Goal: Transaction & Acquisition: Register for event/course

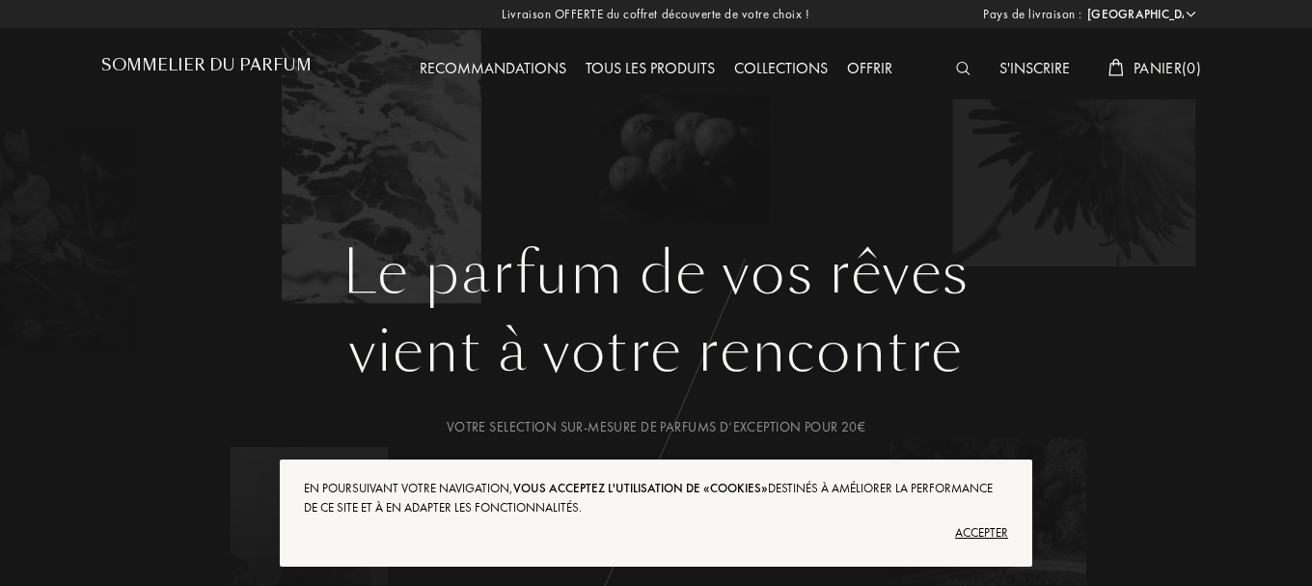
select select "FR"
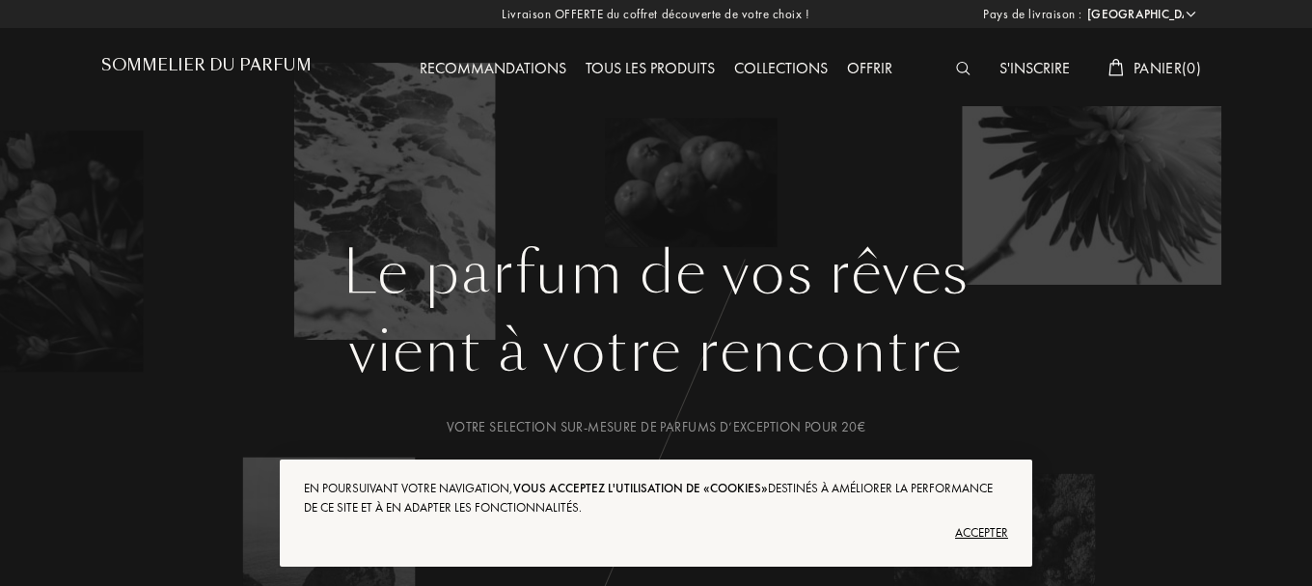
click at [992, 537] on div "Accepter" at bounding box center [656, 532] width 704 height 31
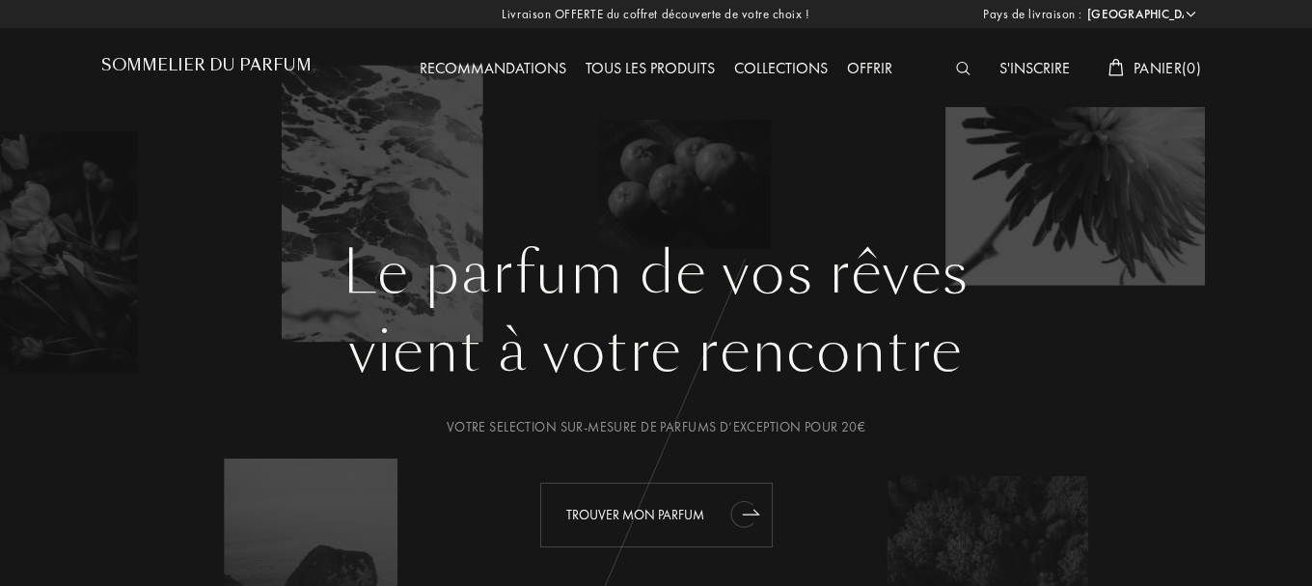
click at [663, 517] on div "Trouver mon parfum" at bounding box center [656, 514] width 233 height 65
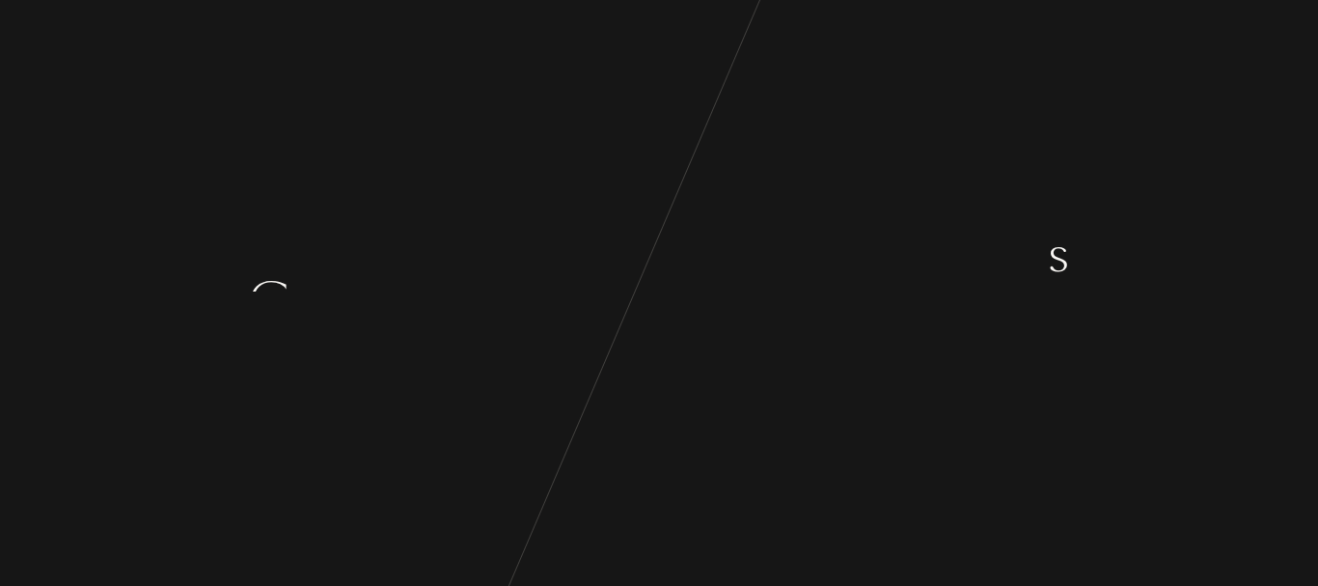
click at [601, 281] on div "a" at bounding box center [611, 254] width 24 height 72
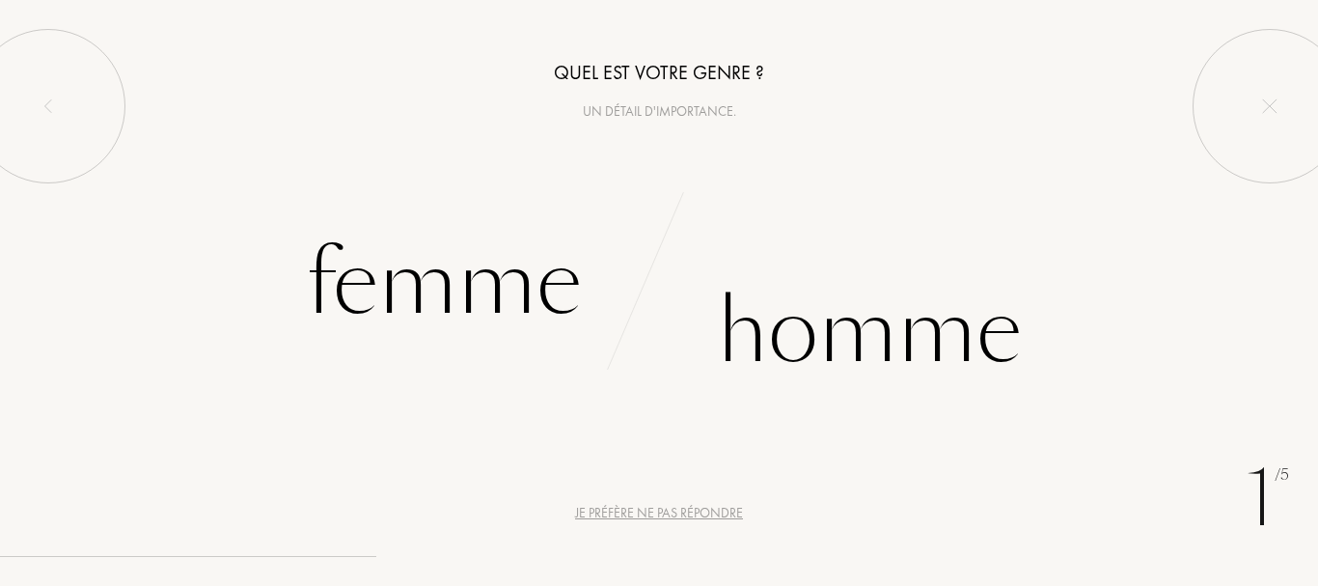
click at [601, 280] on div "Femme" at bounding box center [329, 283] width 659 height 130
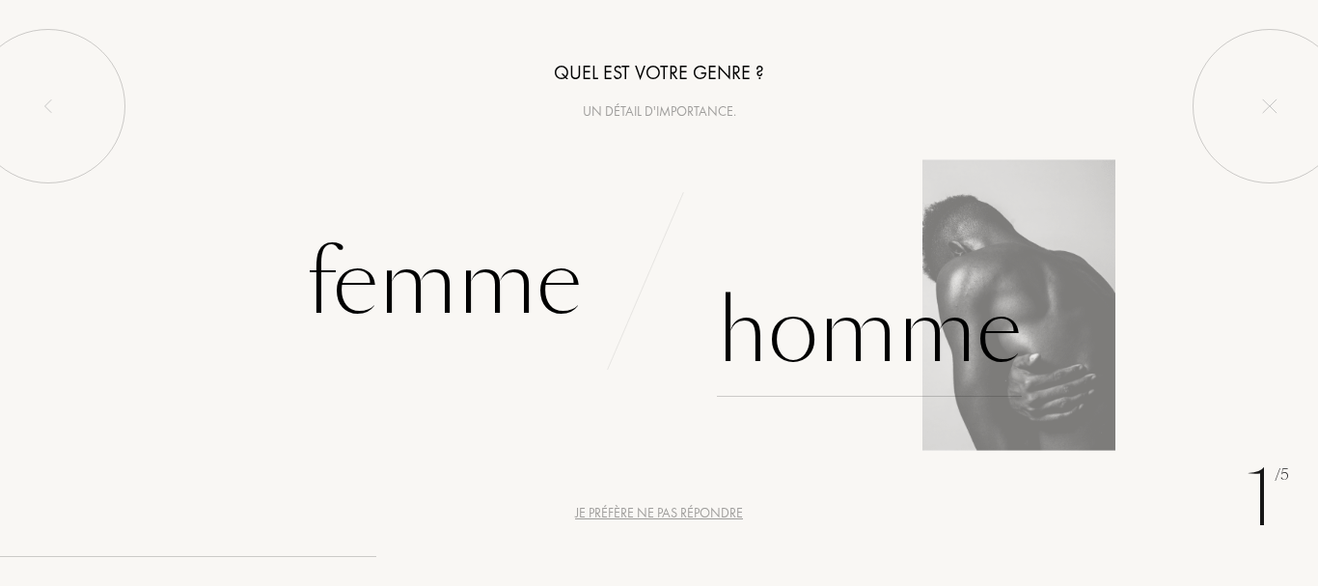
click at [805, 284] on div "Homme" at bounding box center [869, 331] width 305 height 130
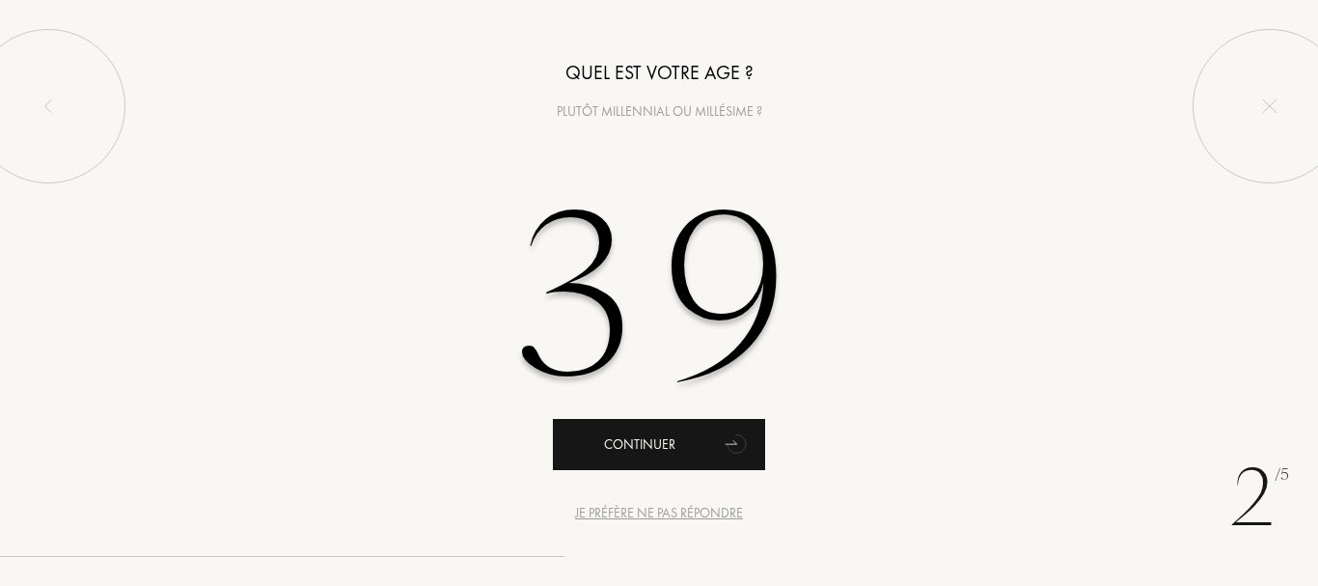
type input "39"
click at [633, 440] on div "Continuer" at bounding box center [659, 444] width 212 height 51
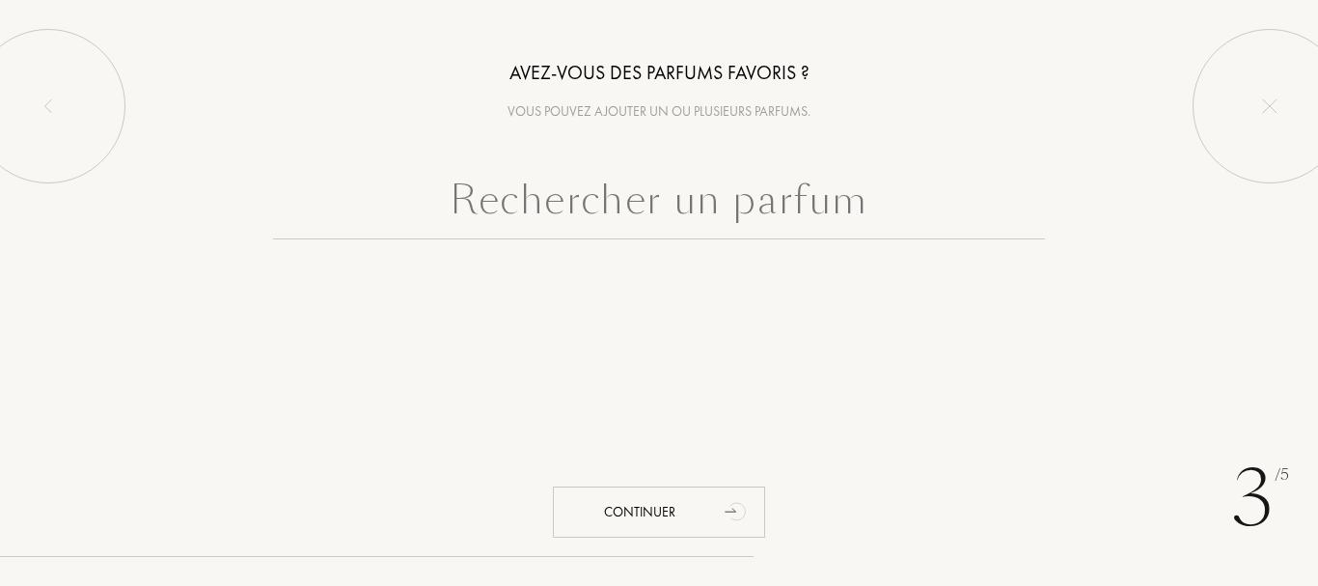
click at [565, 207] on input "text" at bounding box center [659, 204] width 772 height 69
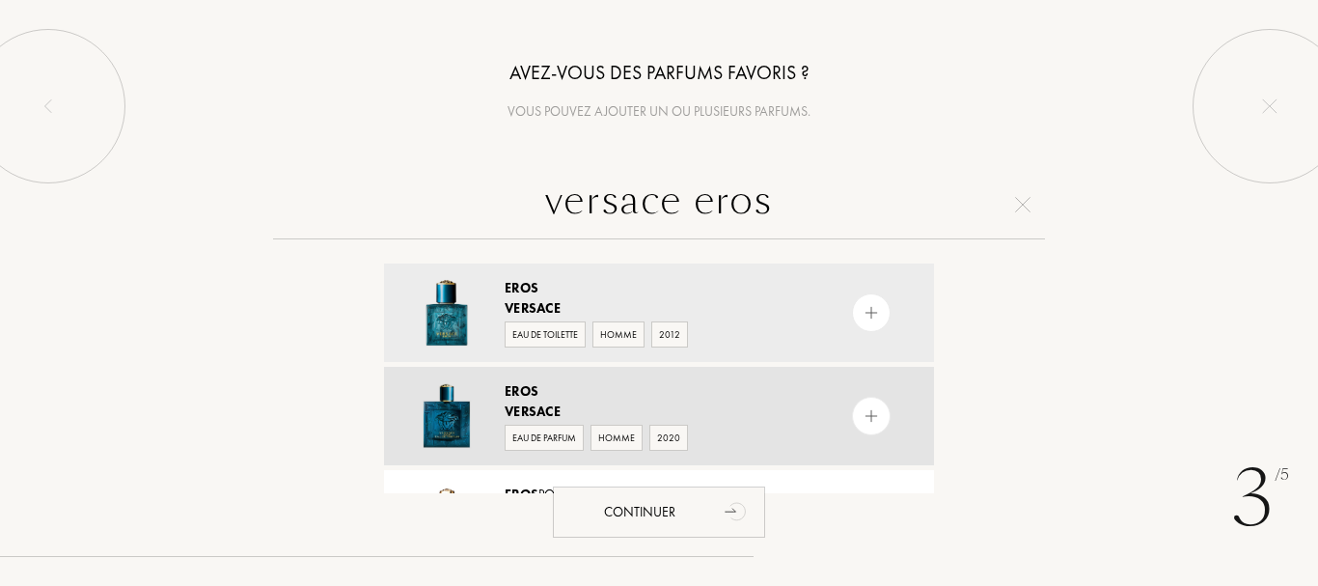
type input "versace eros"
click at [449, 395] on img at bounding box center [447, 416] width 68 height 68
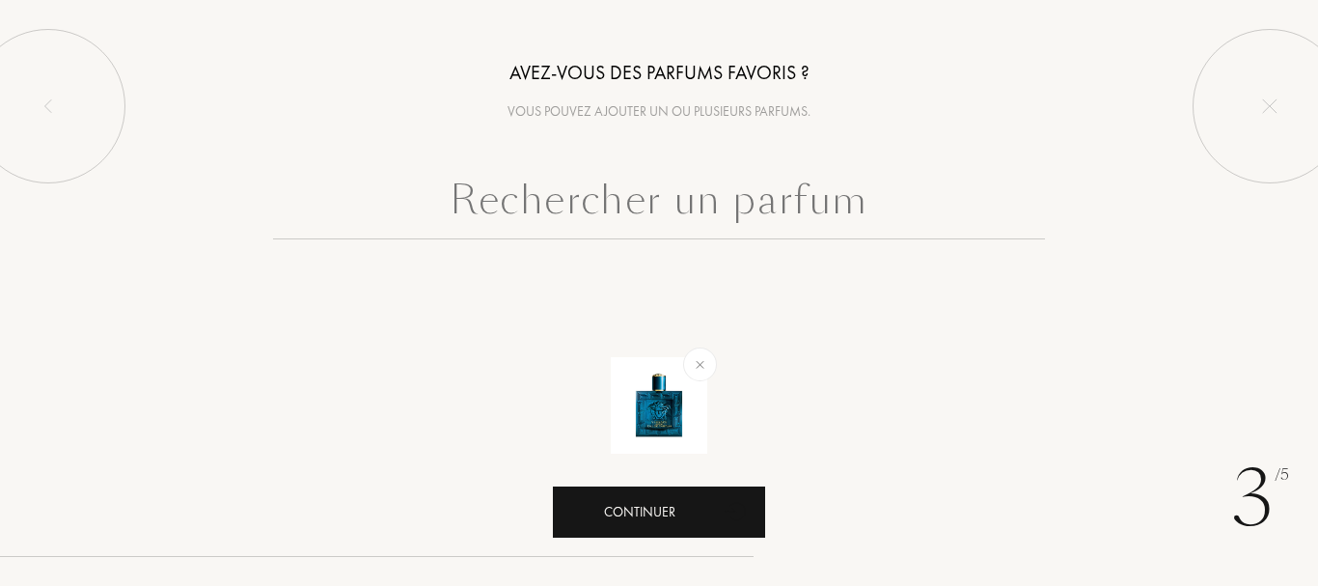
click at [642, 513] on div "Continuer" at bounding box center [659, 511] width 212 height 51
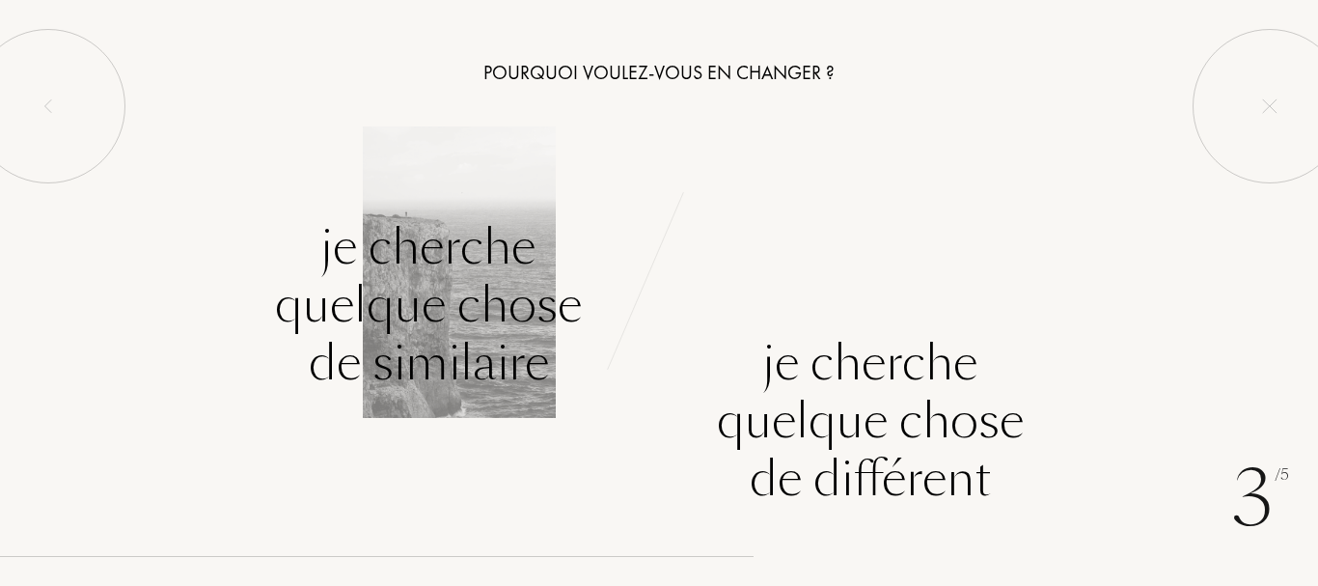
click at [513, 329] on div "Je cherche quelque chose de similaire" at bounding box center [428, 305] width 307 height 174
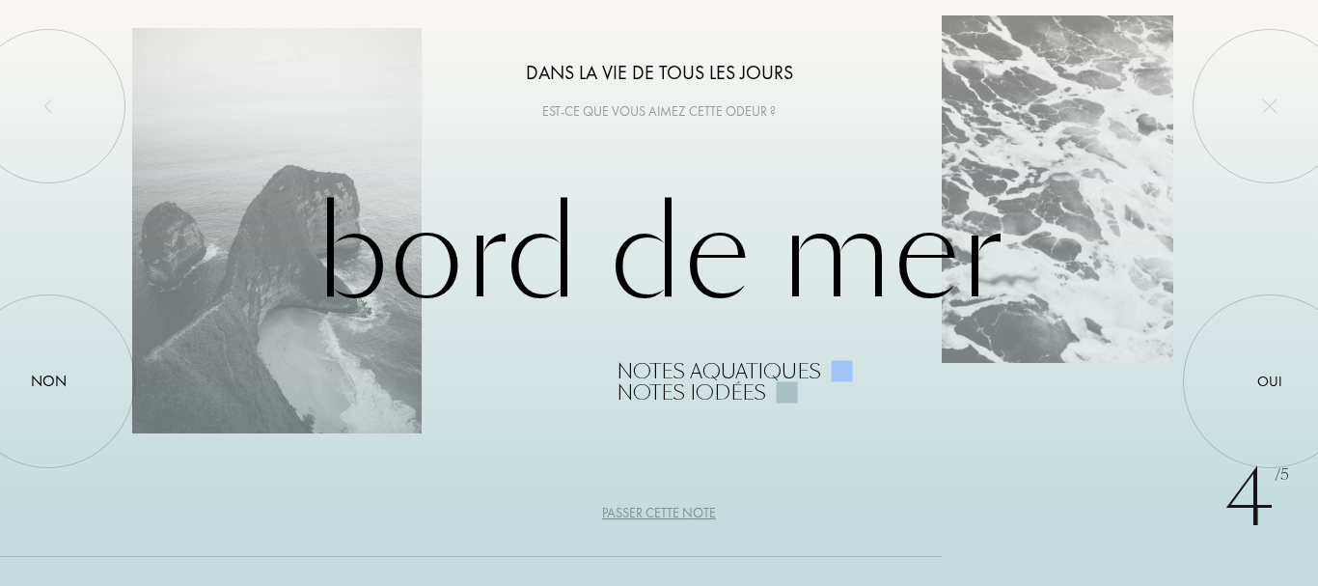
click at [643, 509] on div "Passer cette note" at bounding box center [659, 513] width 114 height 20
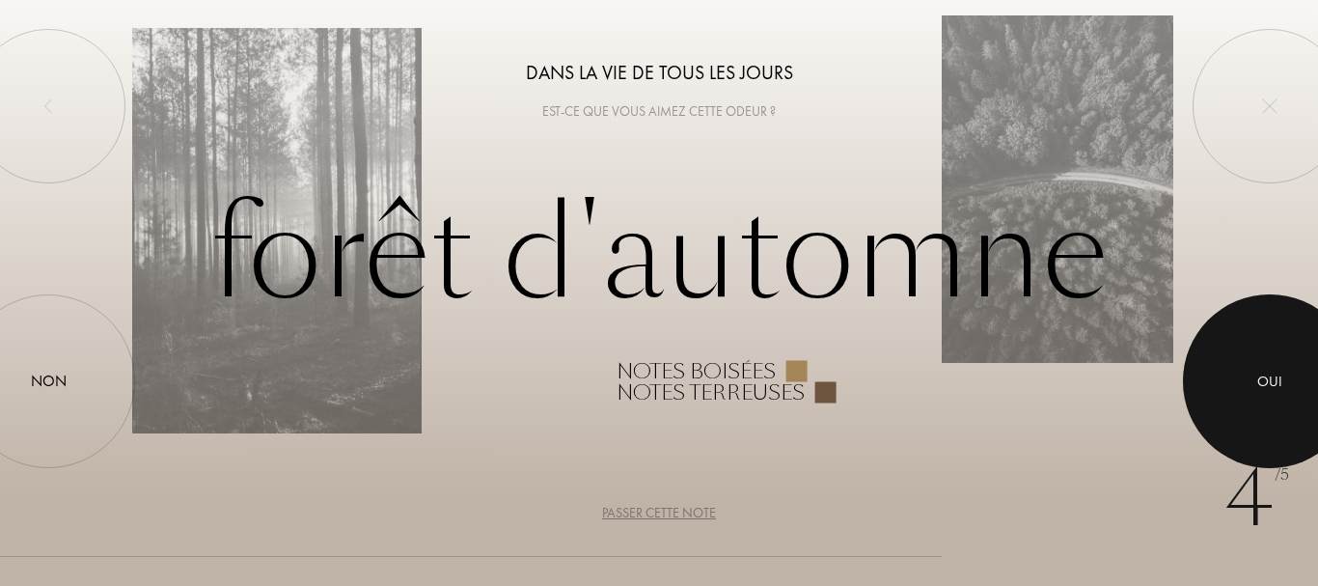
click at [1237, 372] on div at bounding box center [1270, 381] width 174 height 174
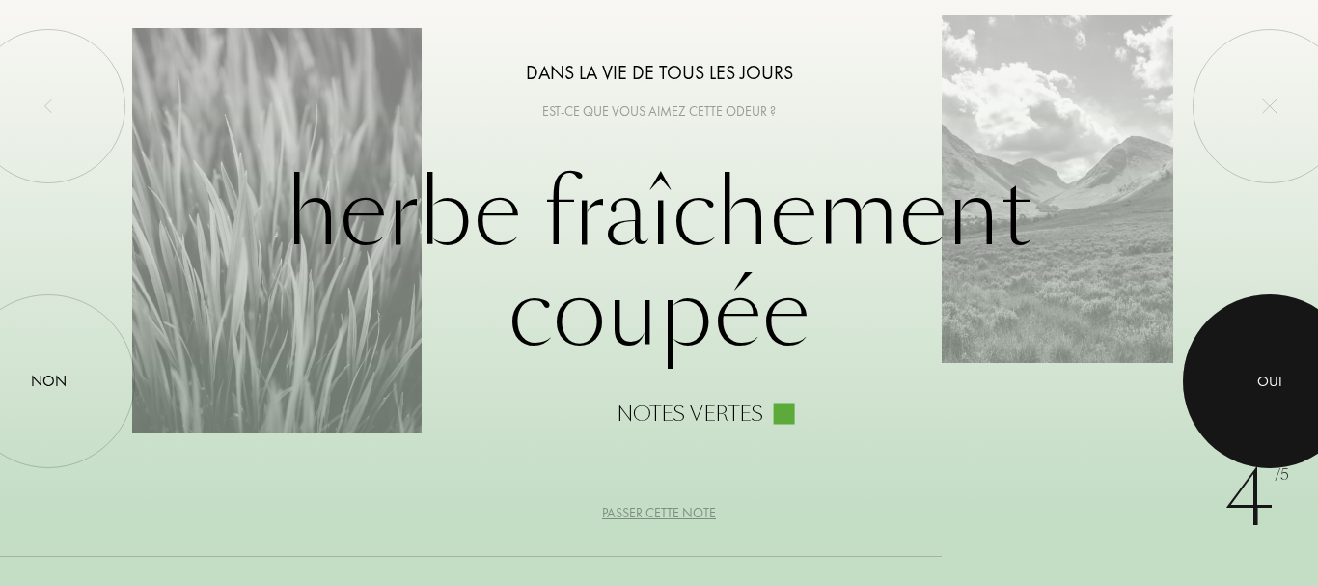
click at [1264, 357] on div at bounding box center [1270, 381] width 174 height 174
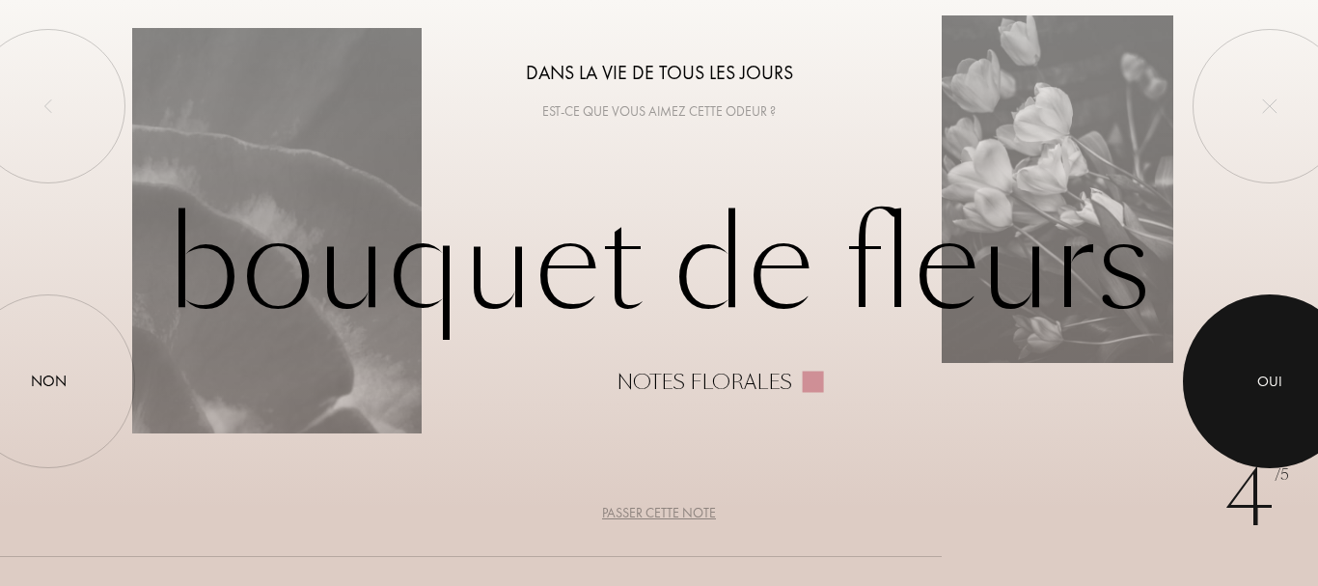
click at [1264, 357] on div at bounding box center [1270, 381] width 174 height 174
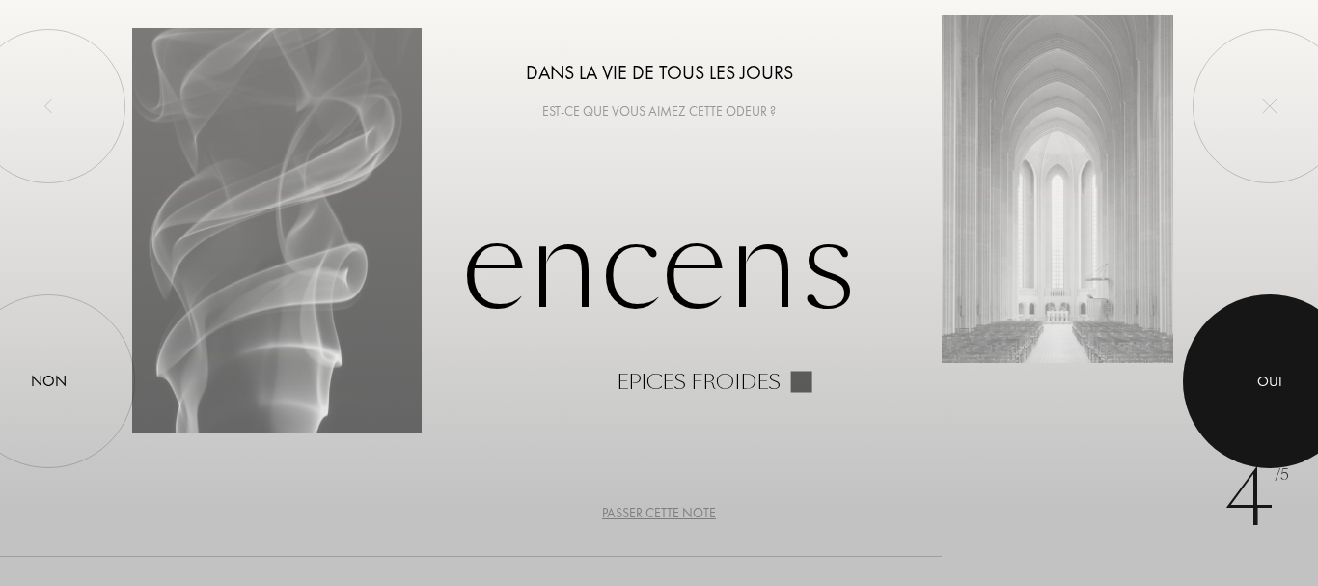
click at [1264, 357] on div at bounding box center [1270, 381] width 174 height 174
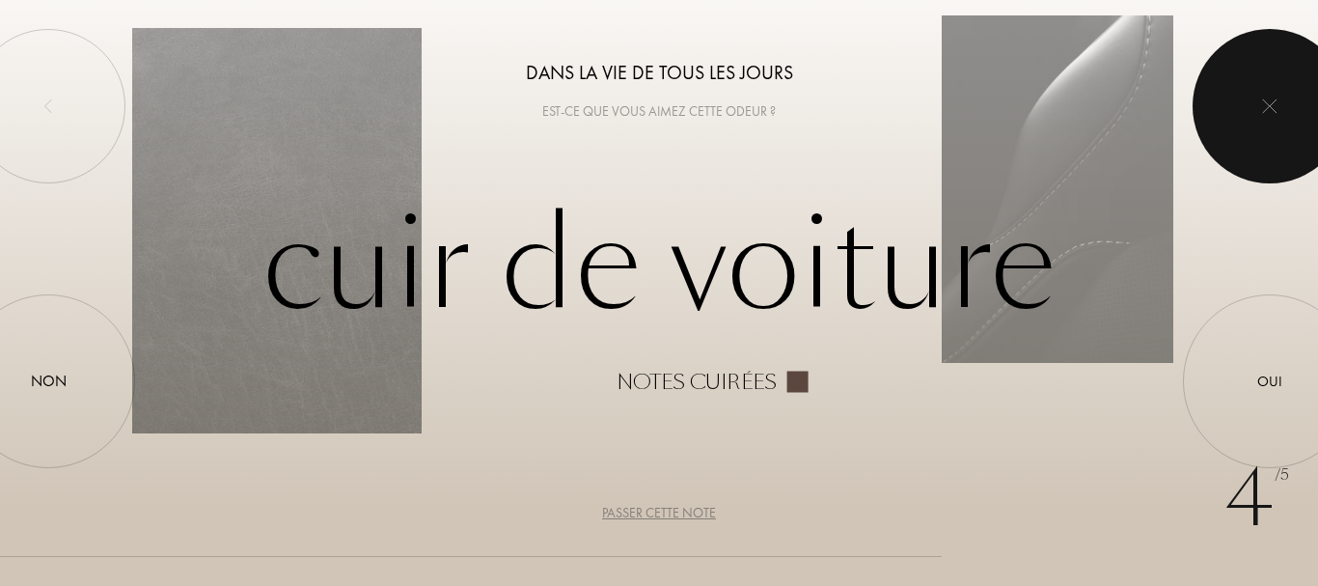
click at [1256, 101] on div at bounding box center [1270, 106] width 154 height 154
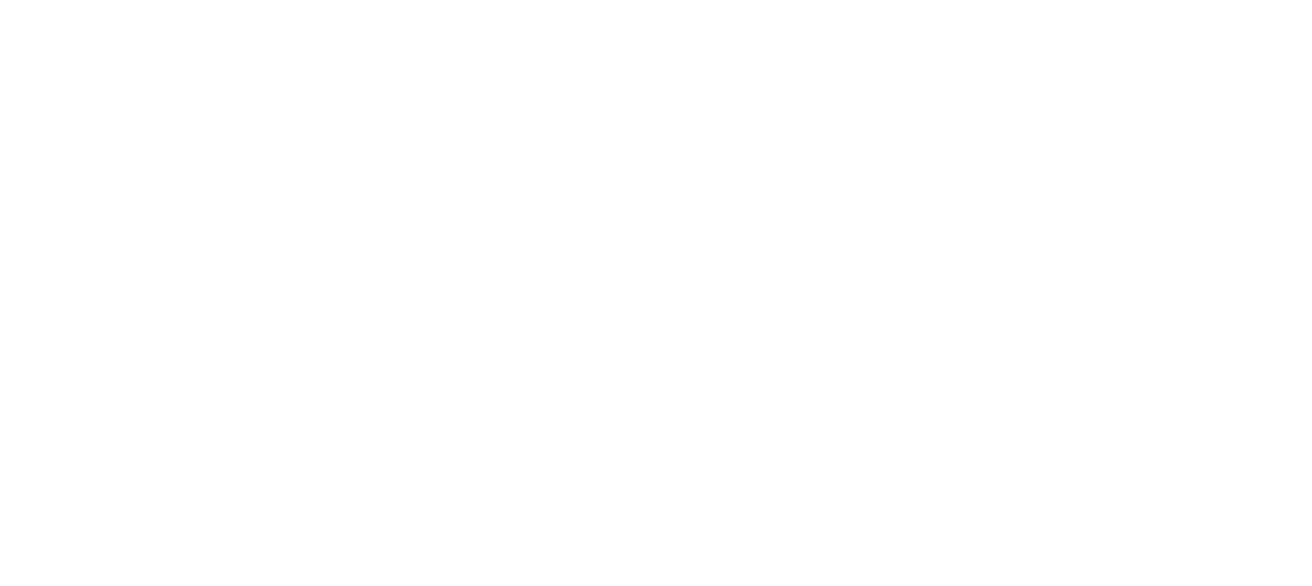
select select "FR"
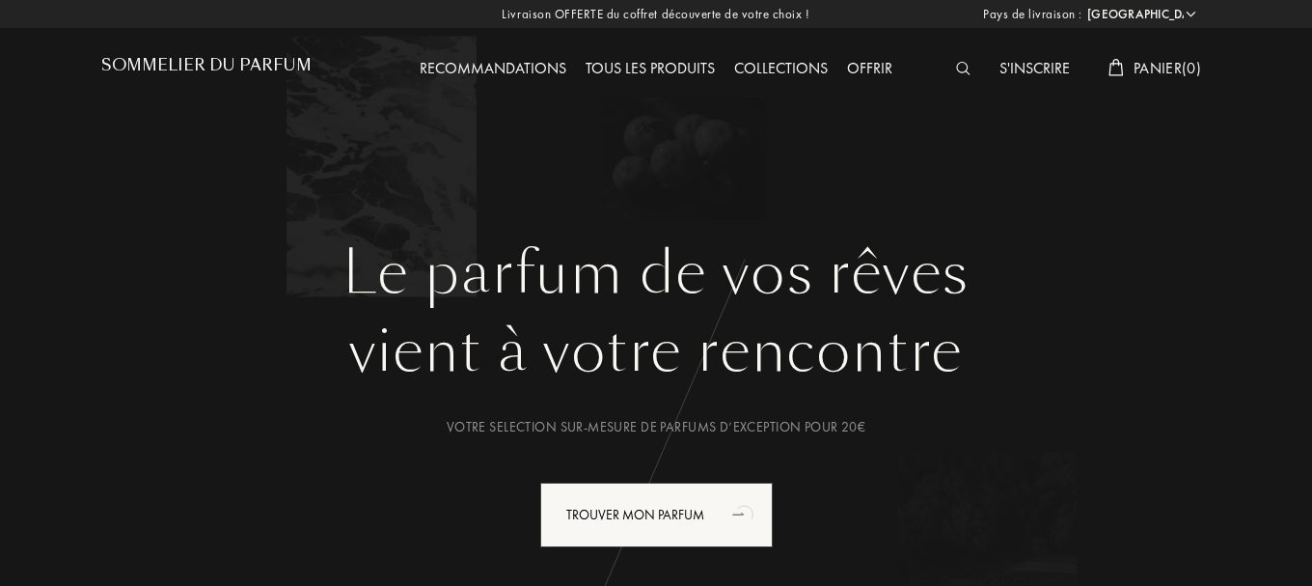
select select "FR"
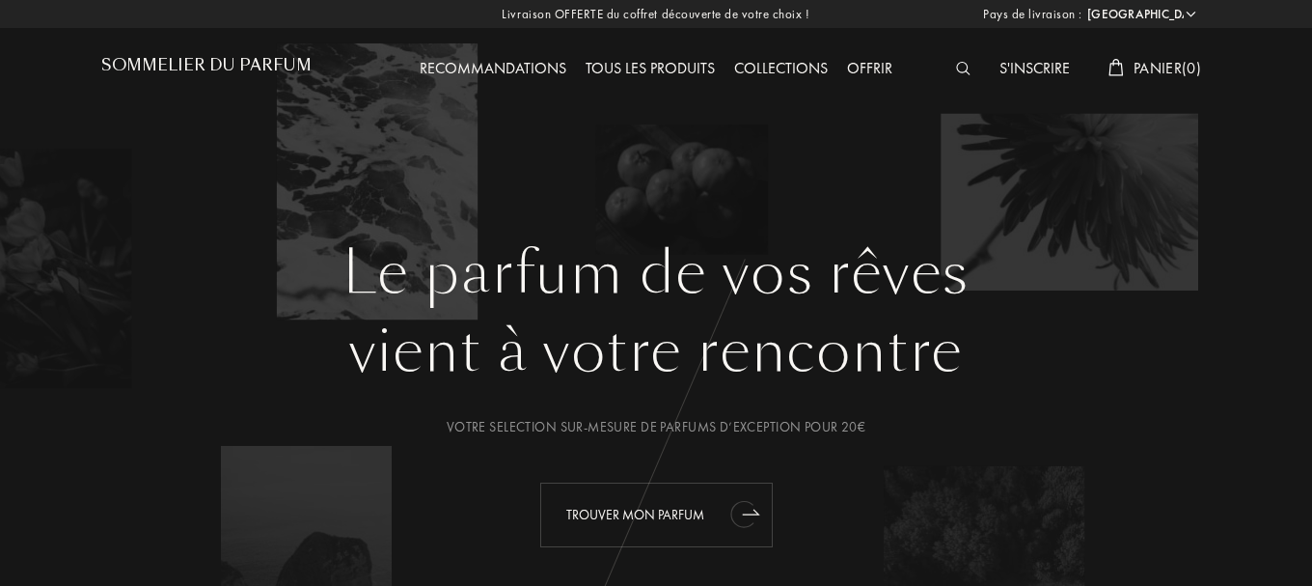
click at [614, 490] on div "Trouver mon parfum" at bounding box center [656, 514] width 233 height 65
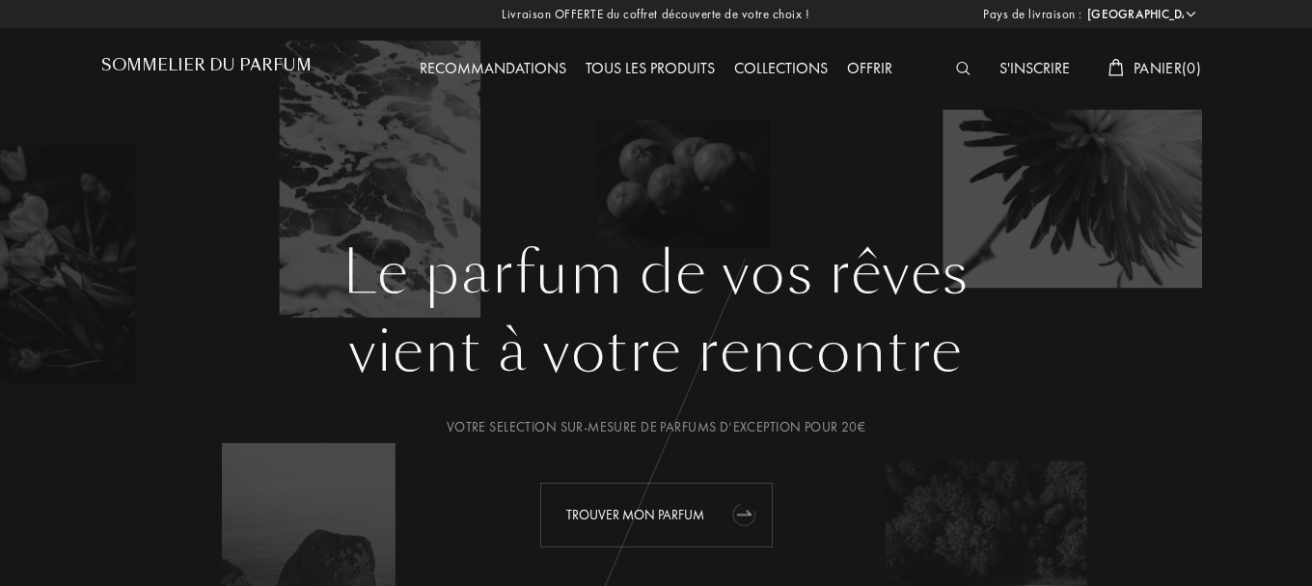
click at [616, 495] on div "Trouver mon parfum" at bounding box center [656, 514] width 233 height 65
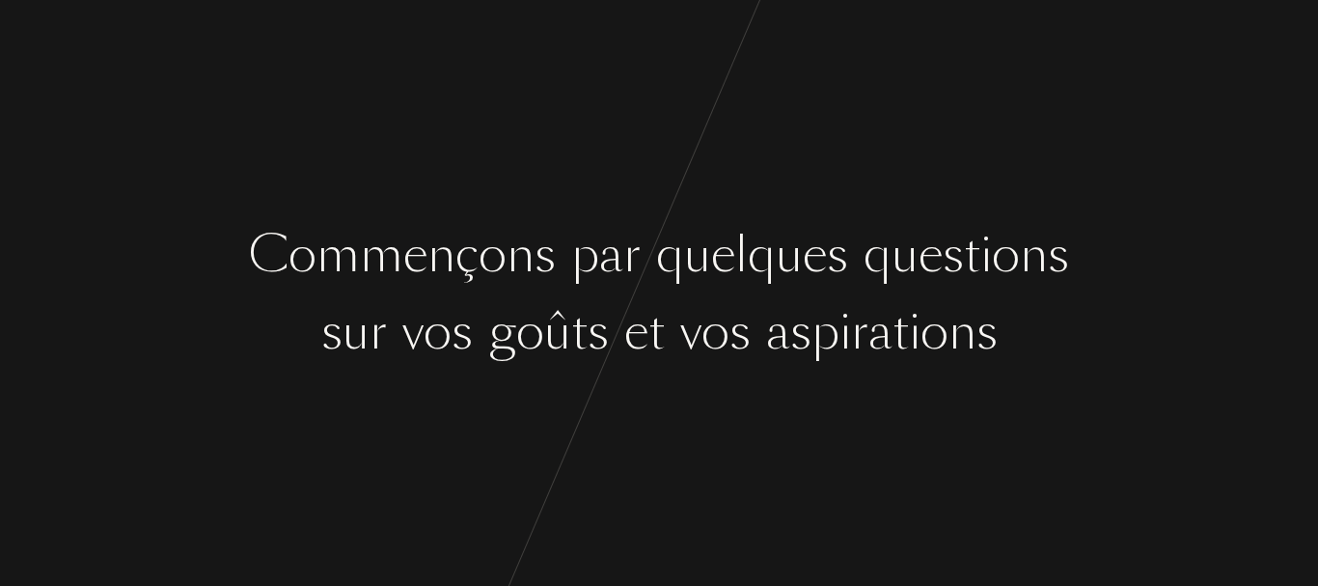
click at [802, 341] on div "s" at bounding box center [800, 331] width 21 height 72
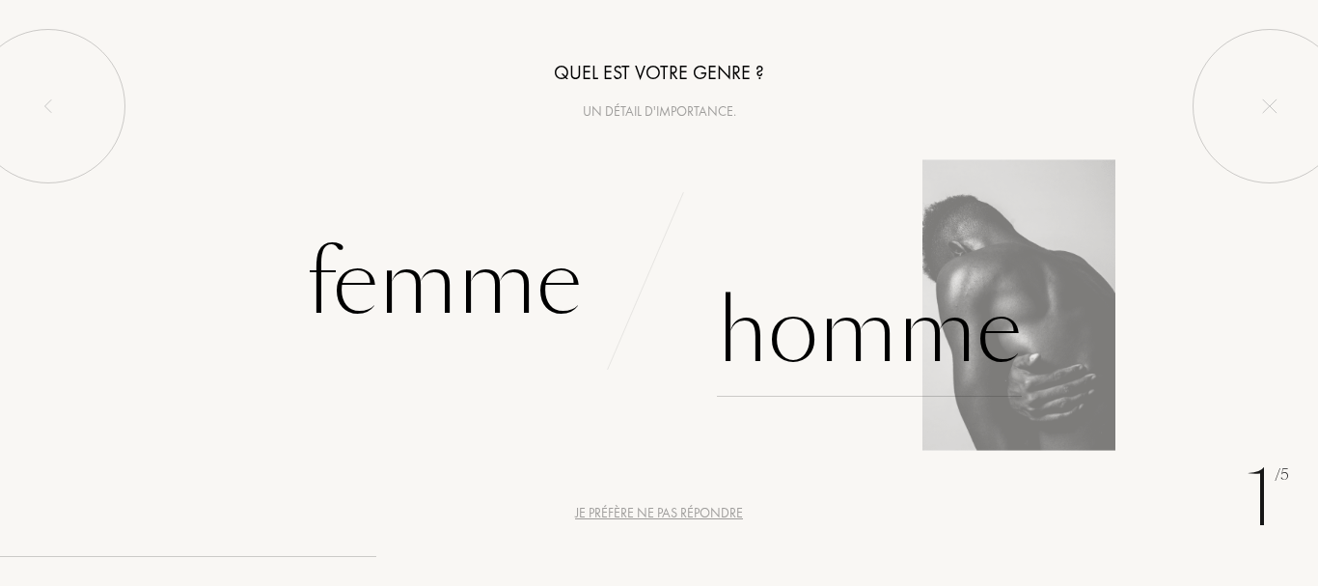
click at [917, 351] on div "Homme" at bounding box center [869, 331] width 305 height 130
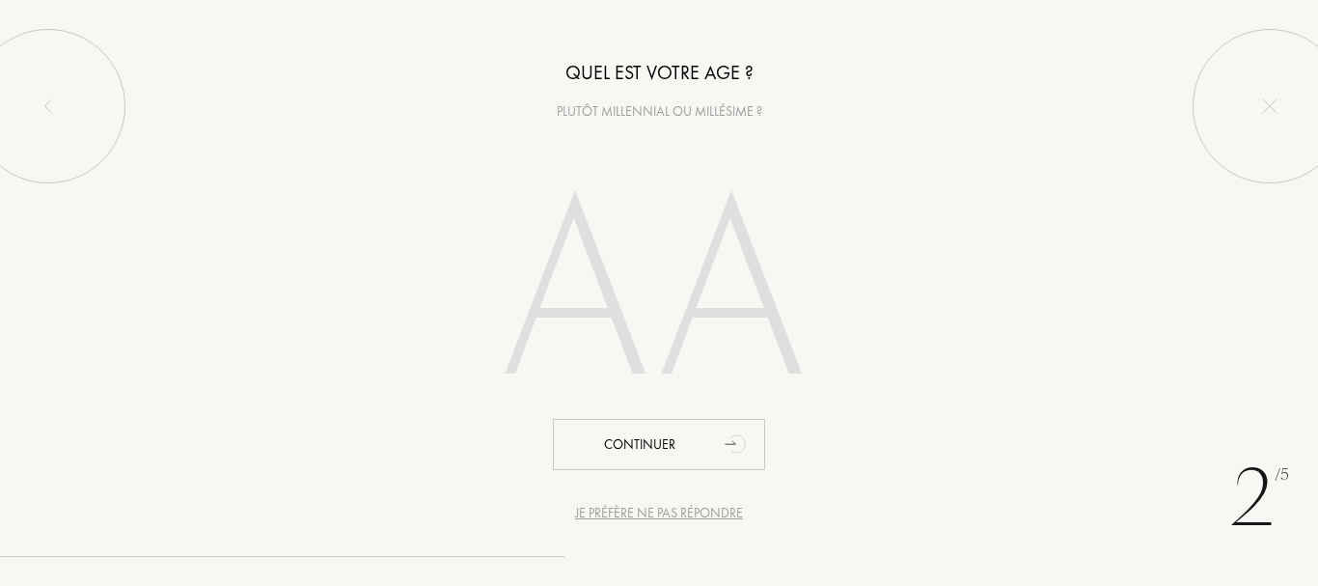
click at [679, 296] on input "number" at bounding box center [659, 297] width 415 height 333
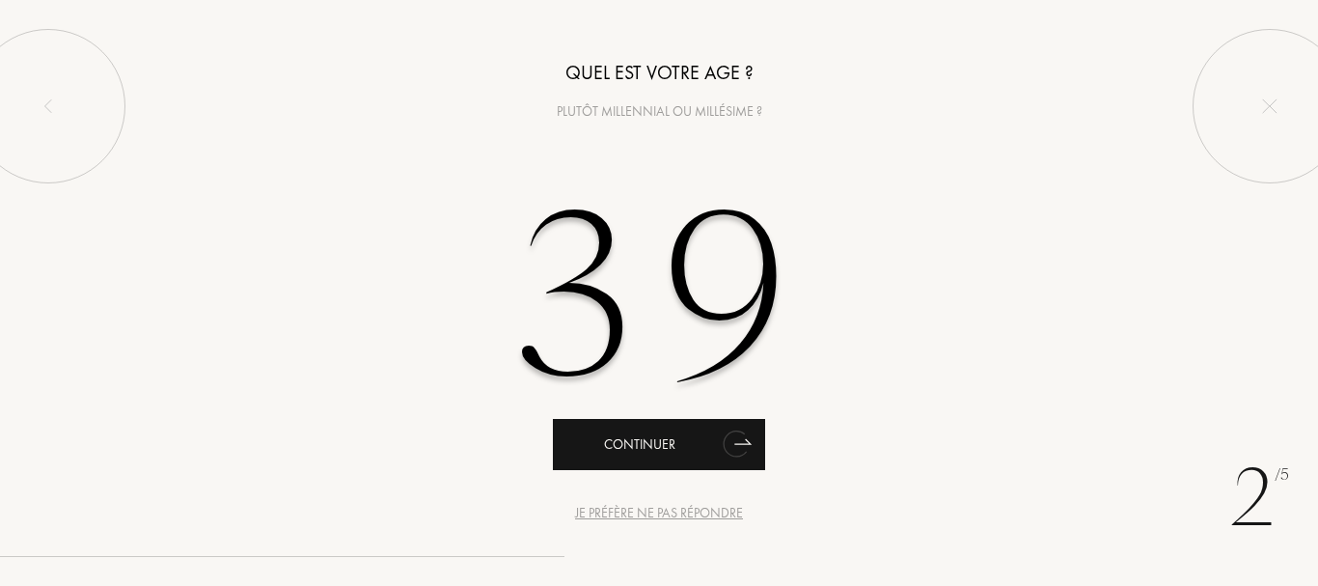
type input "39"
click at [647, 424] on div "Continuer" at bounding box center [659, 444] width 212 height 51
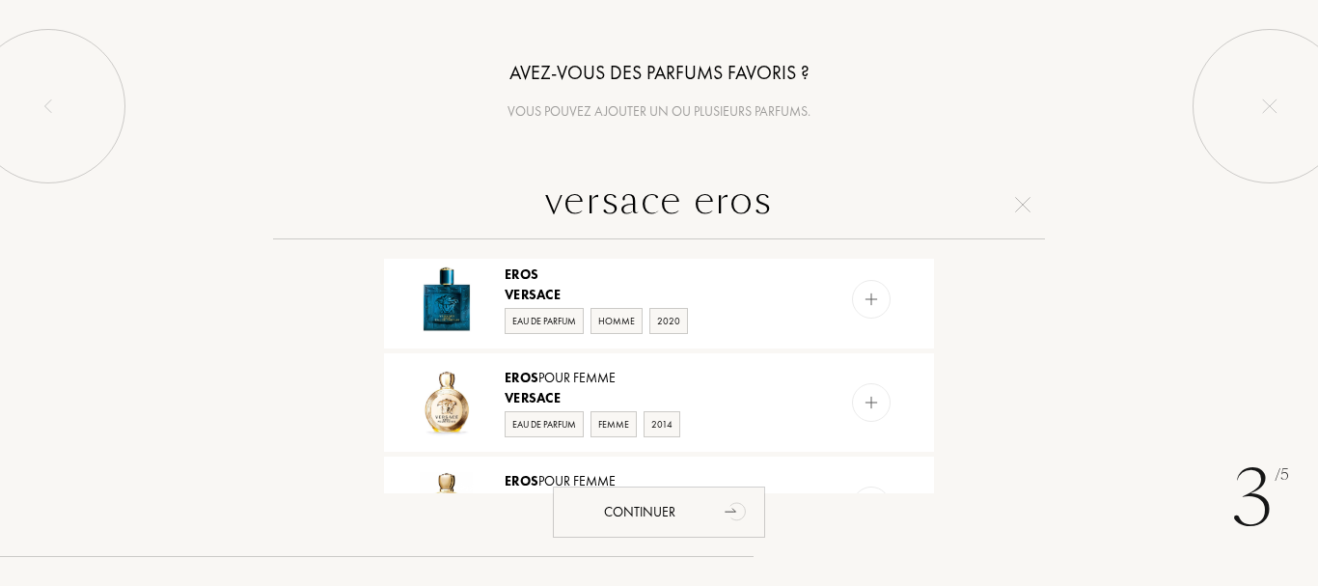
scroll to position [97, 0]
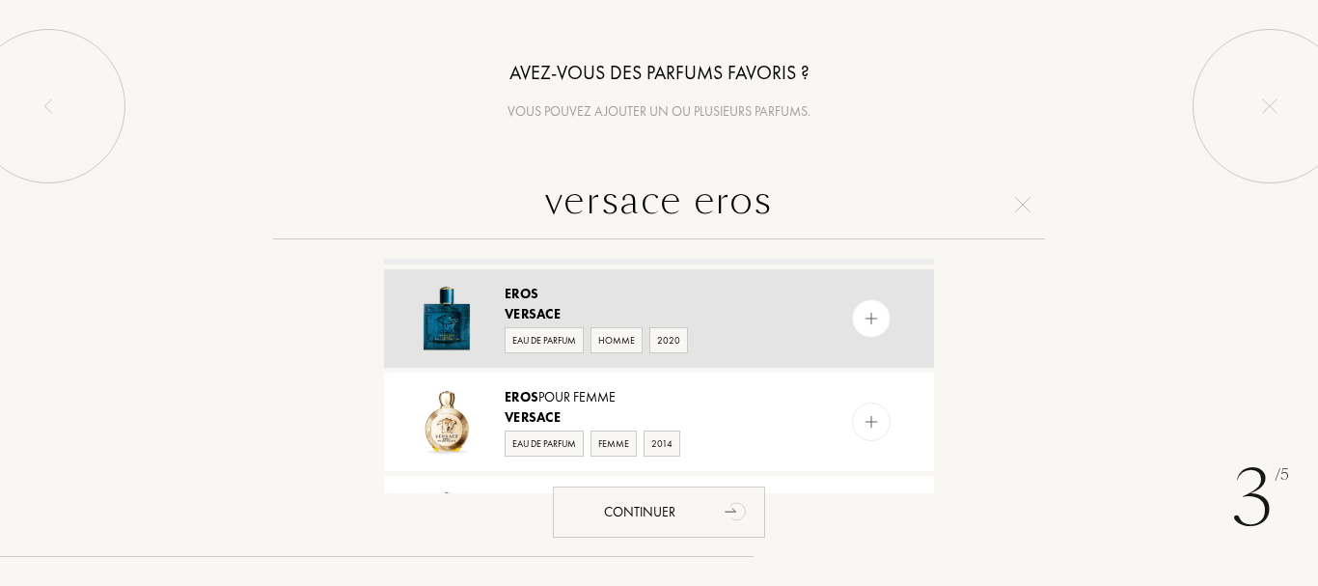
type input "versace eros"
click at [548, 316] on span "Versace" at bounding box center [533, 313] width 56 height 17
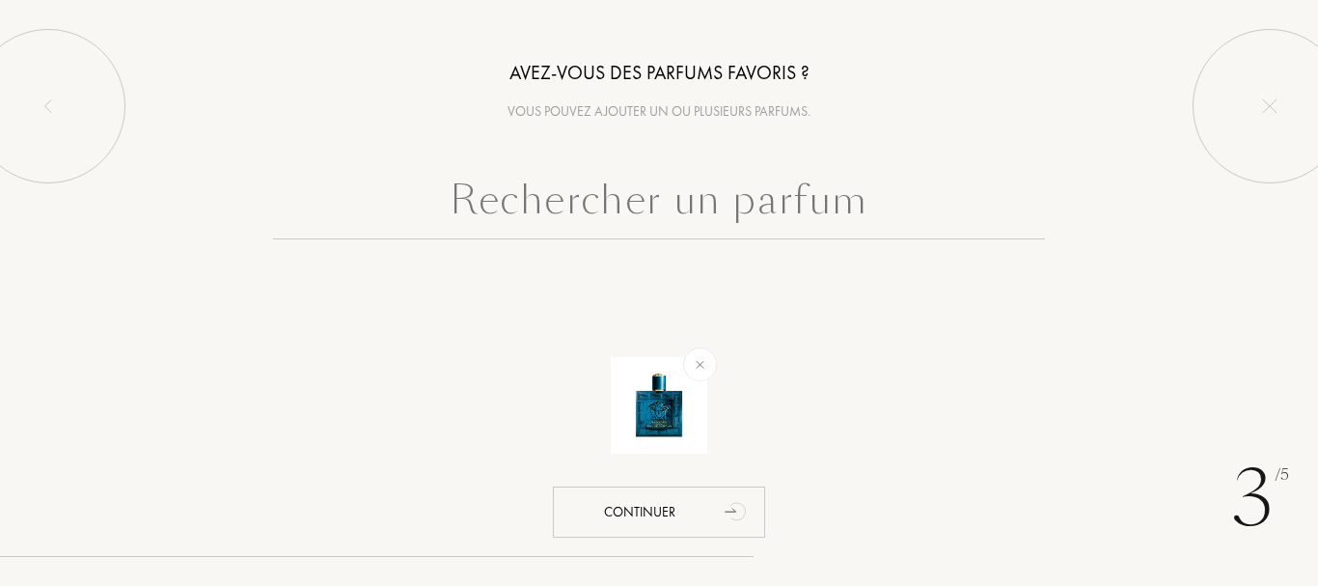
scroll to position [0, 0]
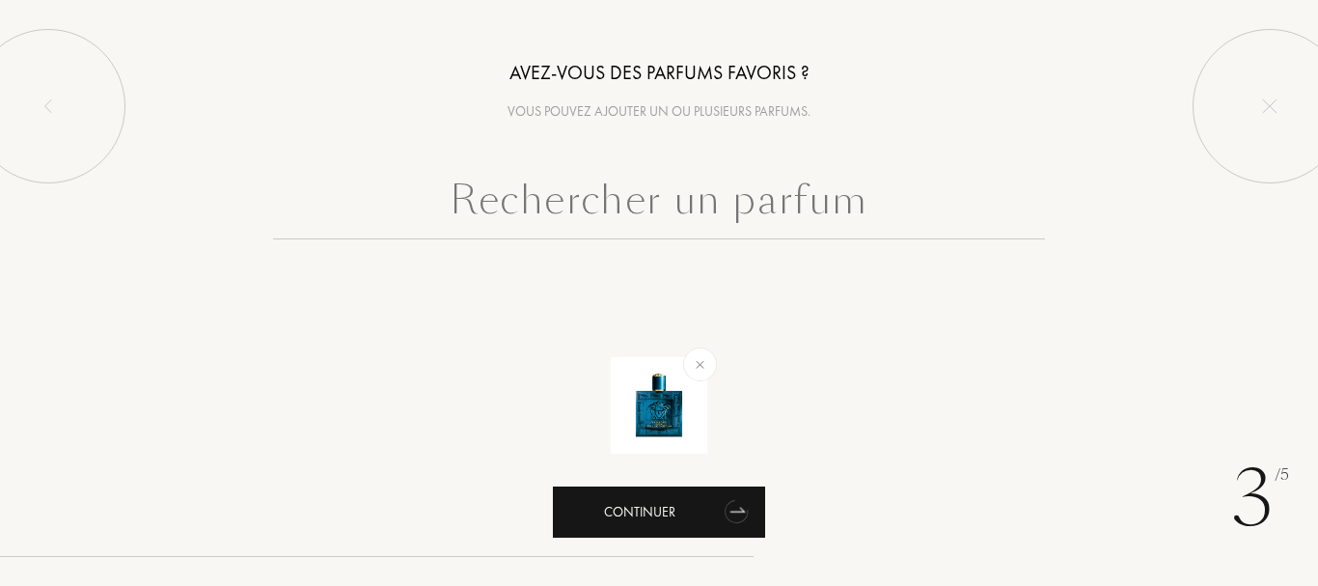
click at [611, 499] on div "Continuer" at bounding box center [659, 511] width 212 height 51
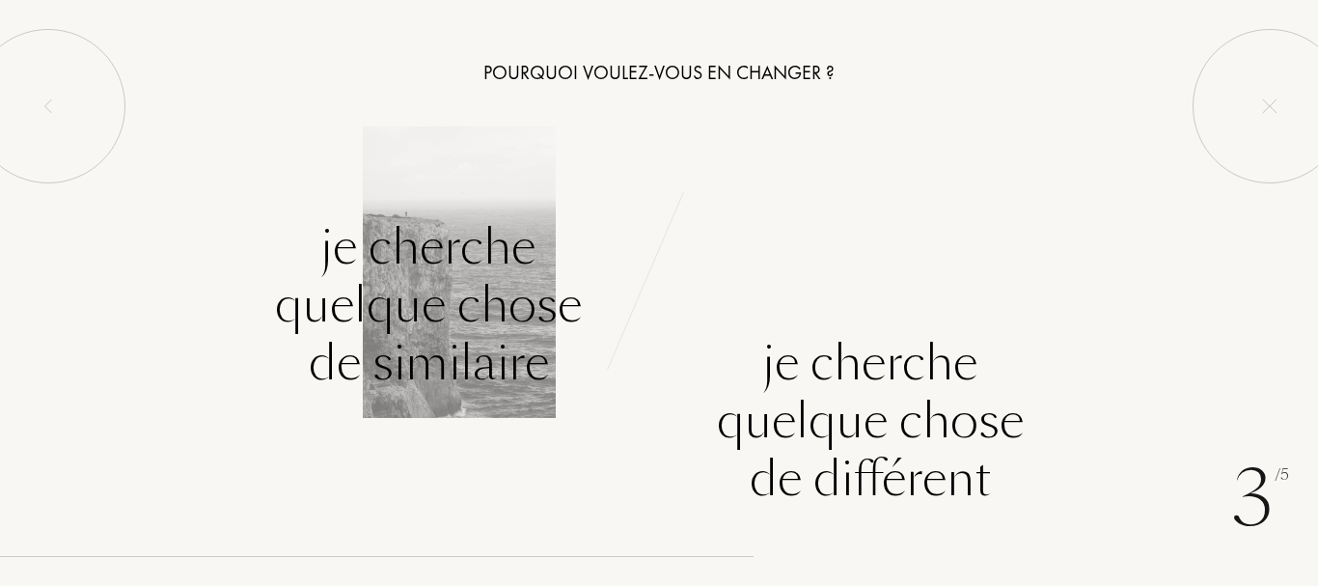
click at [322, 260] on div "Je cherche quelque chose de similaire" at bounding box center [428, 305] width 307 height 174
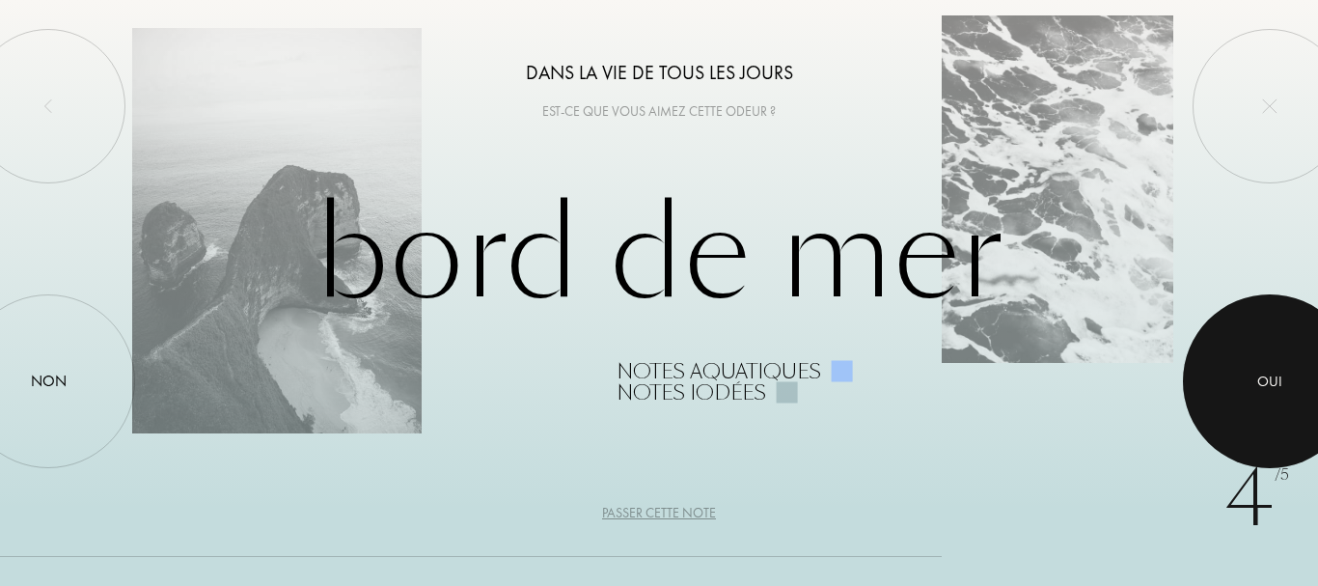
click at [1294, 396] on div at bounding box center [1270, 381] width 174 height 174
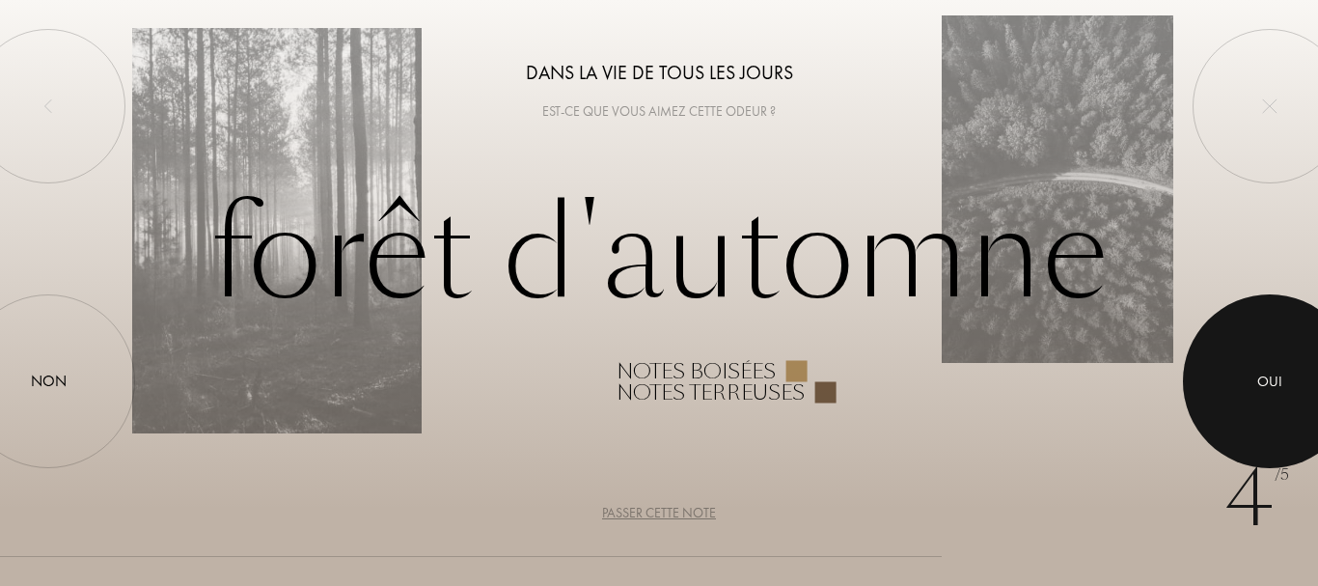
click at [1294, 396] on div at bounding box center [1270, 381] width 174 height 174
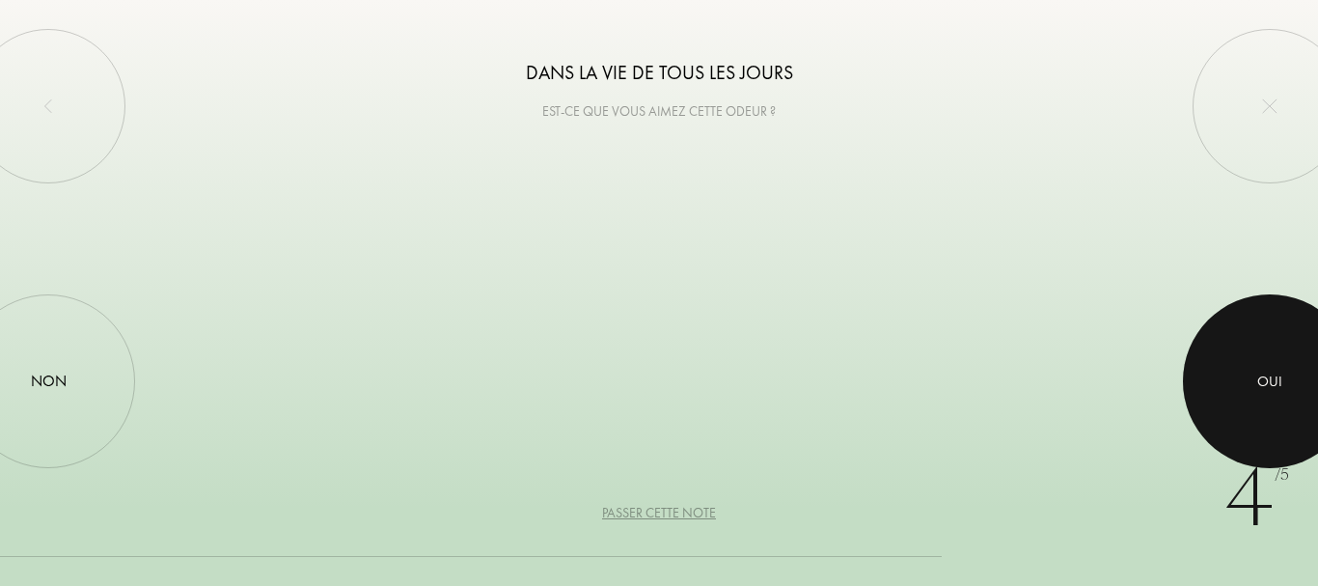
click at [1294, 396] on div at bounding box center [1270, 381] width 174 height 174
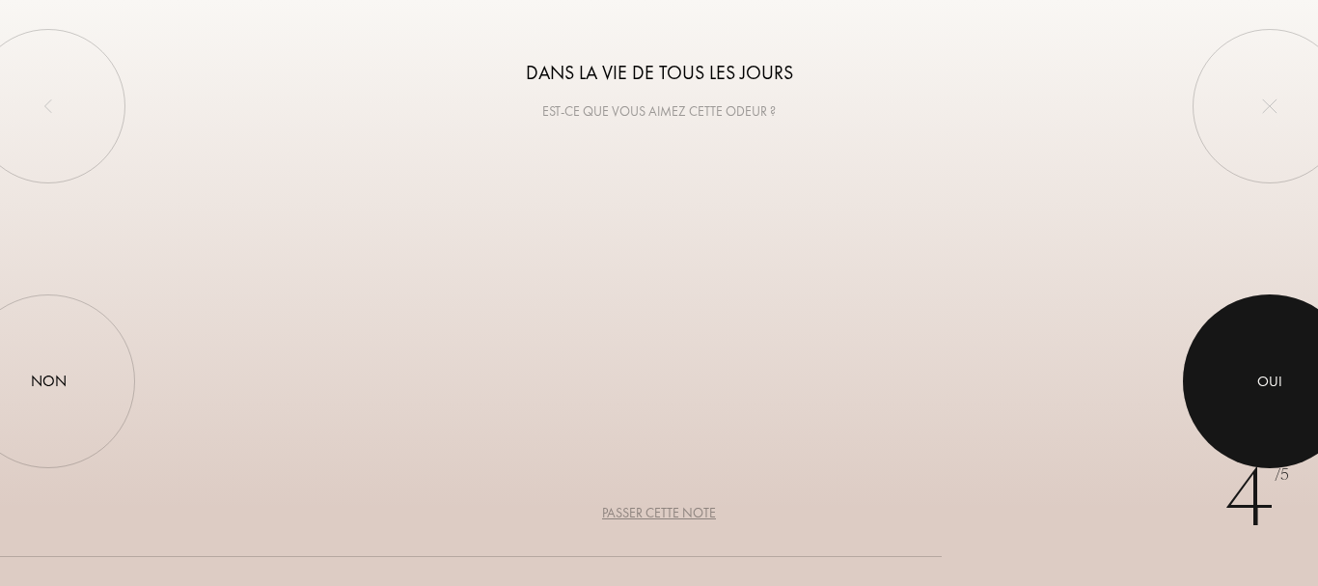
click at [1294, 396] on div at bounding box center [1270, 381] width 174 height 174
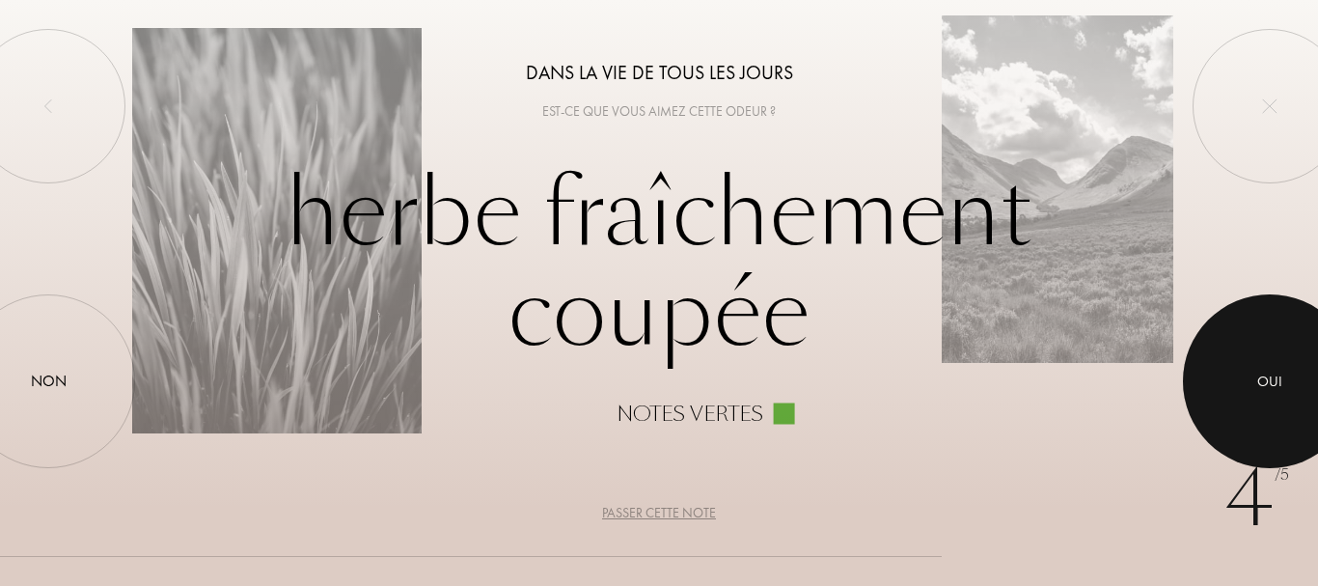
click at [1294, 396] on div at bounding box center [1270, 381] width 174 height 174
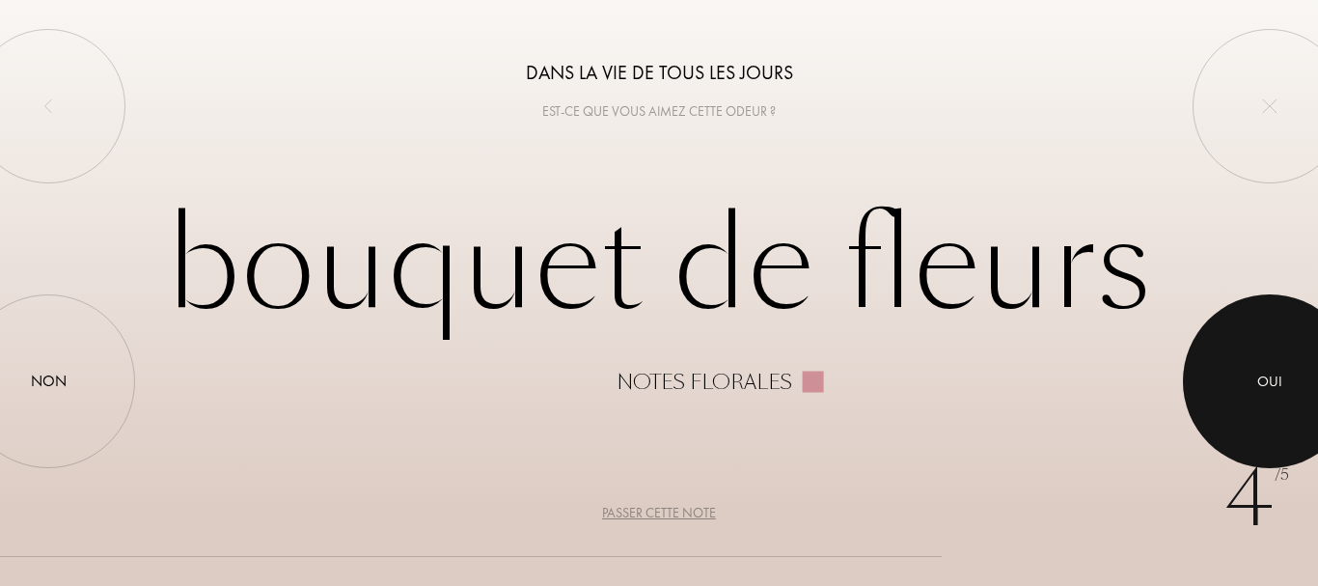
click at [1294, 396] on div at bounding box center [1270, 381] width 174 height 174
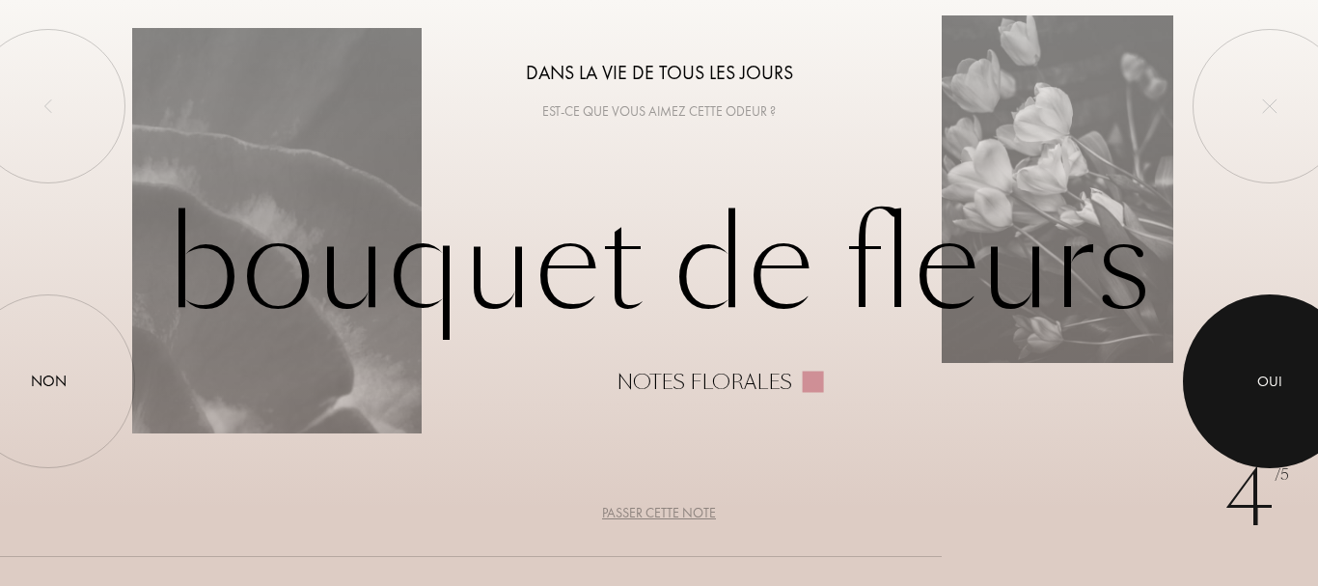
click at [1294, 396] on div at bounding box center [1270, 381] width 174 height 174
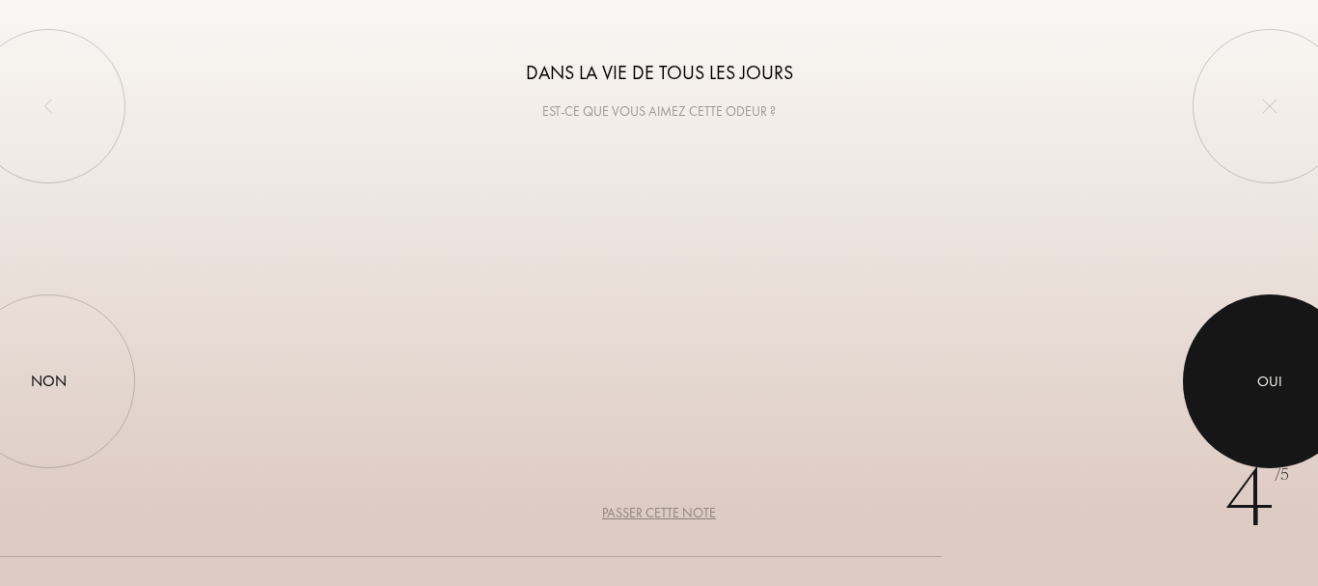
click at [1294, 396] on div at bounding box center [1270, 381] width 174 height 174
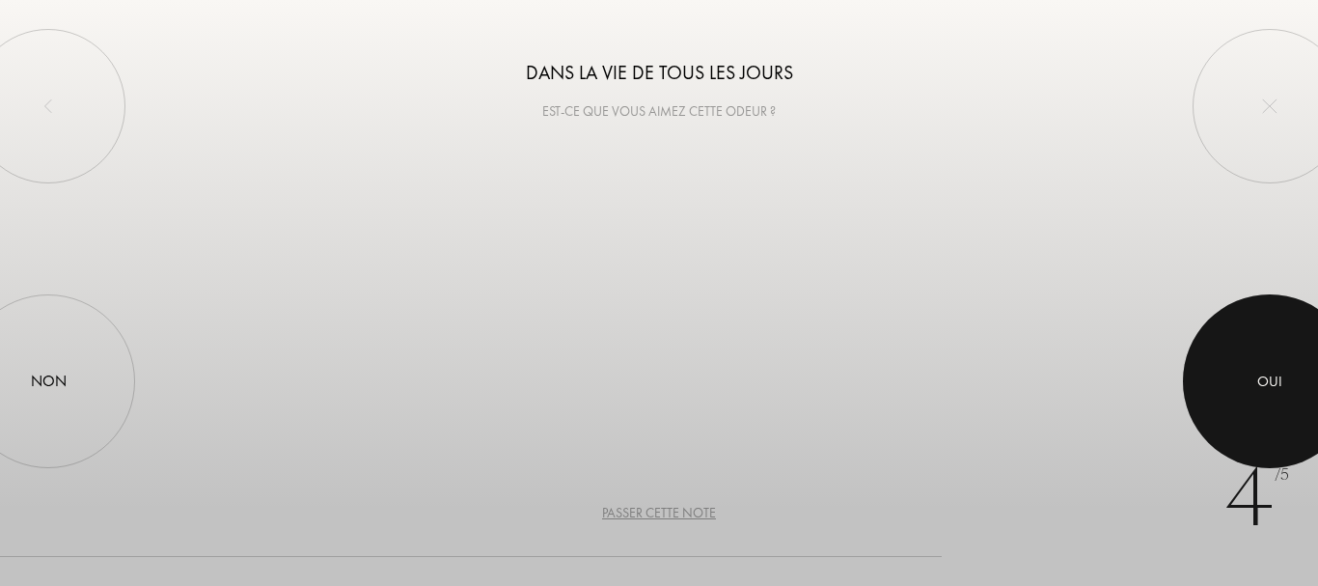
click at [1294, 396] on div at bounding box center [1270, 381] width 174 height 174
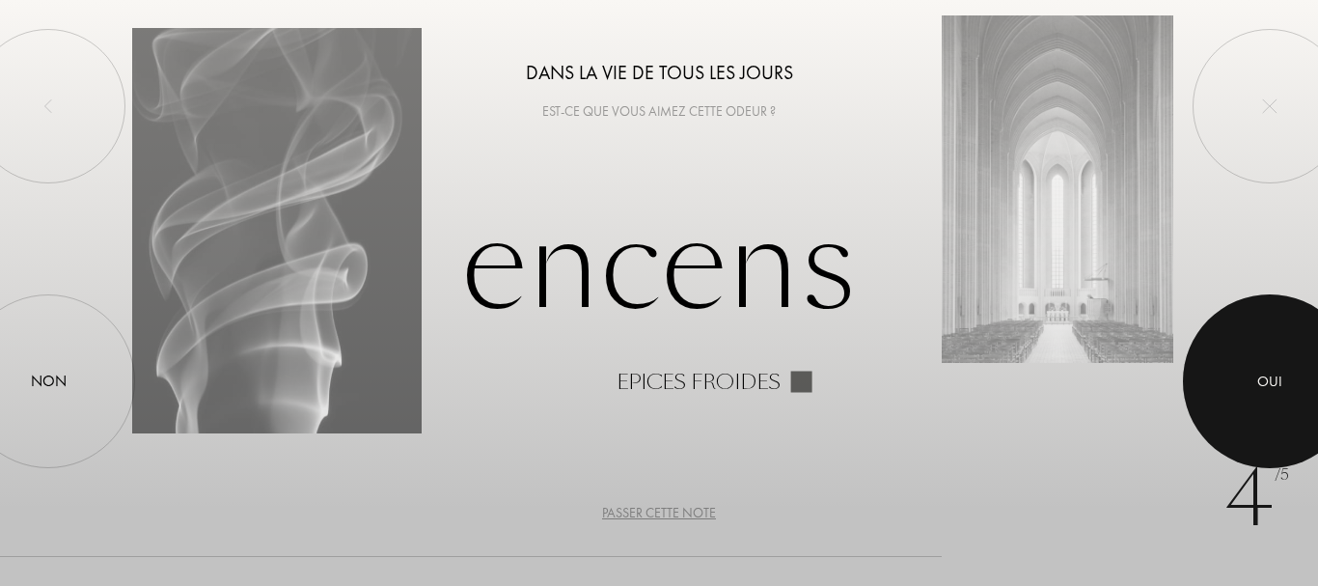
click at [1294, 396] on div at bounding box center [1270, 381] width 174 height 174
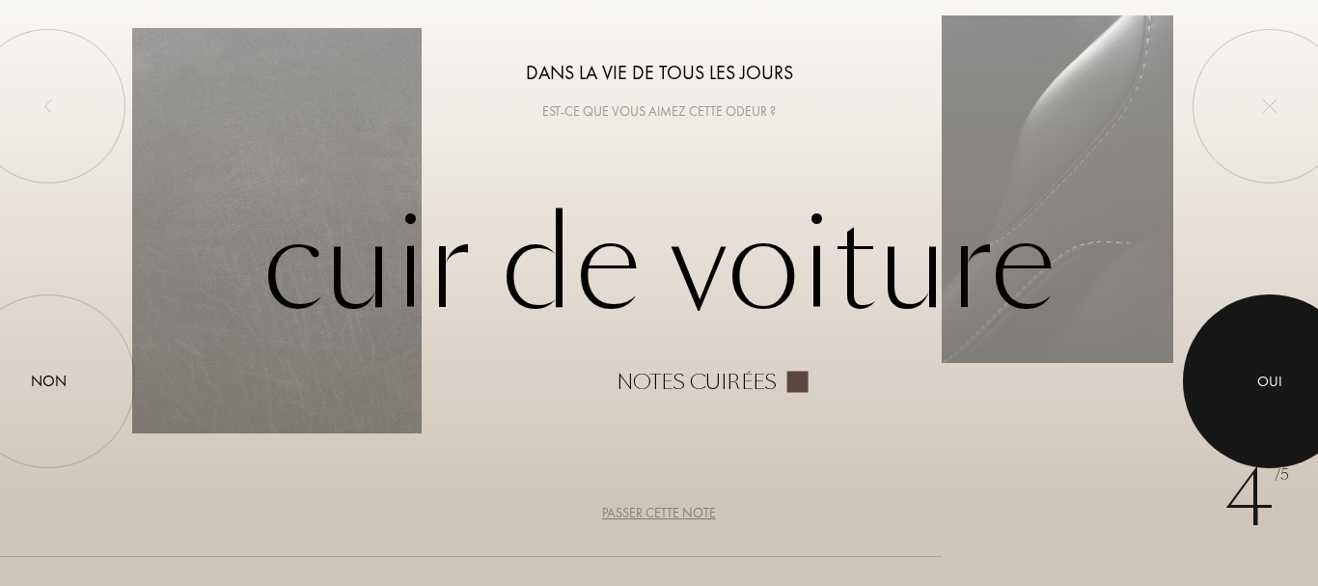
click at [1294, 396] on div at bounding box center [1270, 381] width 174 height 174
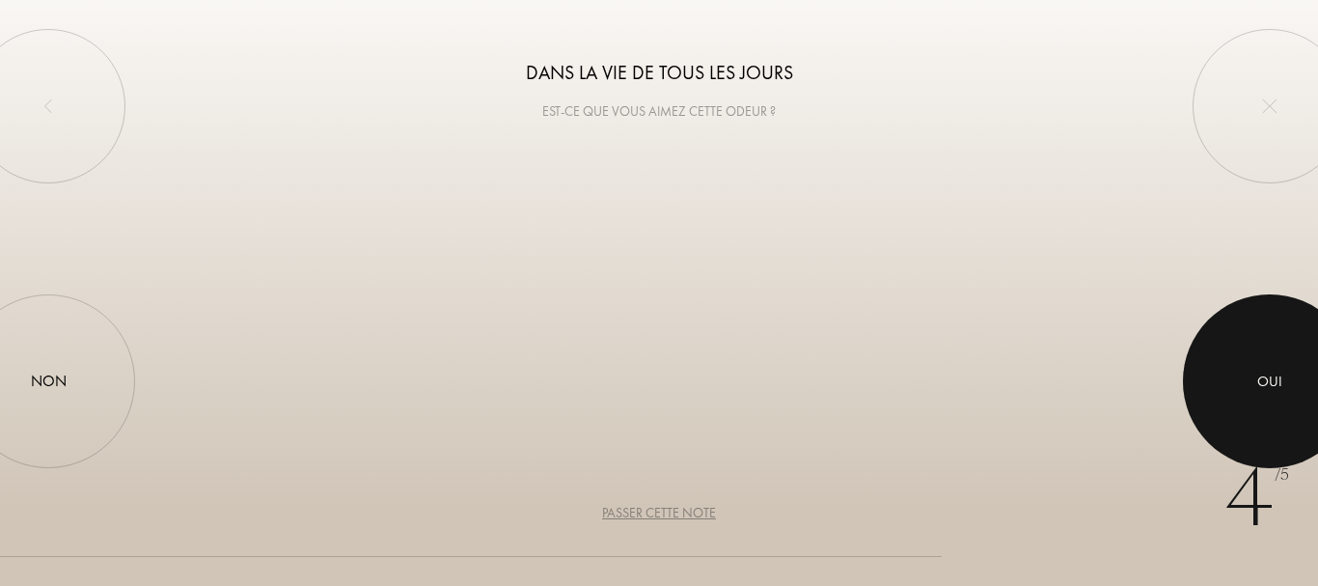
click at [1294, 396] on div at bounding box center [1270, 381] width 174 height 174
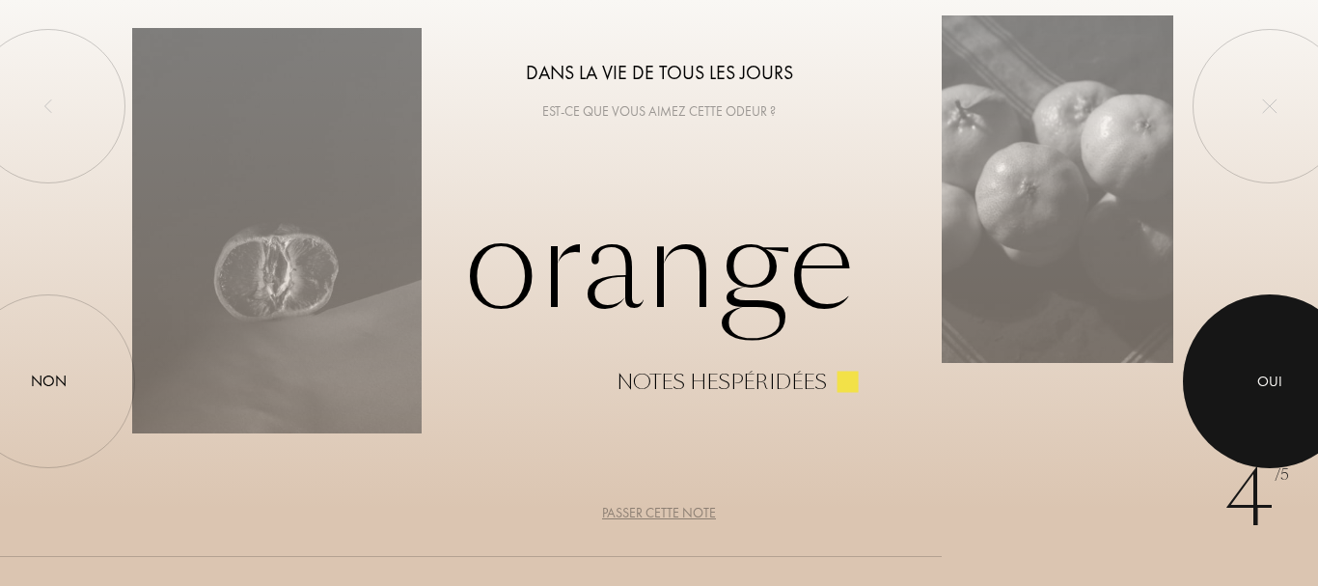
click at [1294, 396] on div at bounding box center [1270, 381] width 174 height 174
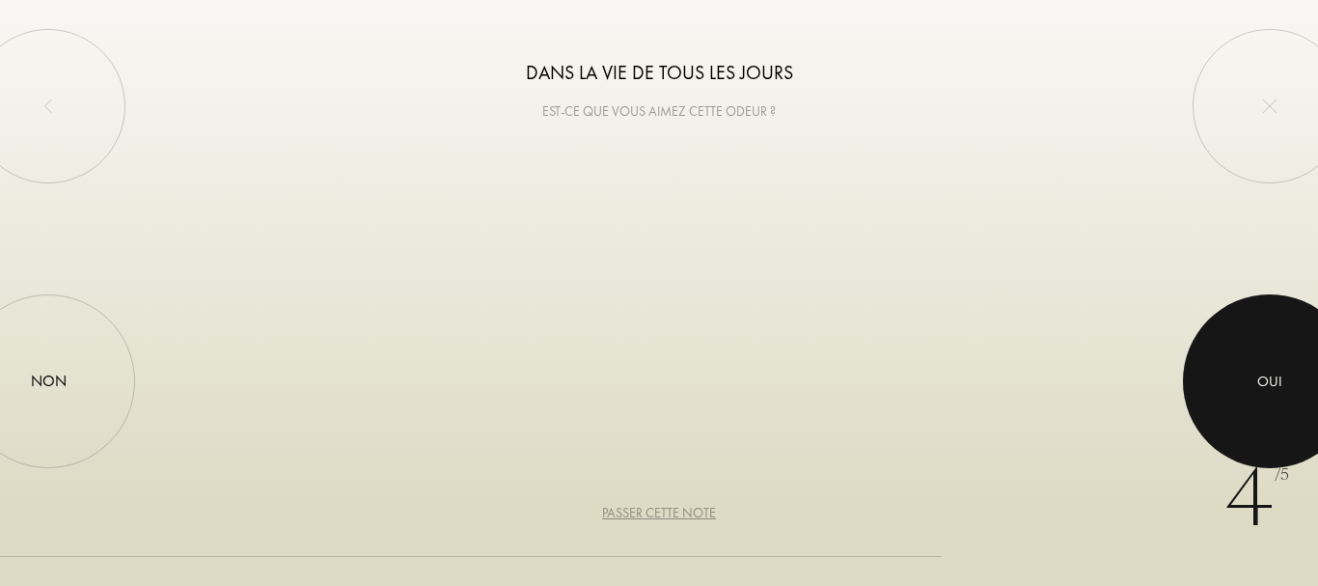
click at [1294, 396] on div at bounding box center [1270, 381] width 174 height 174
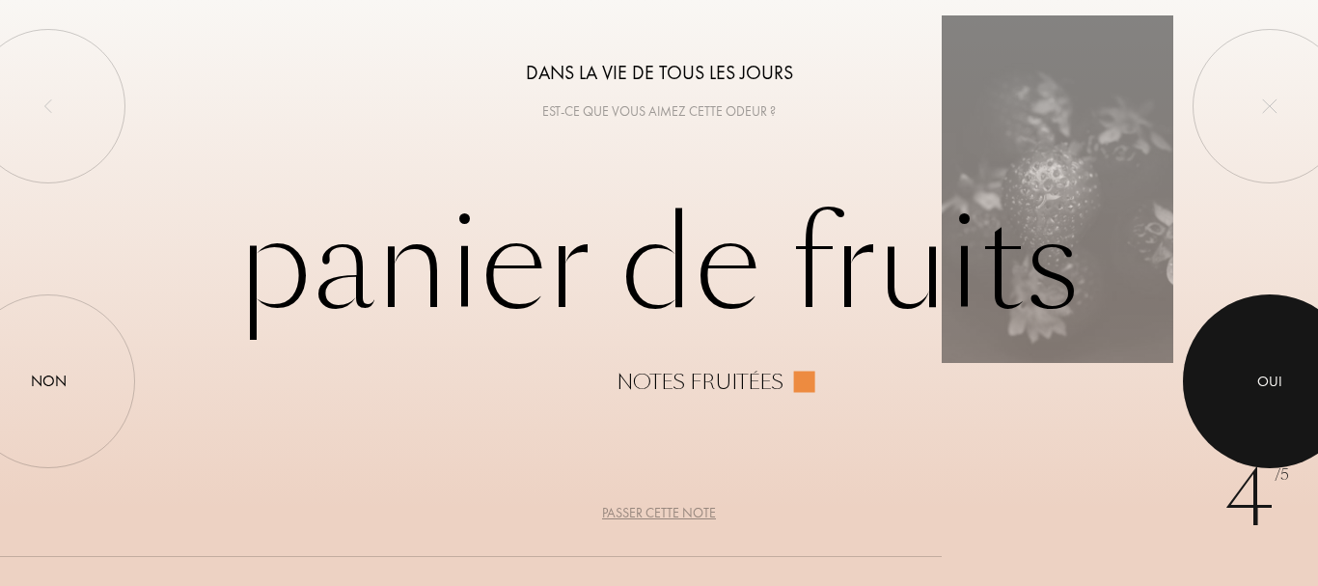
click at [1294, 396] on div at bounding box center [1270, 381] width 174 height 174
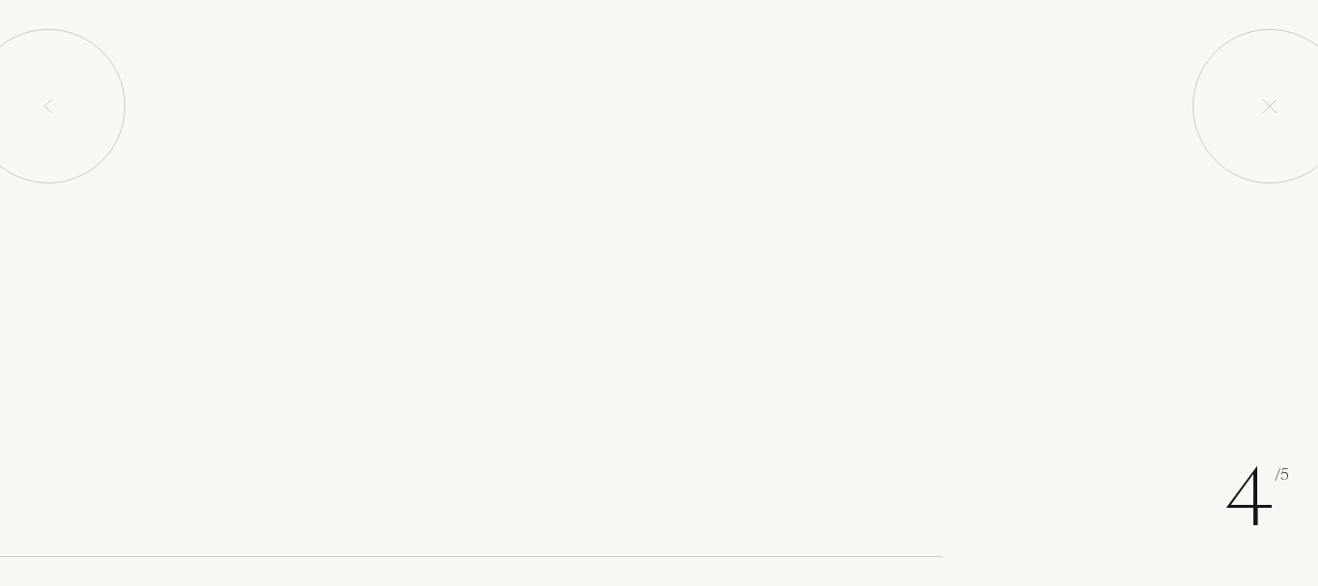
click at [1294, 396] on div at bounding box center [1270, 381] width 174 height 174
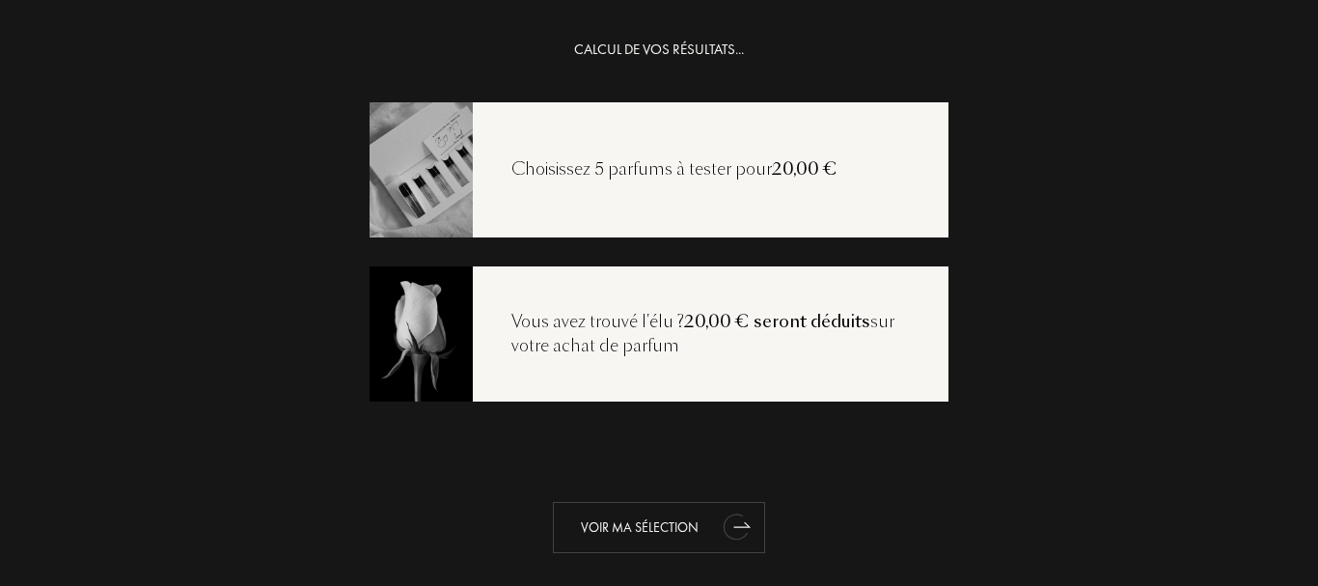
click at [621, 524] on div "Voir ma sélection" at bounding box center [659, 527] width 212 height 51
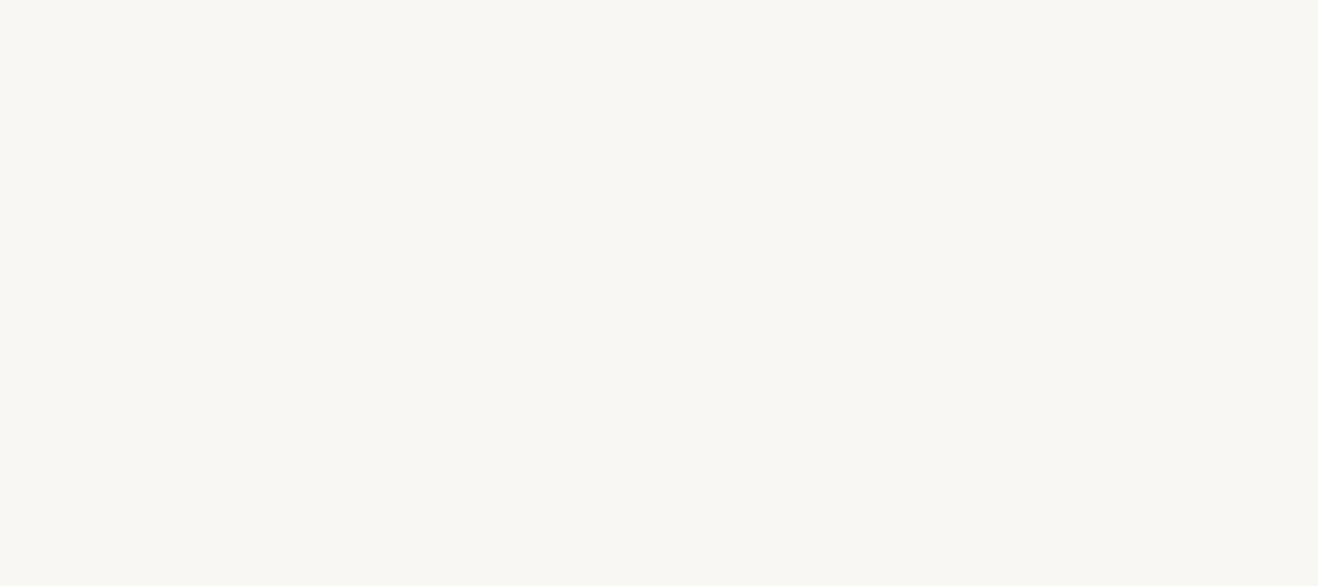
select select "FR"
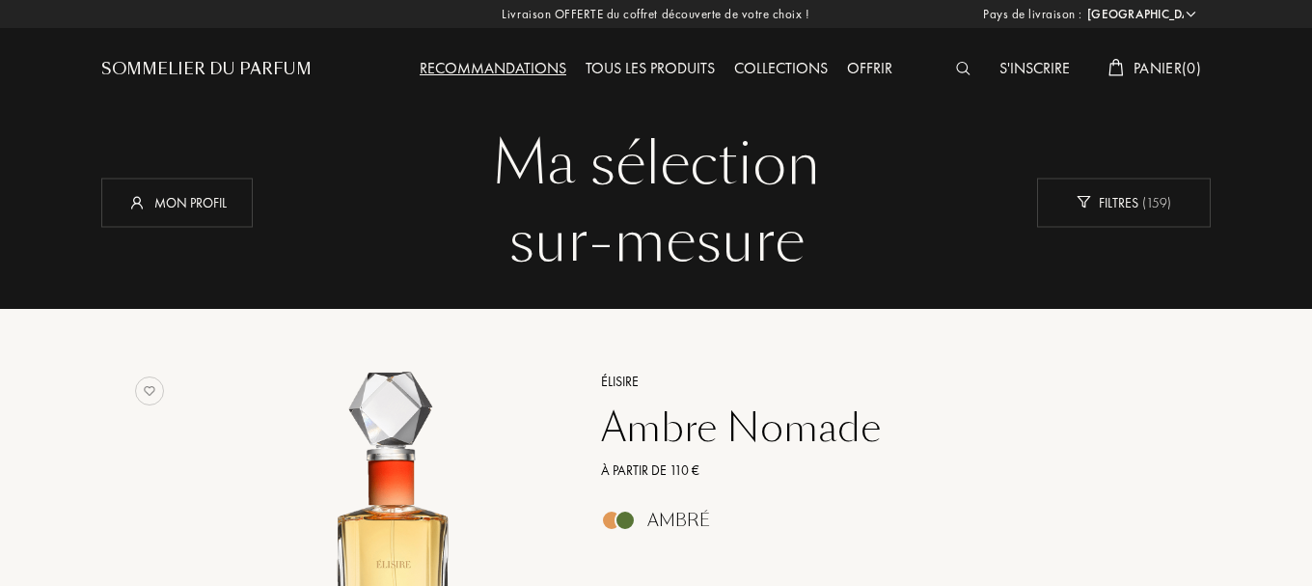
click at [965, 72] on img at bounding box center [963, 69] width 14 height 14
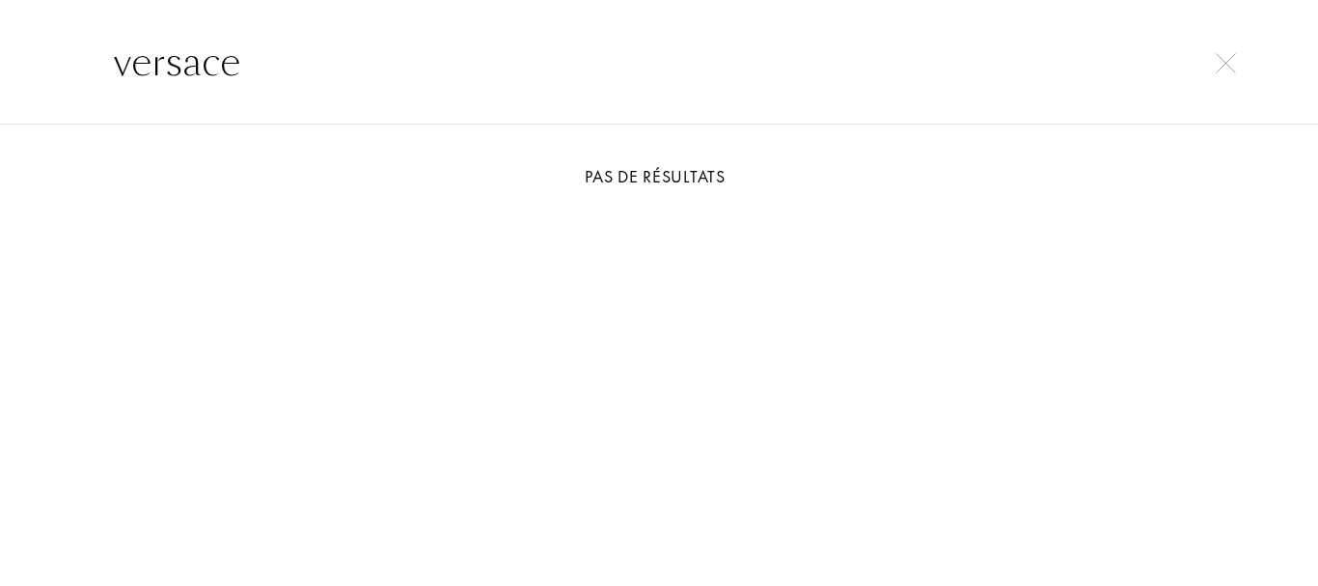
type input "versace"
click at [772, 103] on div "versace" at bounding box center [659, 61] width 1318 height 125
click at [1214, 71] on div at bounding box center [1225, 60] width 27 height 23
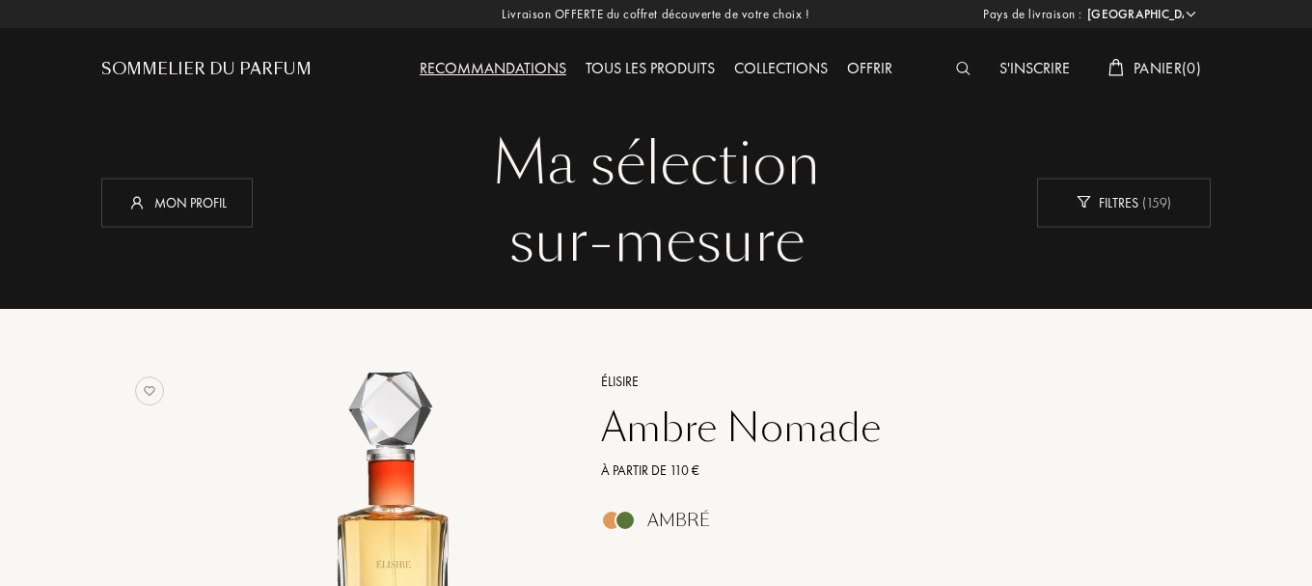
click at [1051, 64] on div "S'inscrire" at bounding box center [1035, 69] width 90 height 25
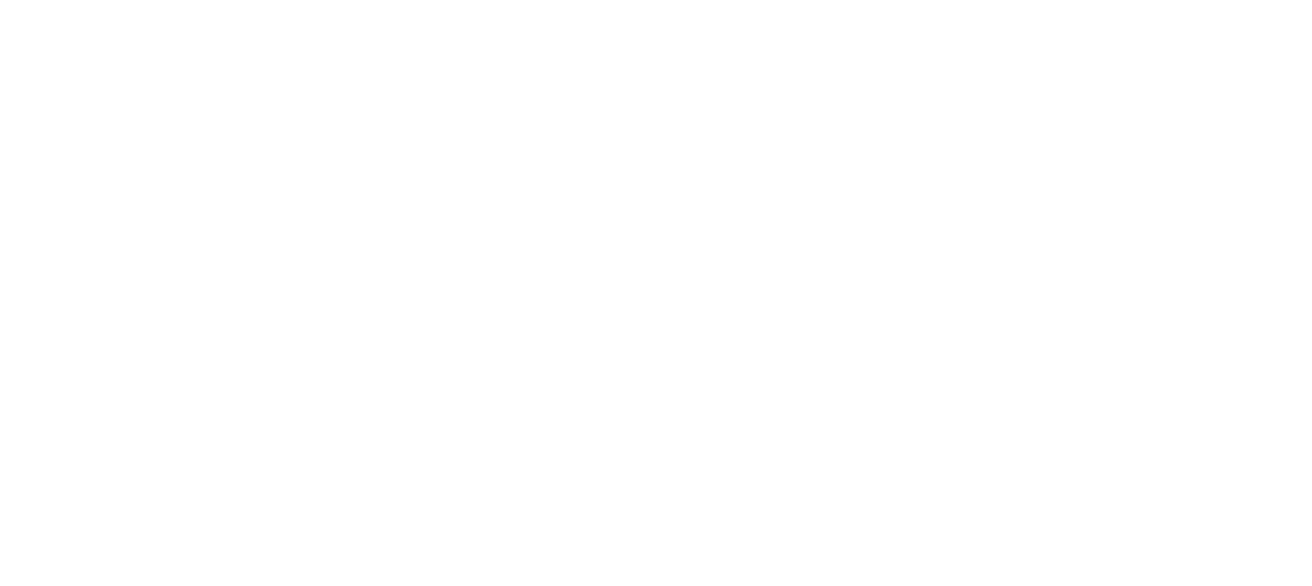
select select "FR"
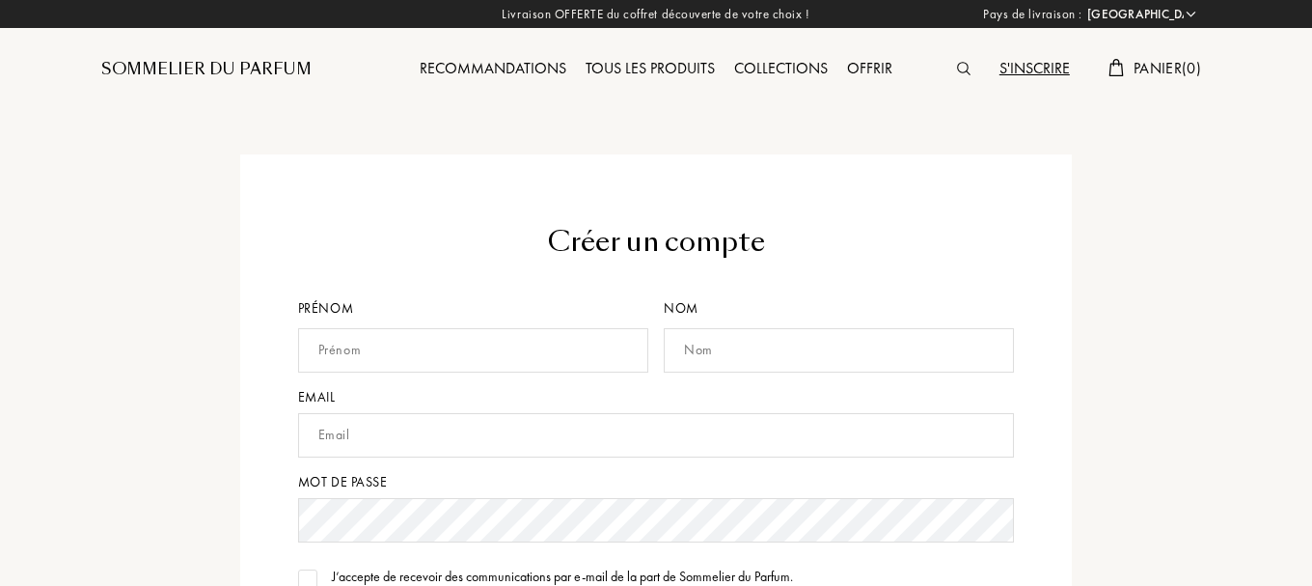
click at [116, 65] on div "Sommelier du Parfum" at bounding box center [206, 69] width 210 height 23
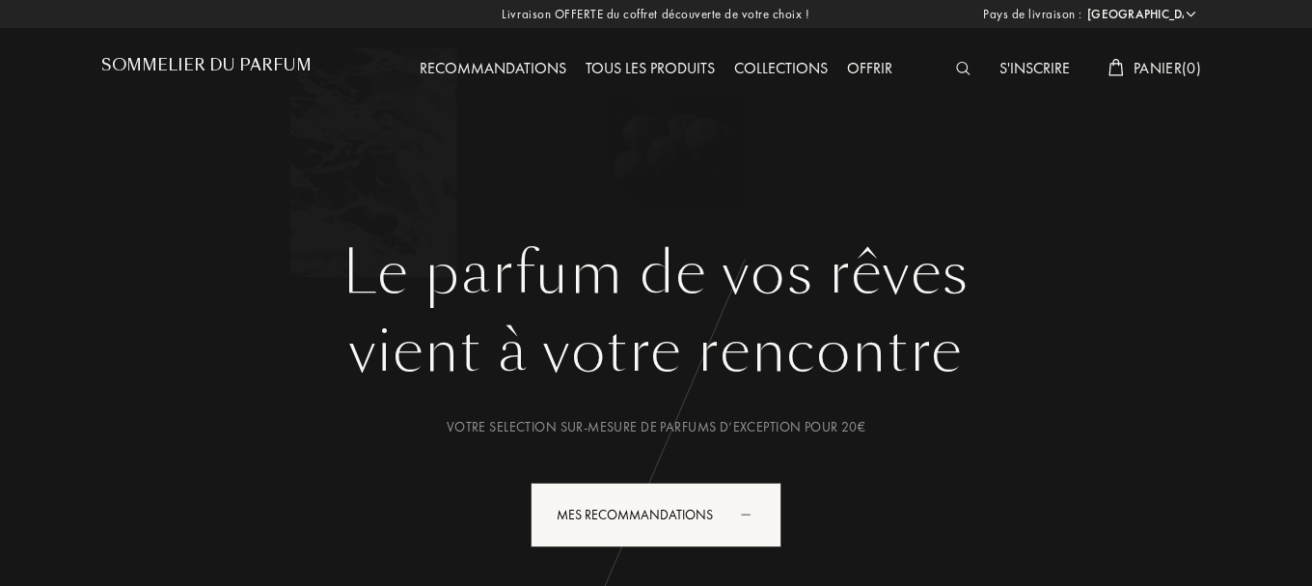
select select "FR"
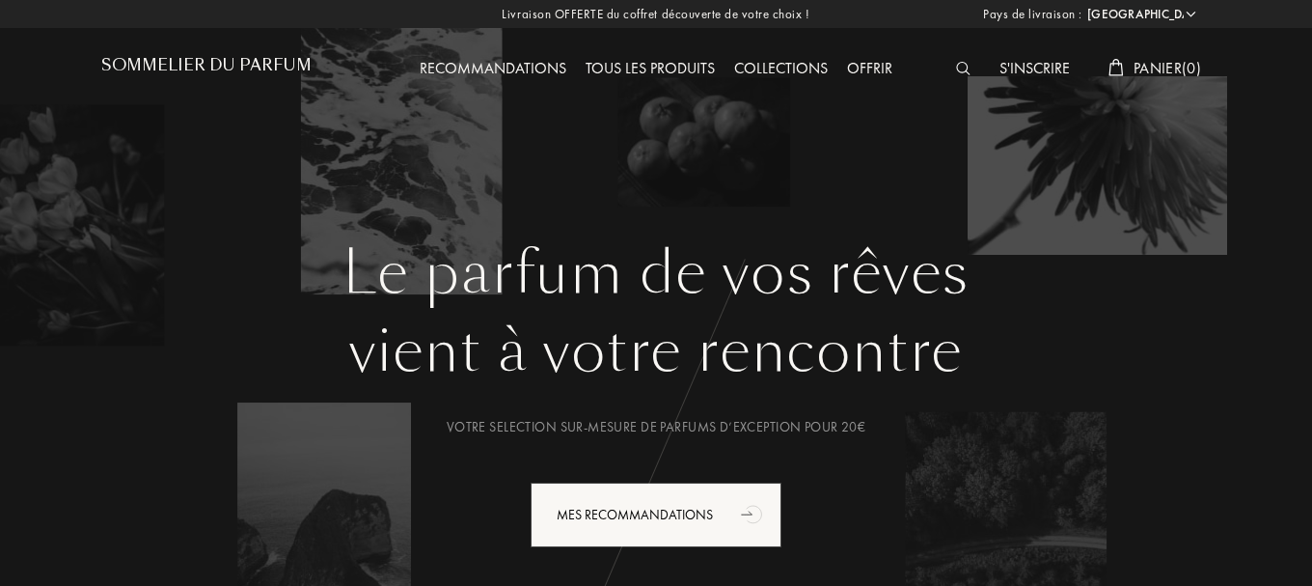
click at [959, 73] on img at bounding box center [963, 69] width 14 height 14
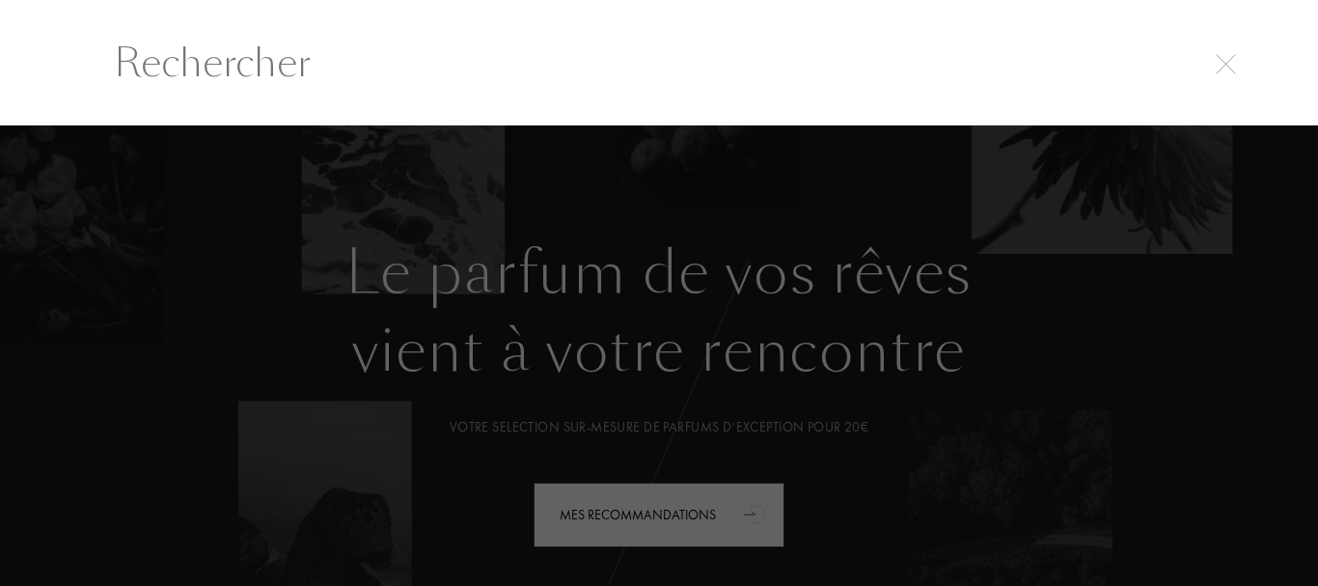
scroll to position [1, 0]
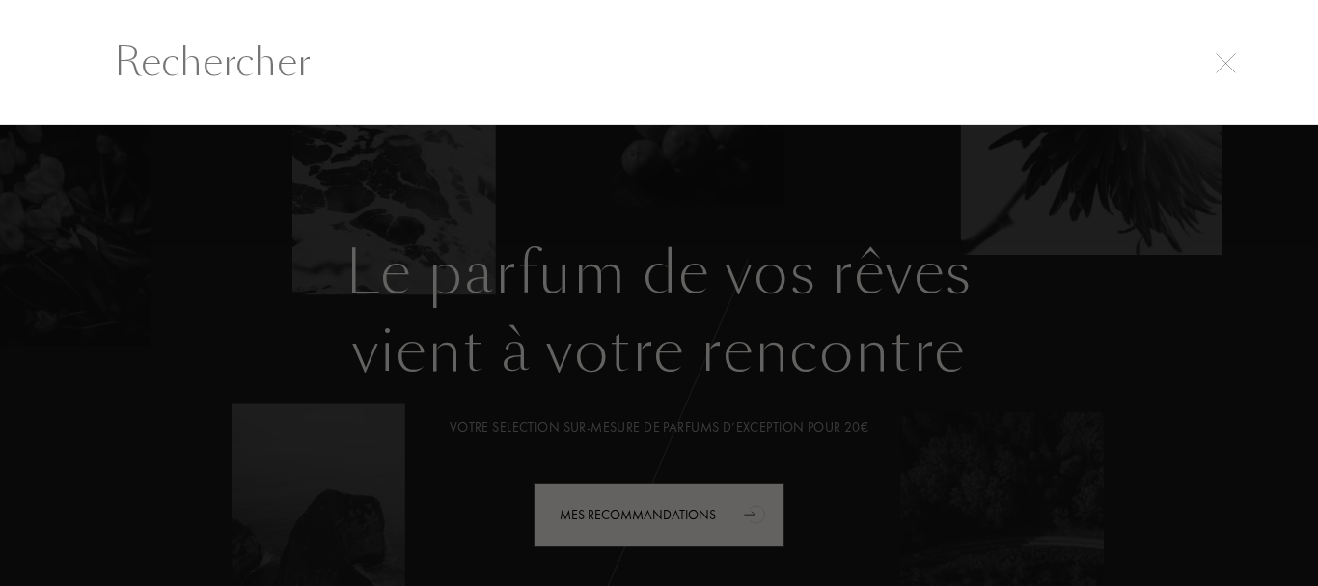
click at [672, 103] on div at bounding box center [659, 61] width 1318 height 125
click at [632, 65] on input "text" at bounding box center [659, 62] width 1168 height 58
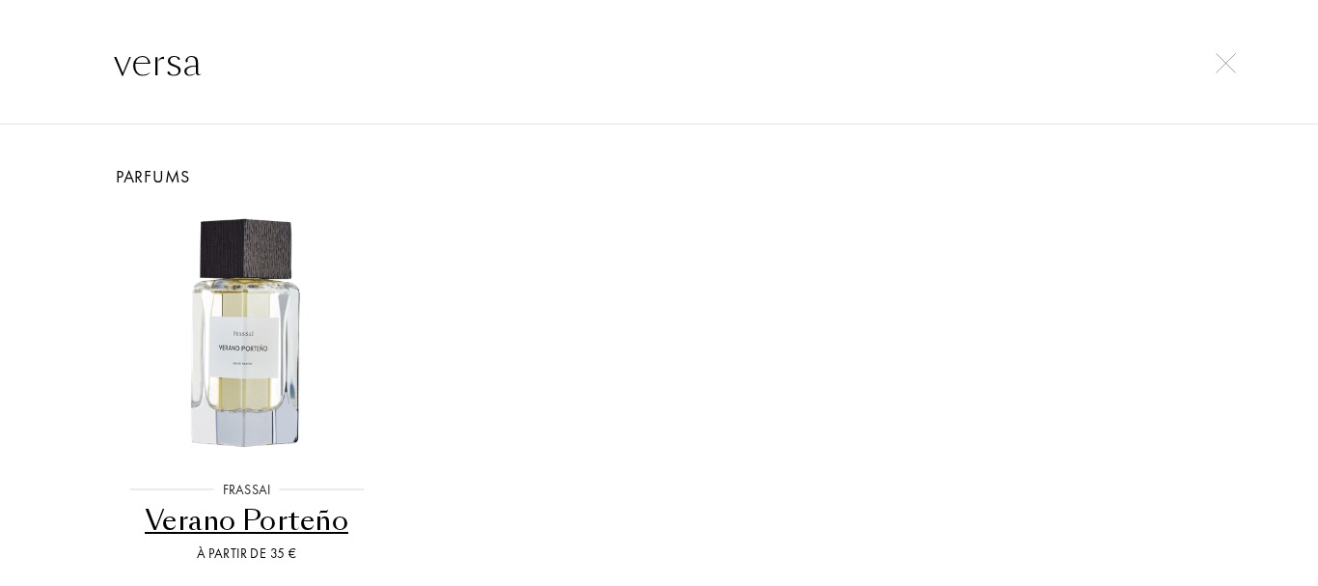
type input "r"
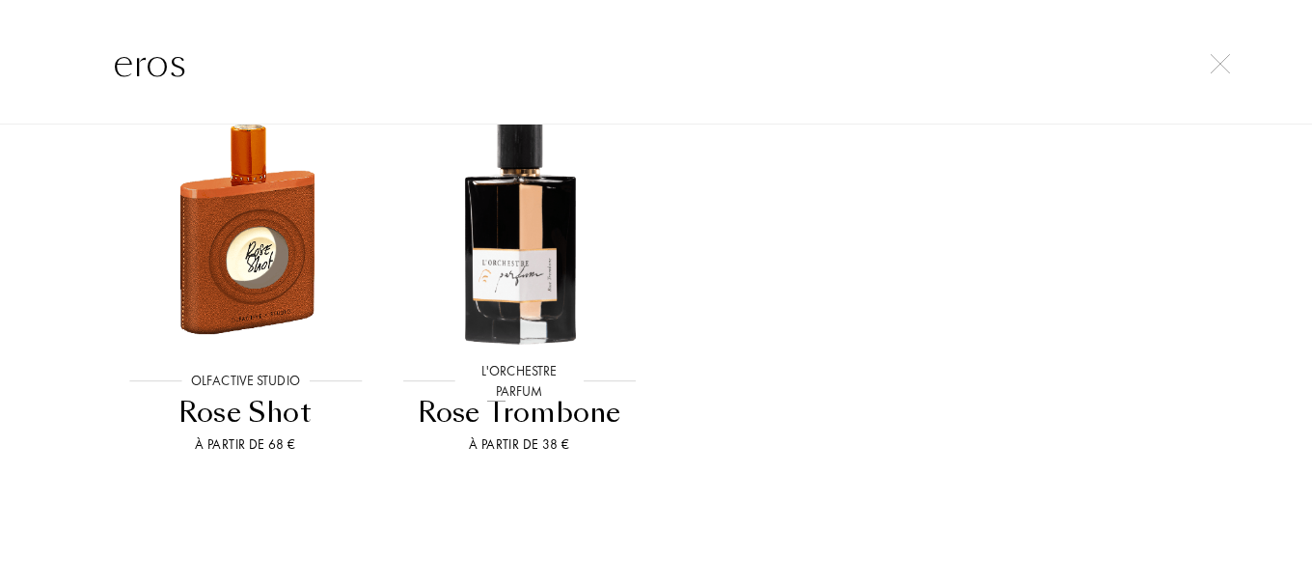
scroll to position [0, 0]
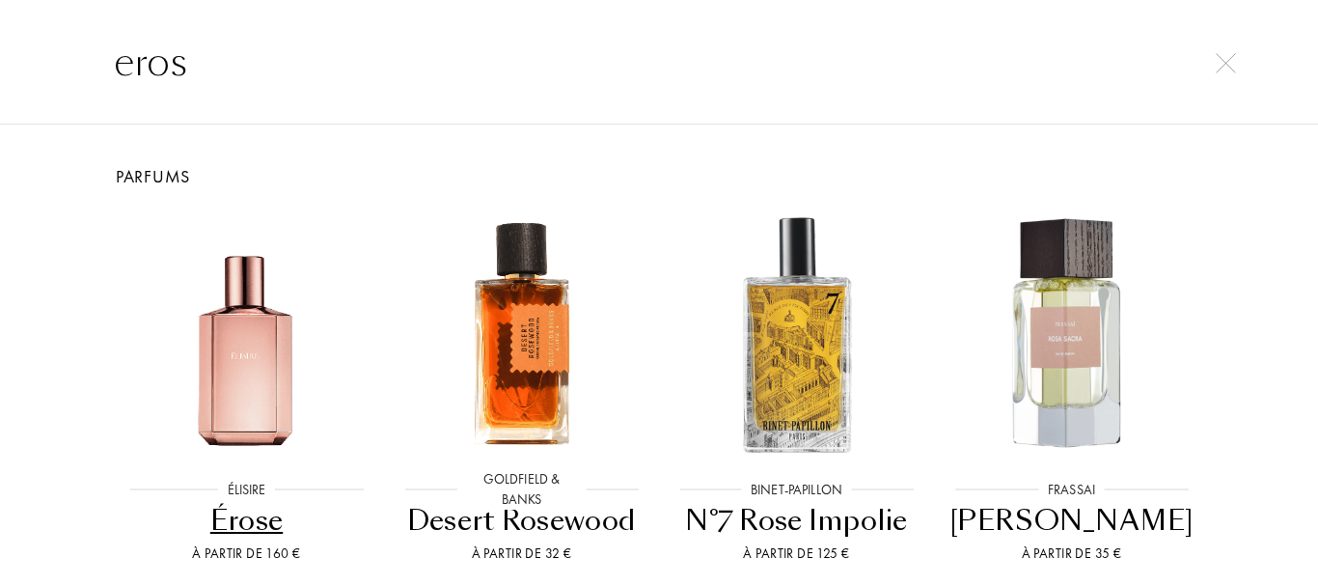
type input "d"
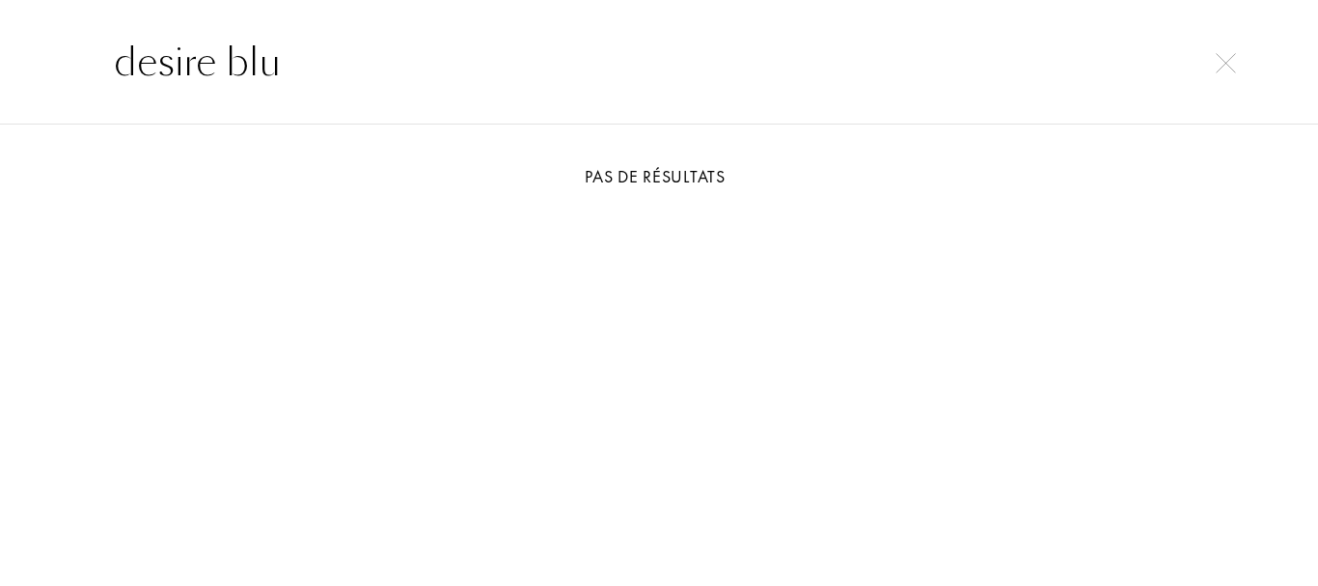
type input "desire blue"
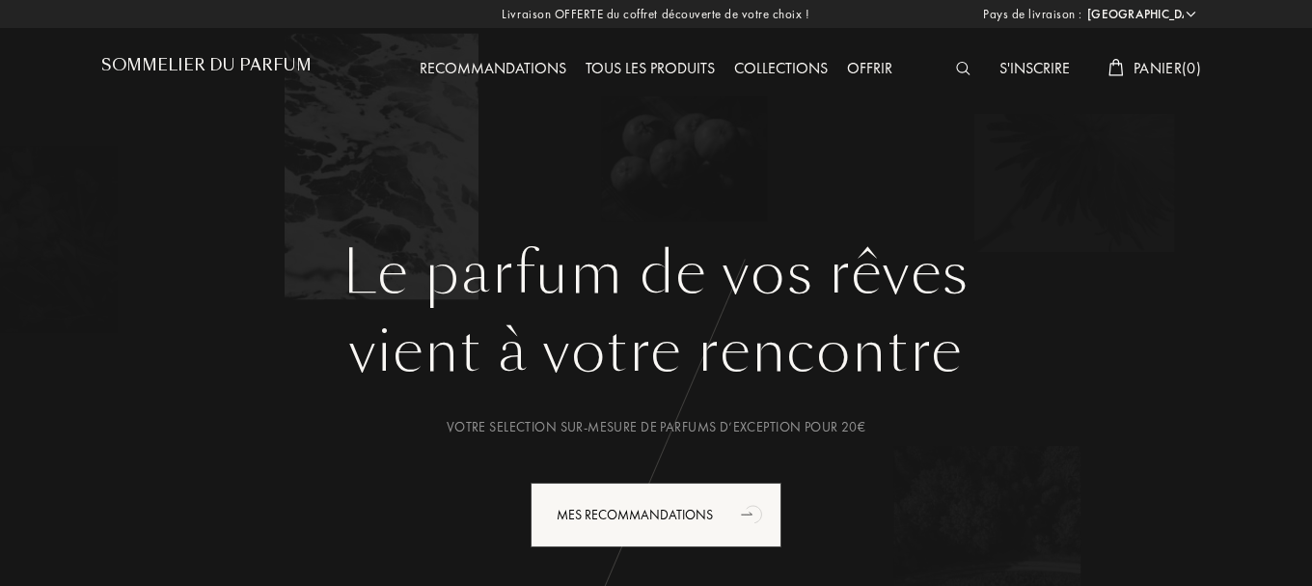
select select "FR"
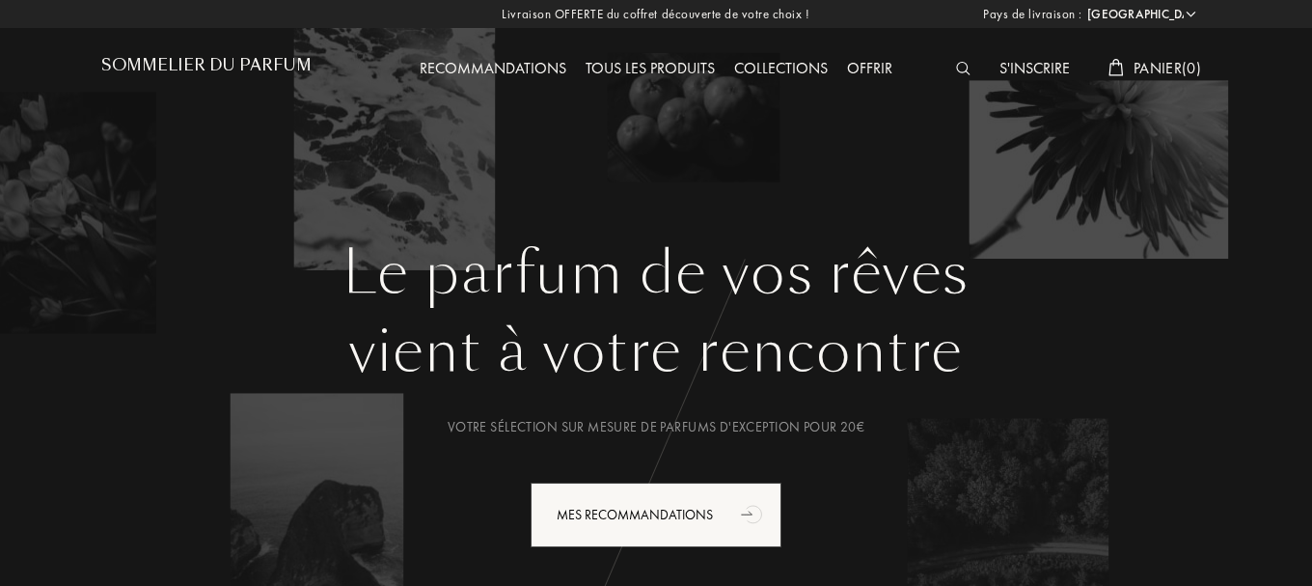
click at [1023, 69] on font "S'inscrire" at bounding box center [1035, 68] width 70 height 20
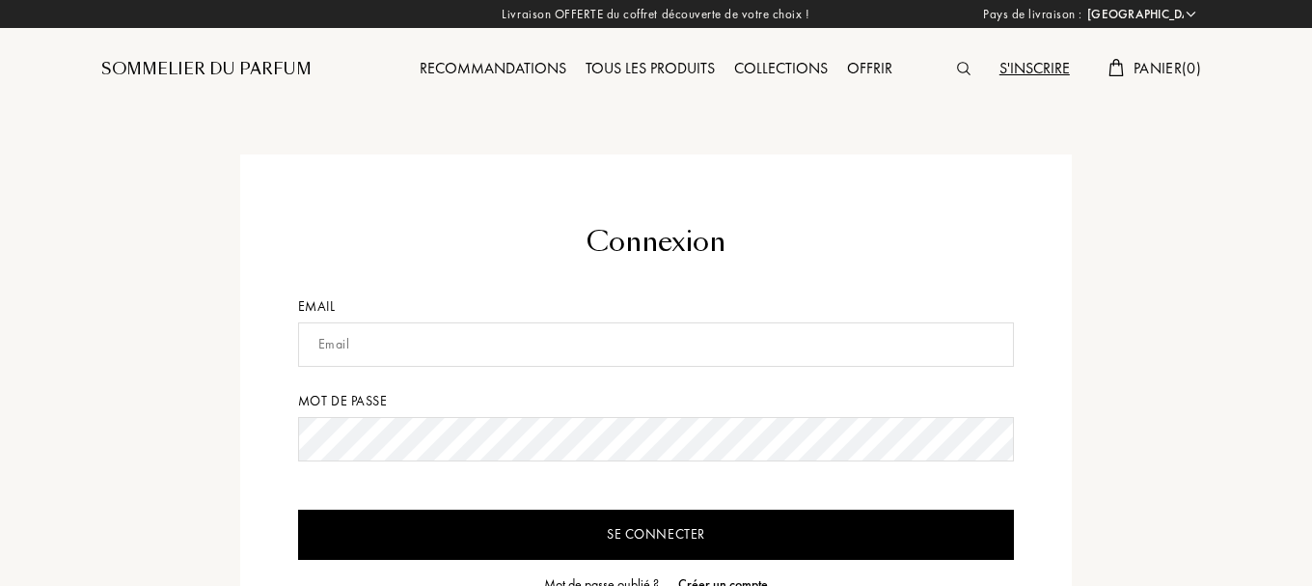
select select "FR"
click at [349, 332] on input "text" at bounding box center [656, 344] width 717 height 44
type input "ahmed.nazim.asma@gmail.com"
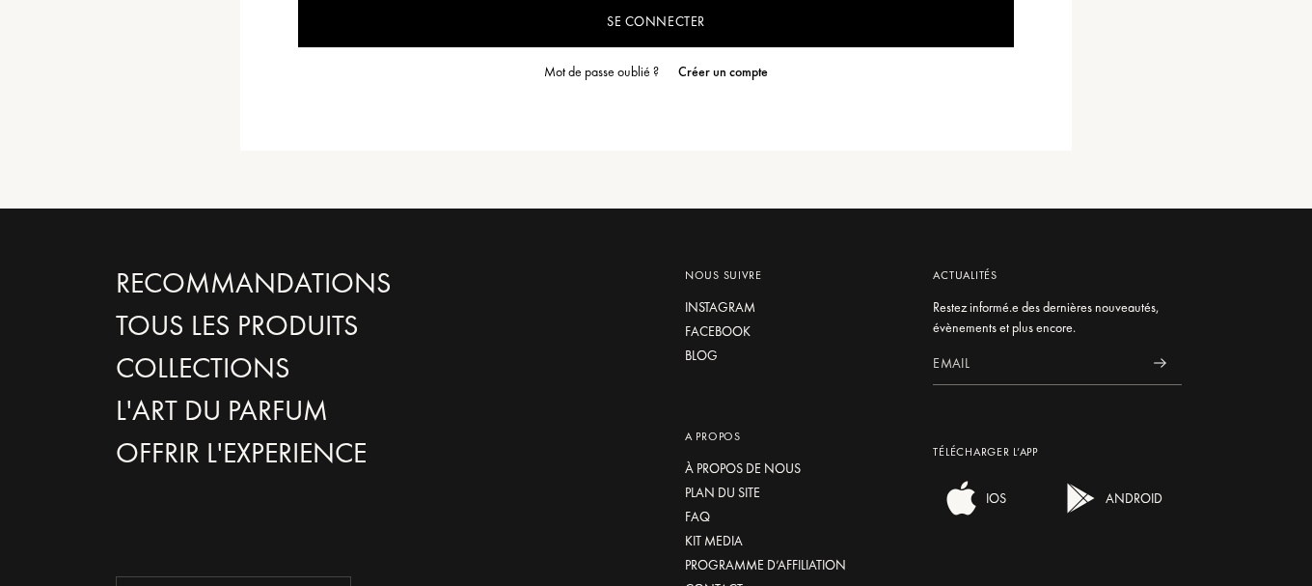
click at [583, 67] on div "Mot de passe oublié ?" at bounding box center [601, 72] width 115 height 20
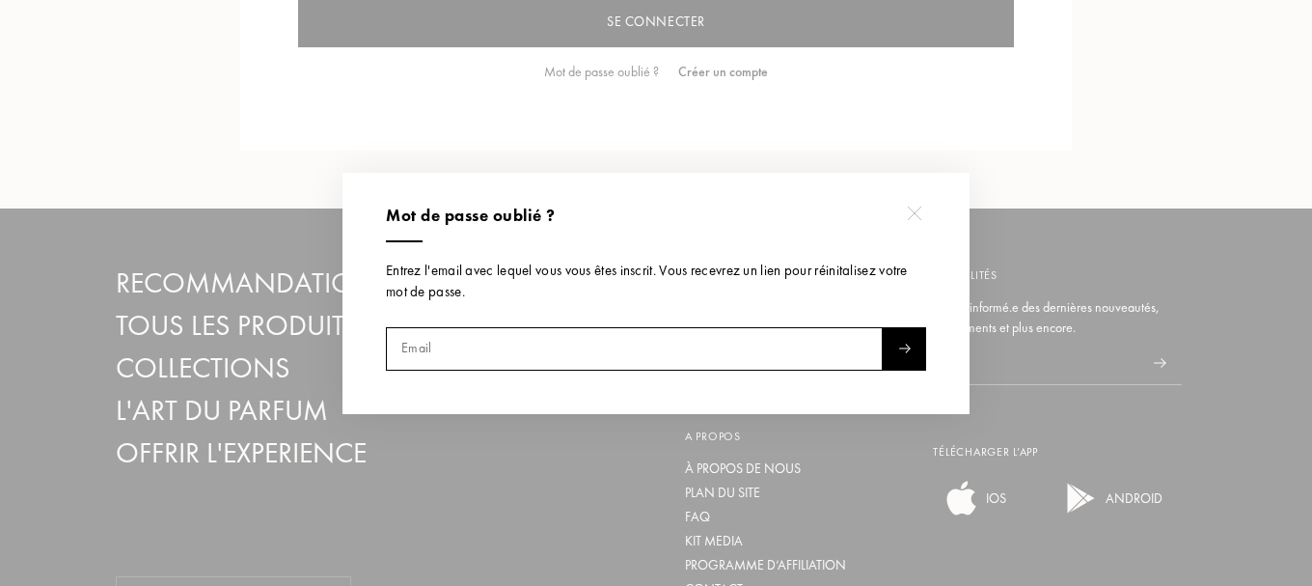
click at [520, 351] on input "text" at bounding box center [634, 347] width 497 height 43
type input "ahmed.nazim.asma@gmail.com"
select select "DZ"
type input "ahmed.nazim.asma@gmail.com"
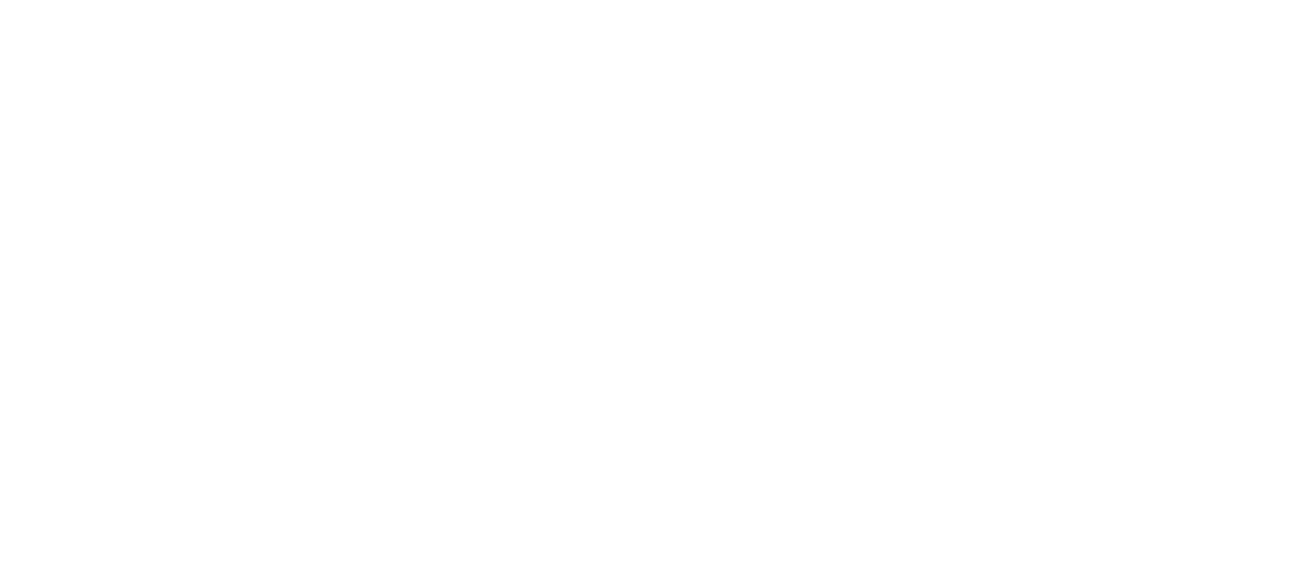
select select "DZ"
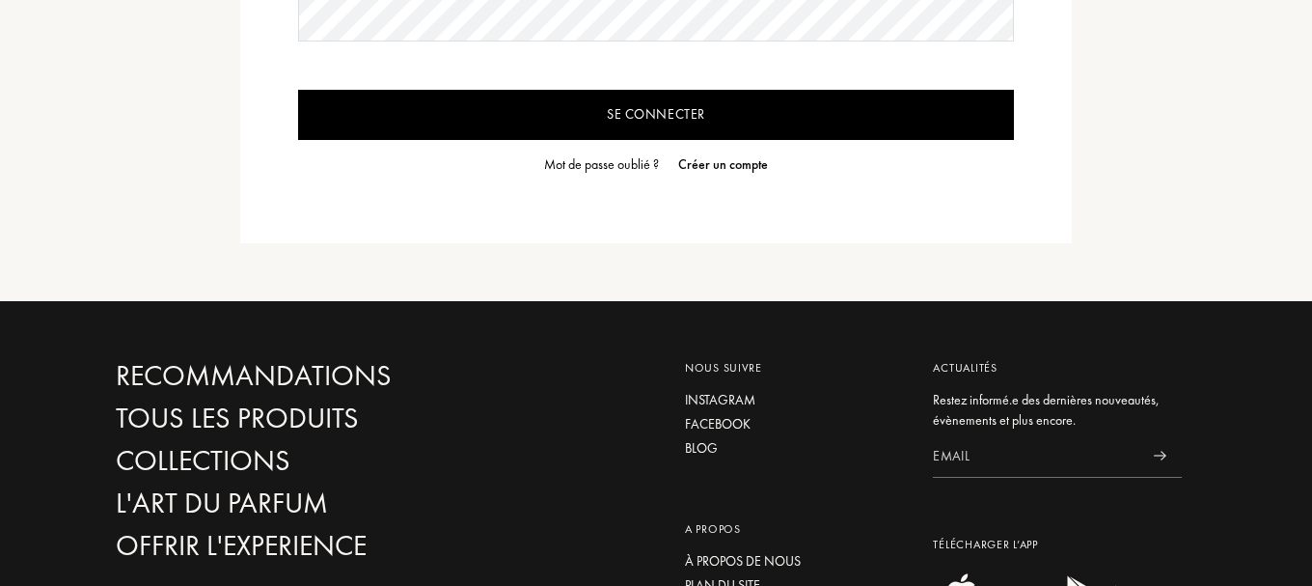
scroll to position [18, 0]
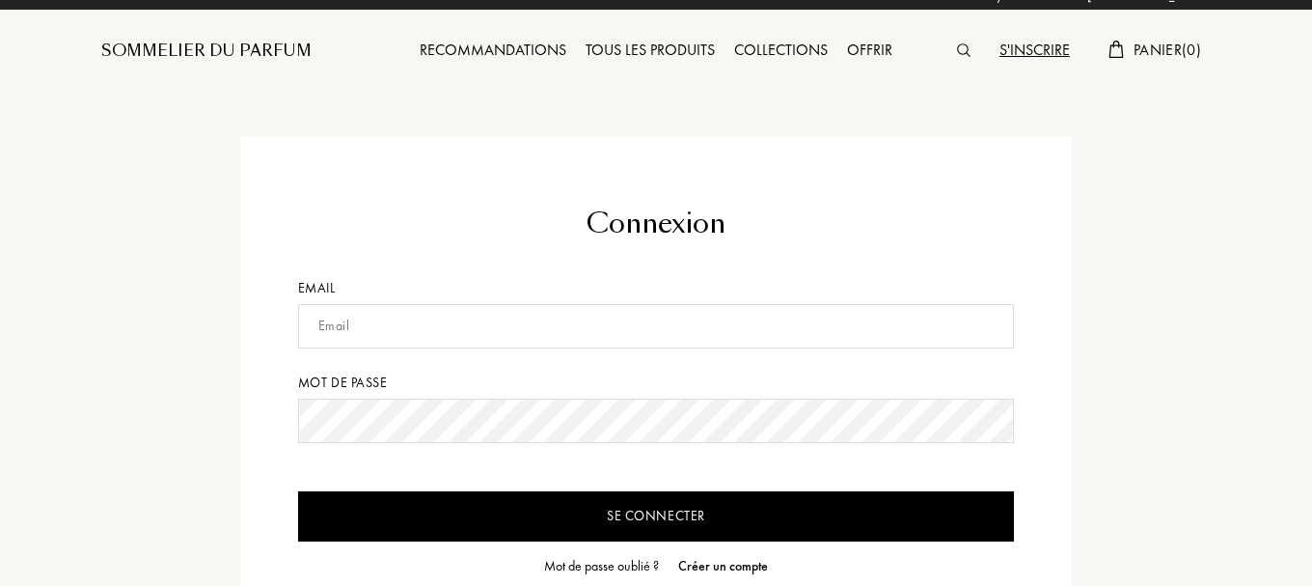
click at [891, 342] on input "text" at bounding box center [656, 326] width 717 height 44
click at [368, 354] on form "Connexion Email Mot de passe Se connecter Mot de passe oublié ? Créer un compte" at bounding box center [656, 390] width 717 height 373
click at [377, 327] on input "text" at bounding box center [656, 326] width 717 height 44
click at [597, 570] on div "Mot de passe oublié ?" at bounding box center [601, 566] width 115 height 20
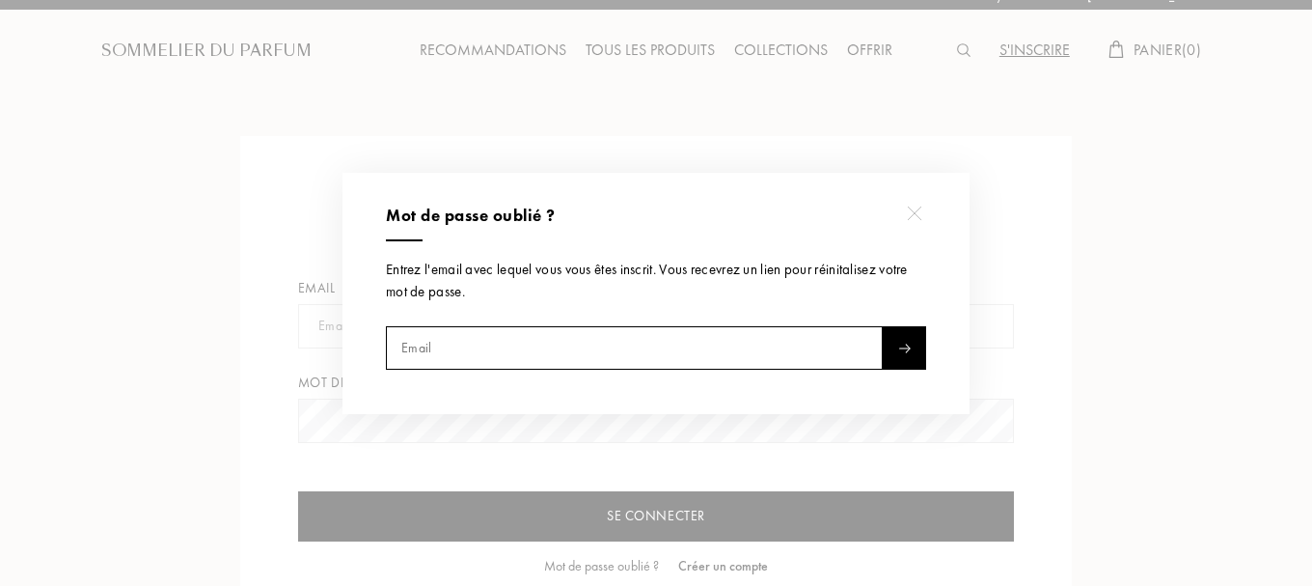
click at [482, 337] on input "text" at bounding box center [634, 347] width 497 height 43
type input "ahmed.nazim.asma@gmail.com"
click at [911, 334] on div at bounding box center [904, 347] width 43 height 43
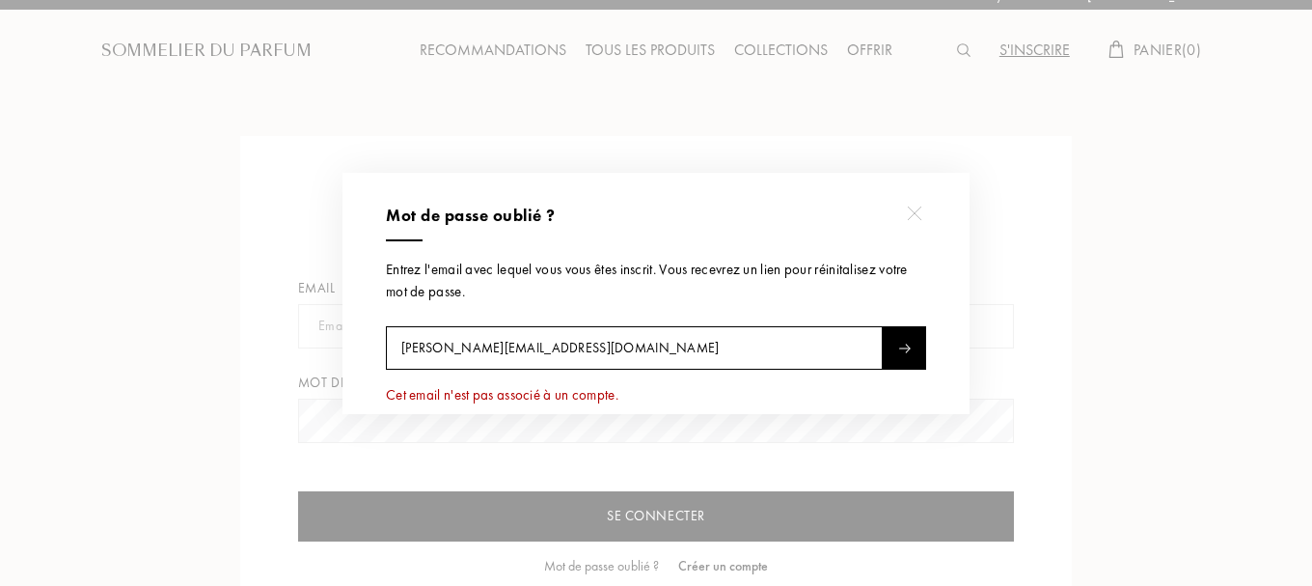
click at [654, 357] on input "ahmed.nazim.asma@gmail.com" at bounding box center [634, 347] width 497 height 43
type input "ahcollectionsdz@gmail.com"
click at [905, 353] on div at bounding box center [904, 347] width 43 height 43
click at [96, 336] on div at bounding box center [659, 293] width 1318 height 586
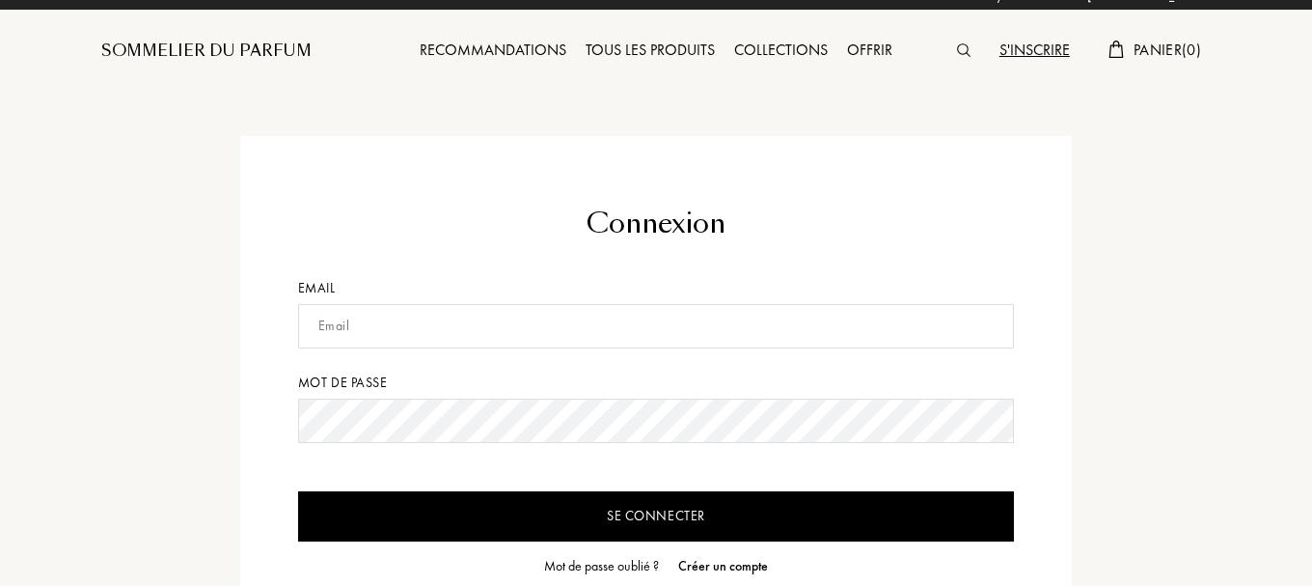
click at [1019, 45] on div "S'inscrire" at bounding box center [1035, 51] width 90 height 25
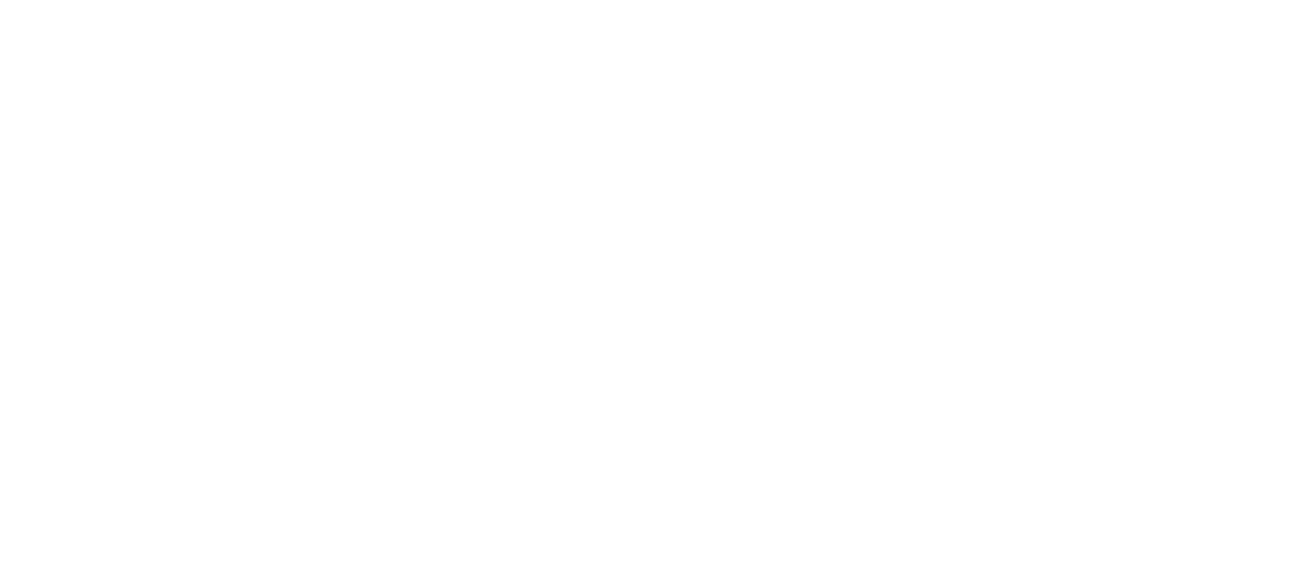
select select "DZ"
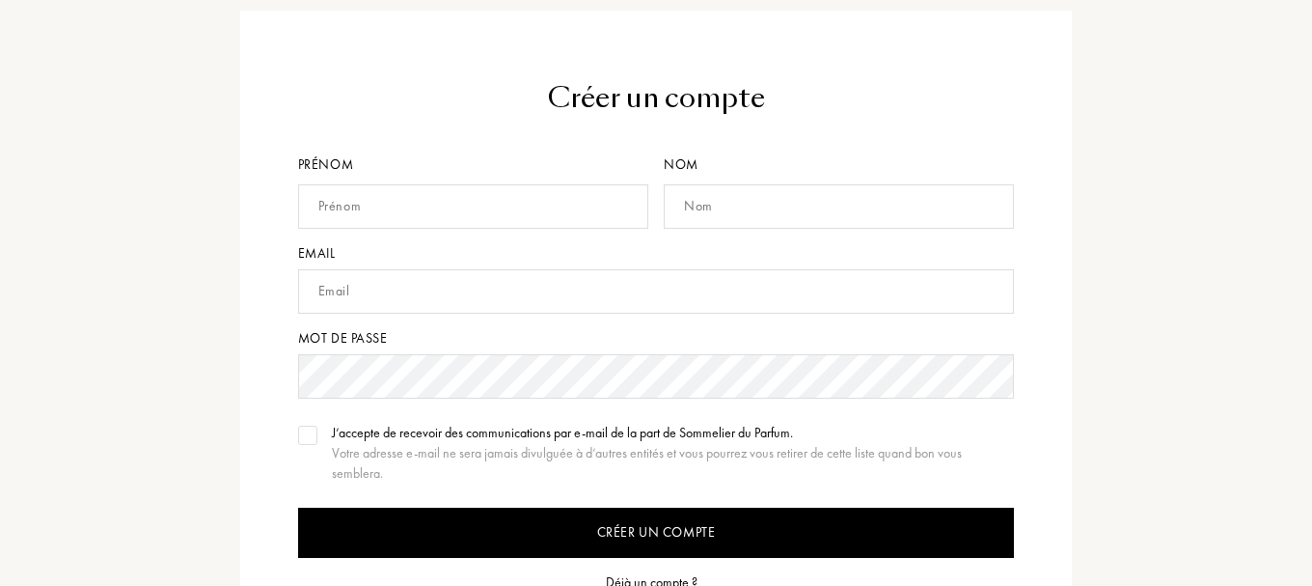
scroll to position [145, 0]
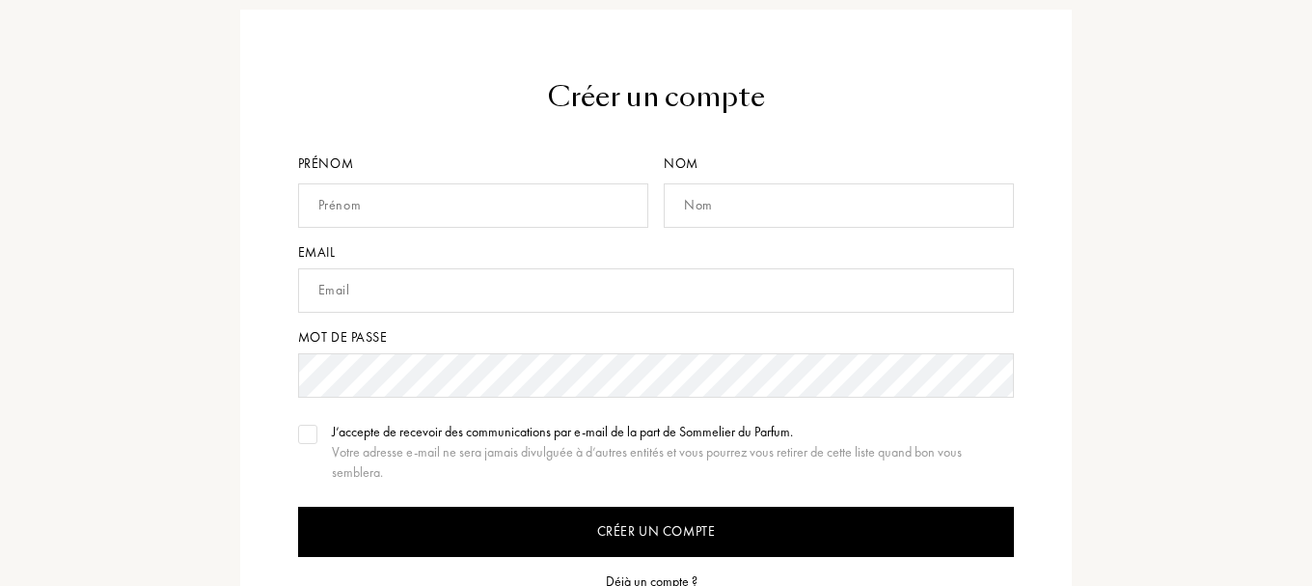
click at [396, 202] on input "text" at bounding box center [473, 205] width 350 height 44
type input "ASMA"
type input "[PERSON_NAME]"
type input "[PERSON_NAME][EMAIL_ADDRESS][PERSON_NAME][DOMAIN_NAME]"
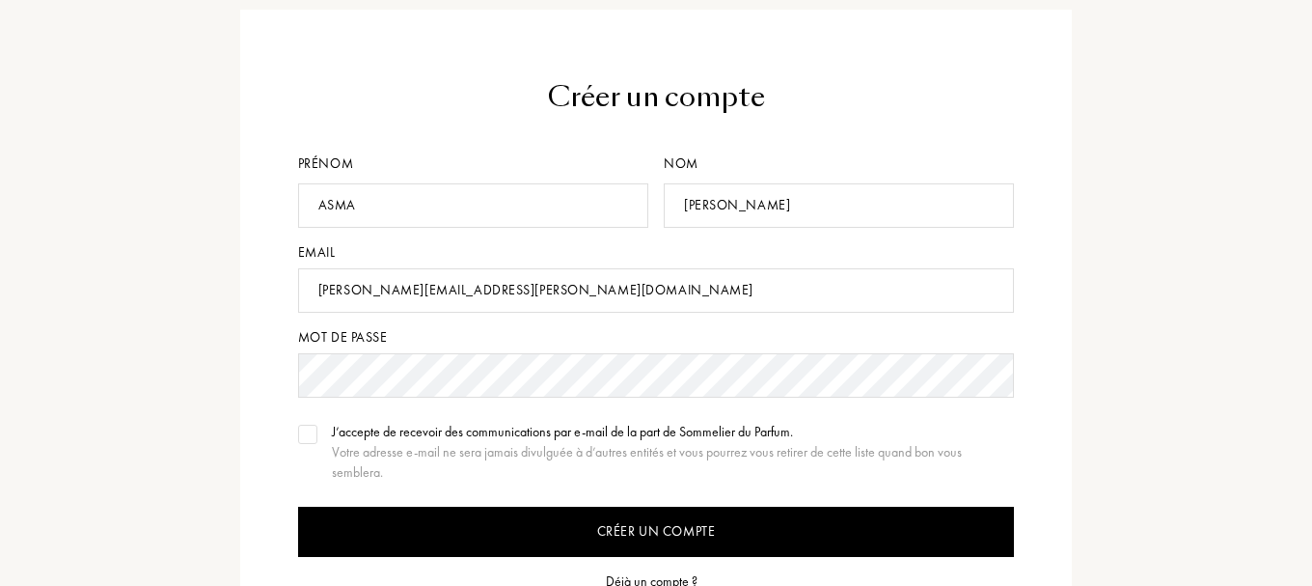
click at [298, 507] on input "Créer un compte" at bounding box center [656, 532] width 717 height 50
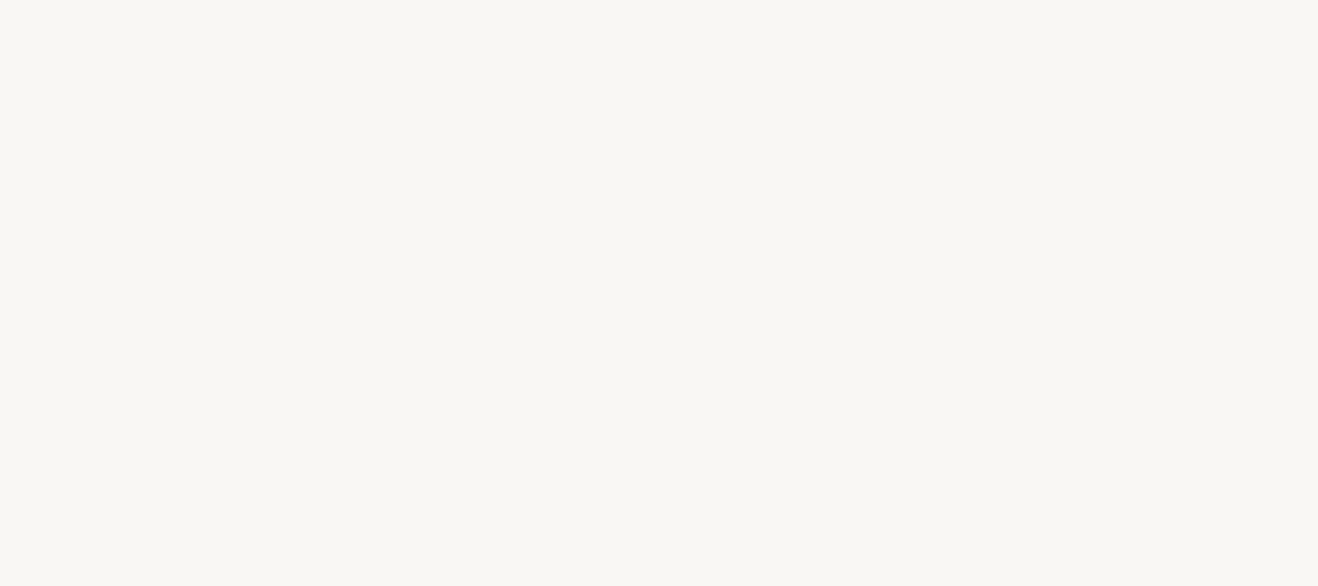
select select "DZ"
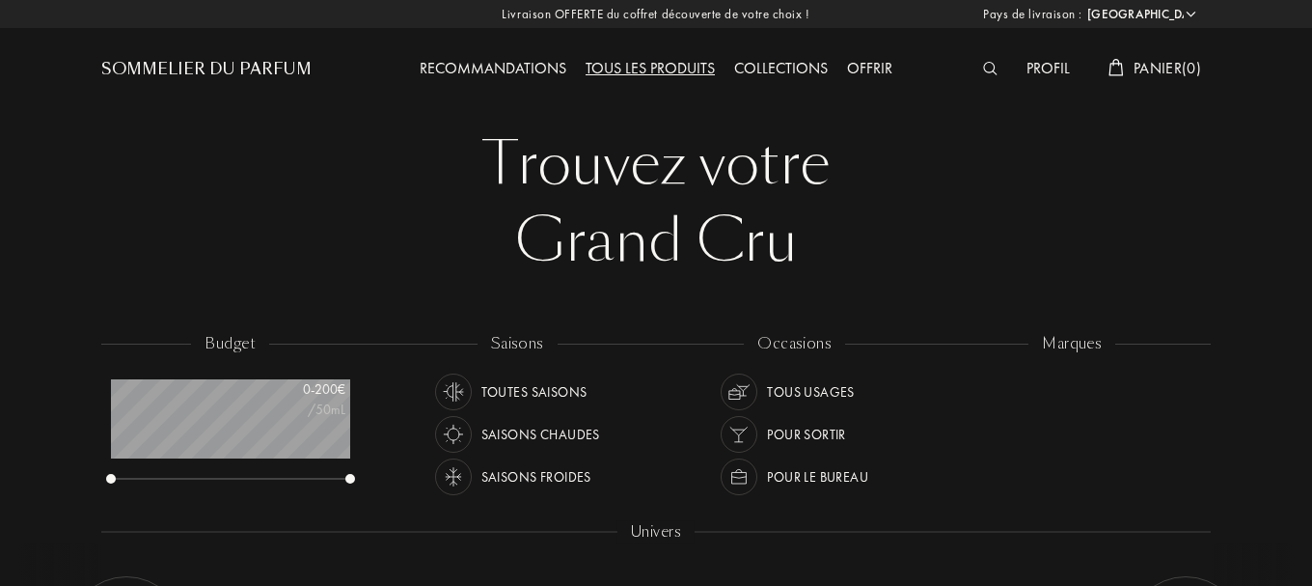
scroll to position [96, 238]
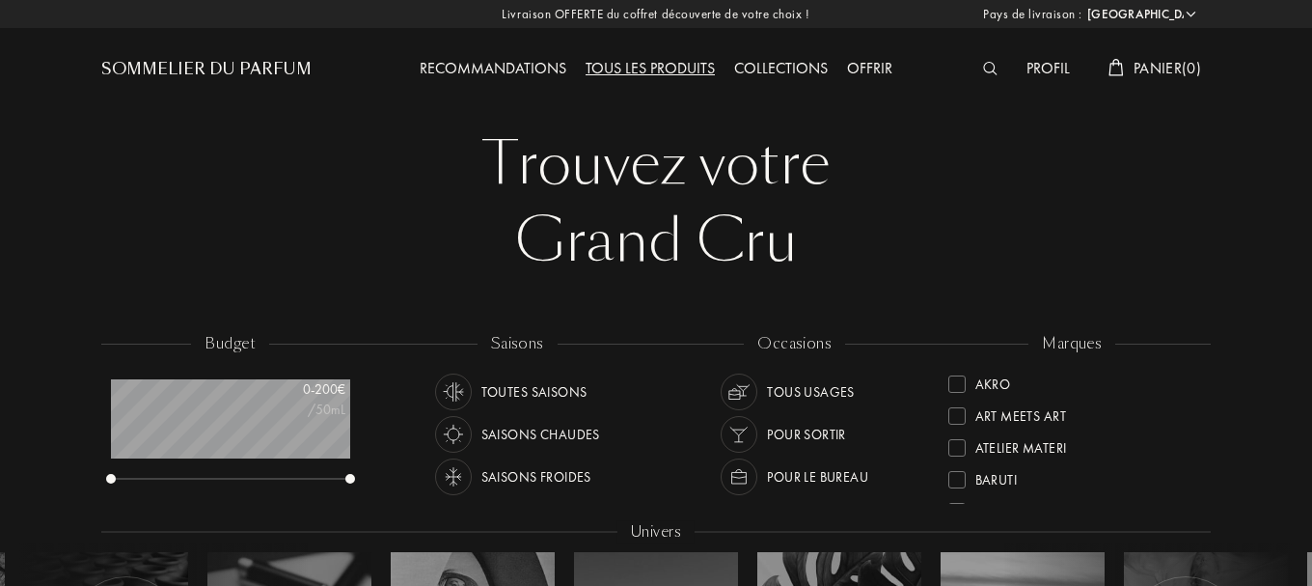
click at [600, 254] on div "Grand Cru" at bounding box center [656, 241] width 1081 height 77
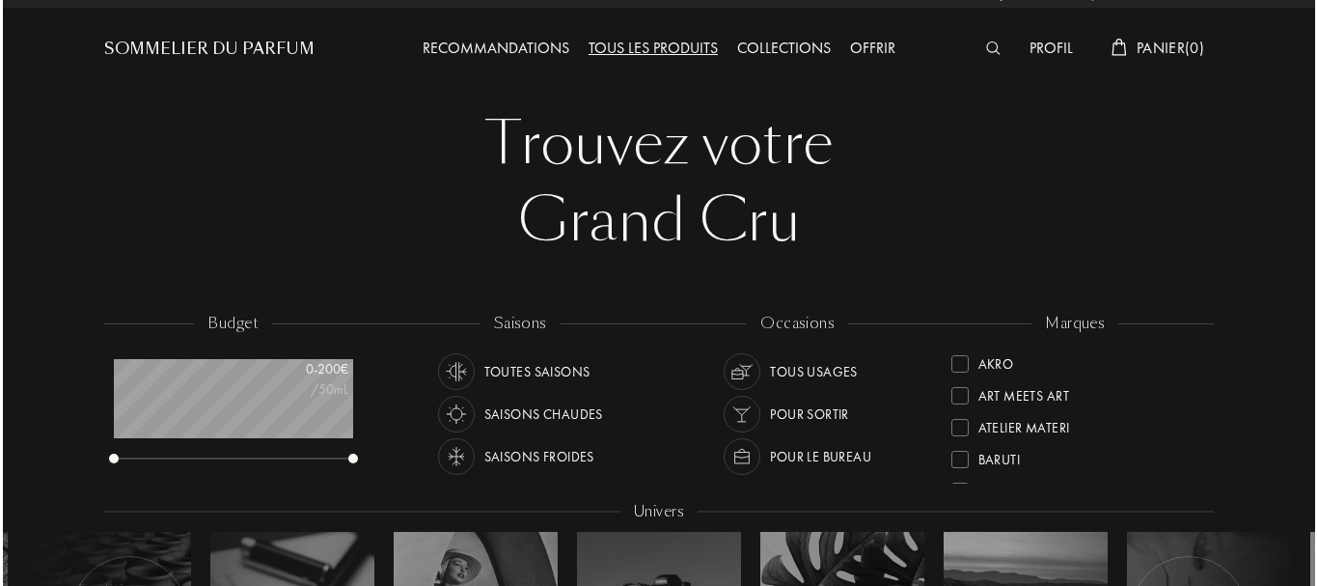
scroll to position [0, 0]
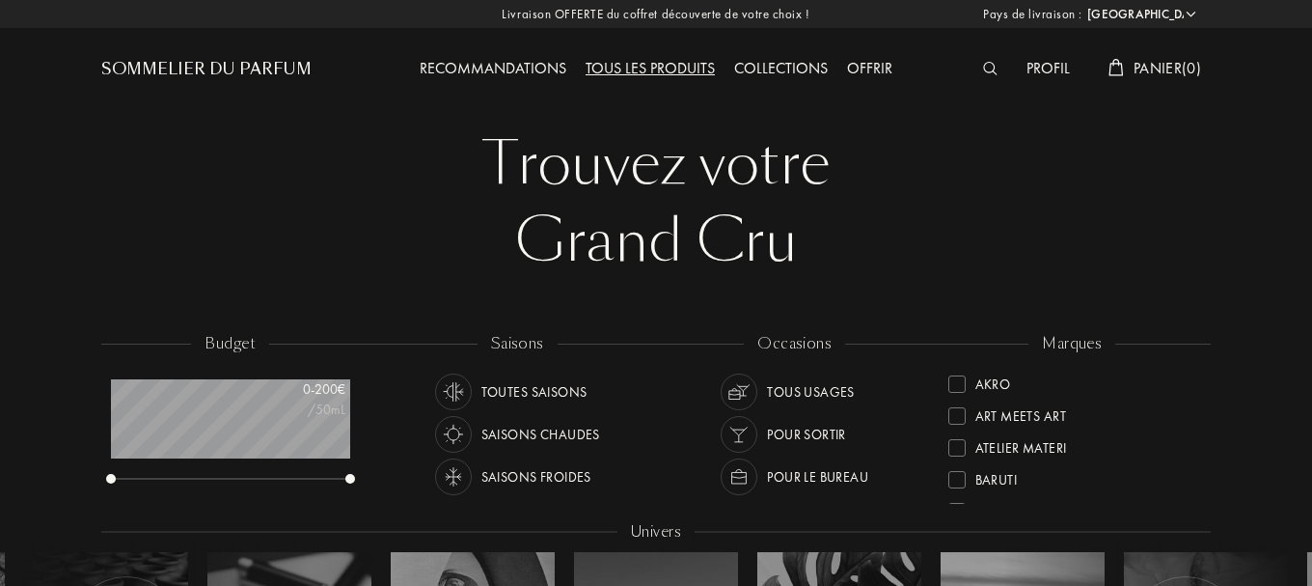
click at [991, 65] on img at bounding box center [990, 69] width 14 height 14
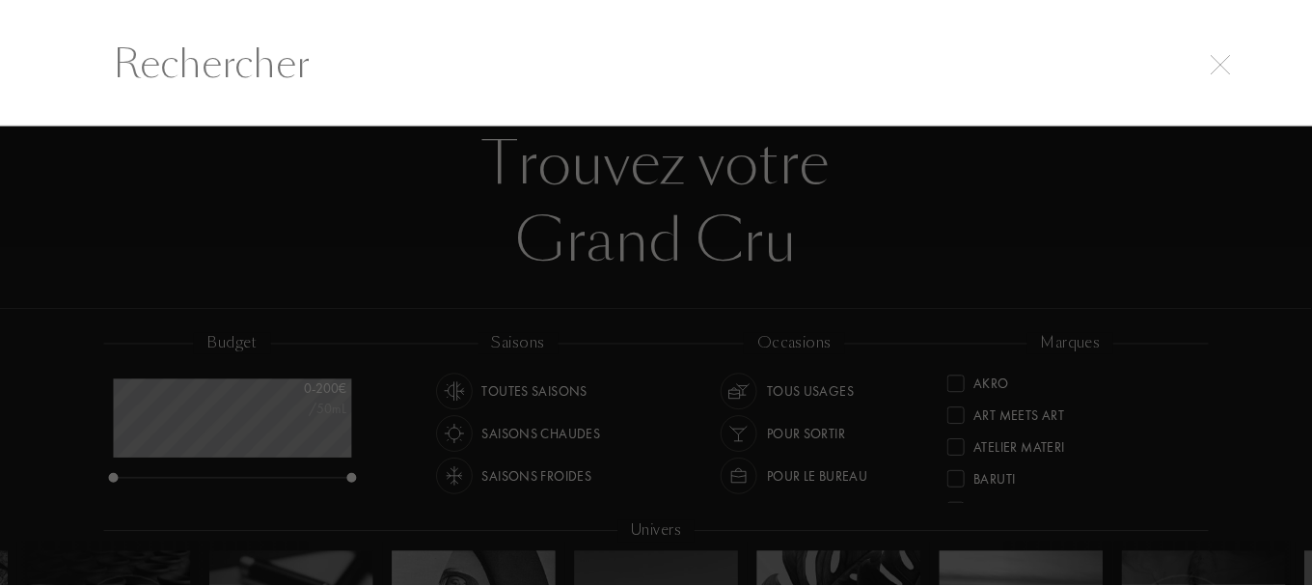
scroll to position [1, 0]
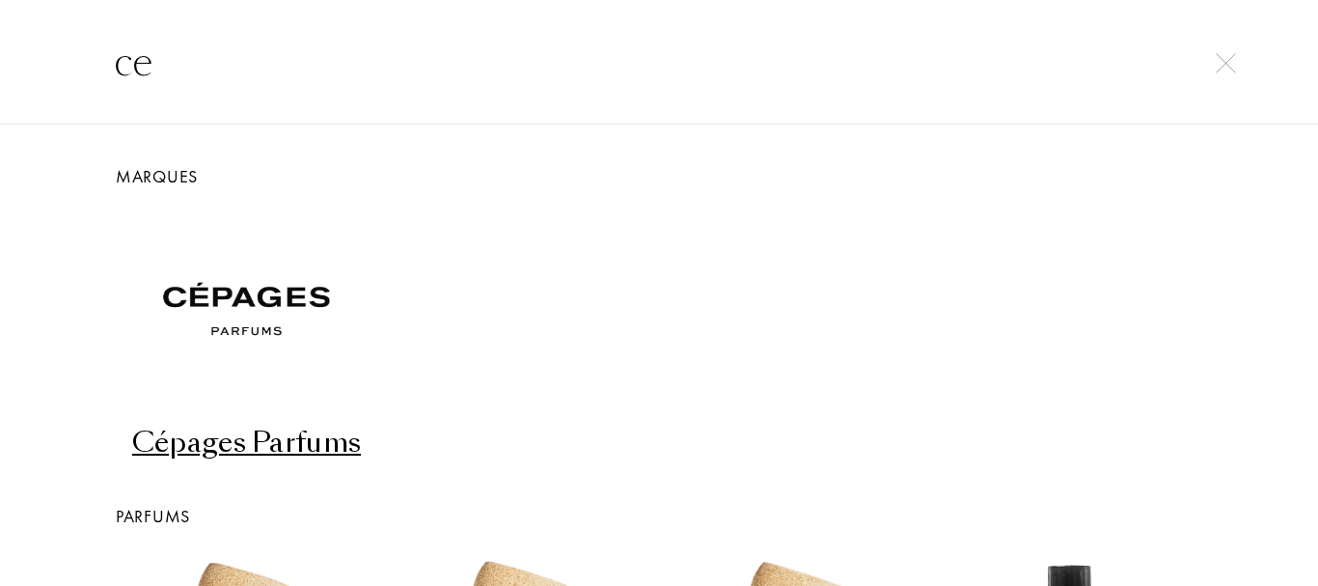
type input "c"
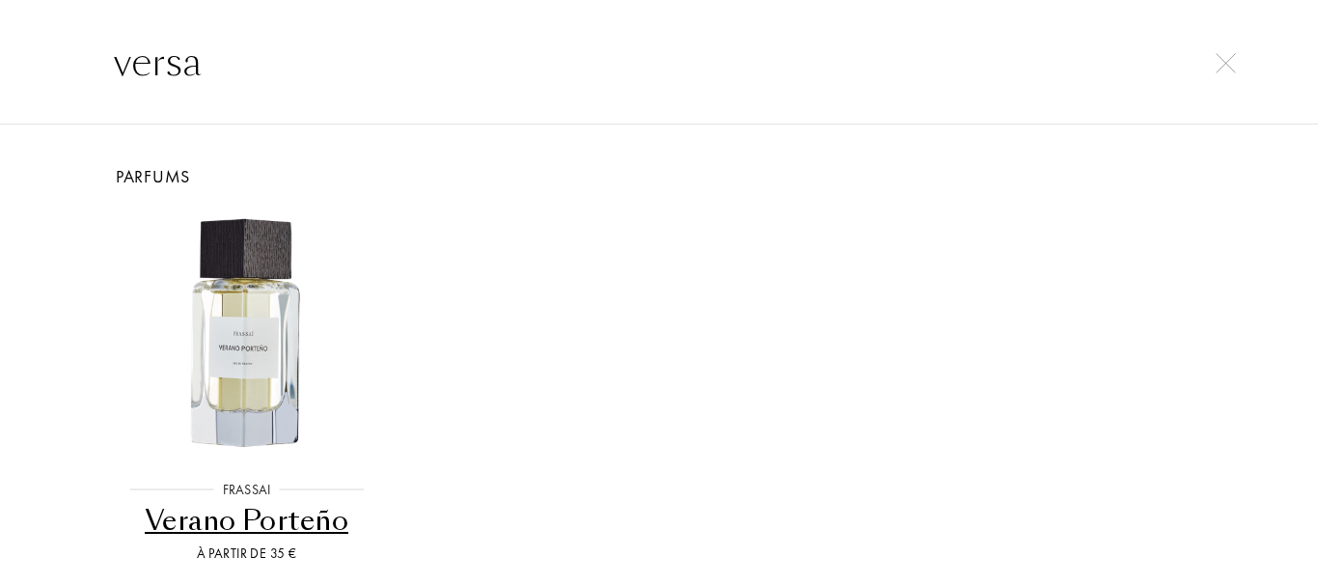
type input "versa"
click at [172, 64] on input "versa" at bounding box center [659, 62] width 1168 height 58
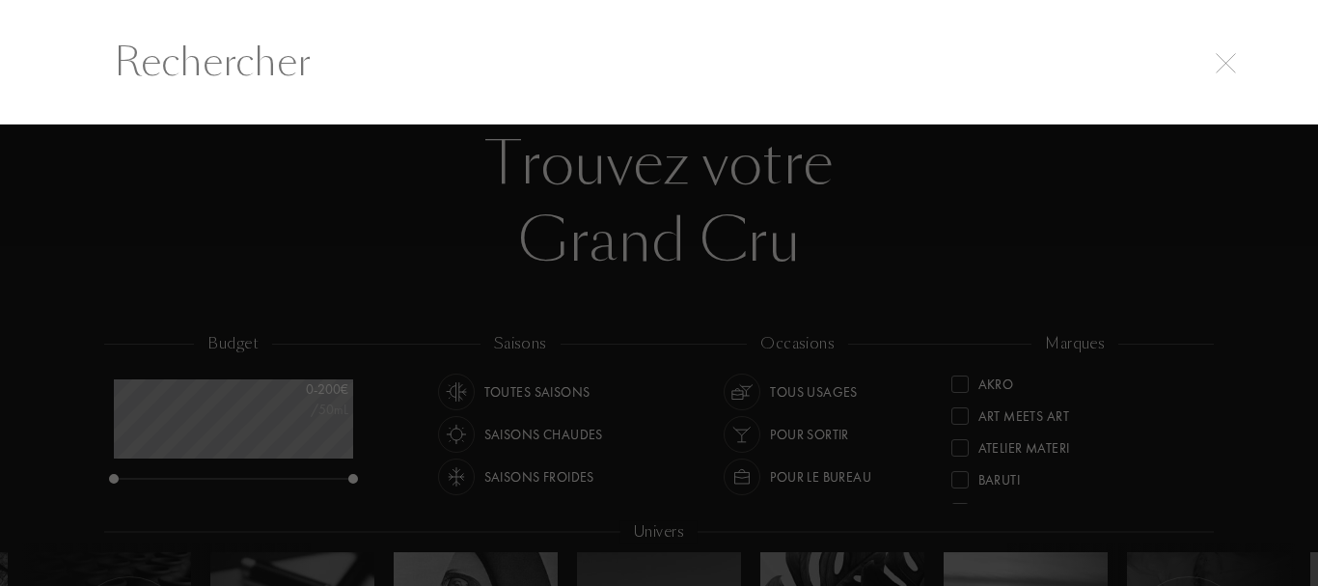
click at [725, 270] on div at bounding box center [659, 354] width 1318 height 461
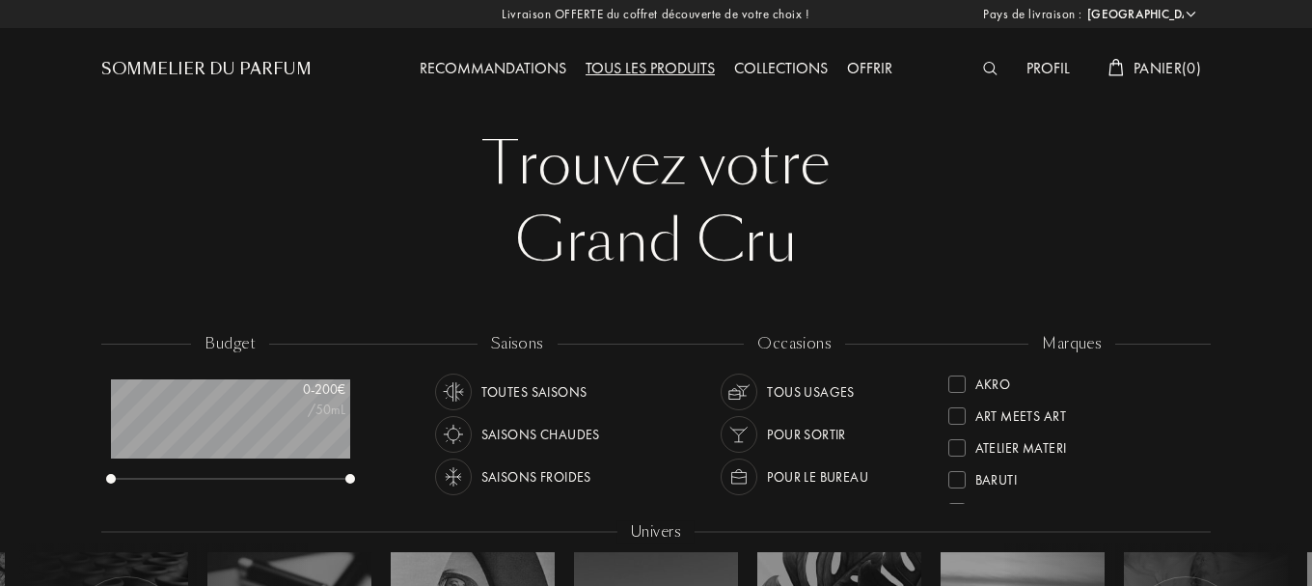
click at [637, 63] on div "Tous les produits" at bounding box center [650, 69] width 149 height 25
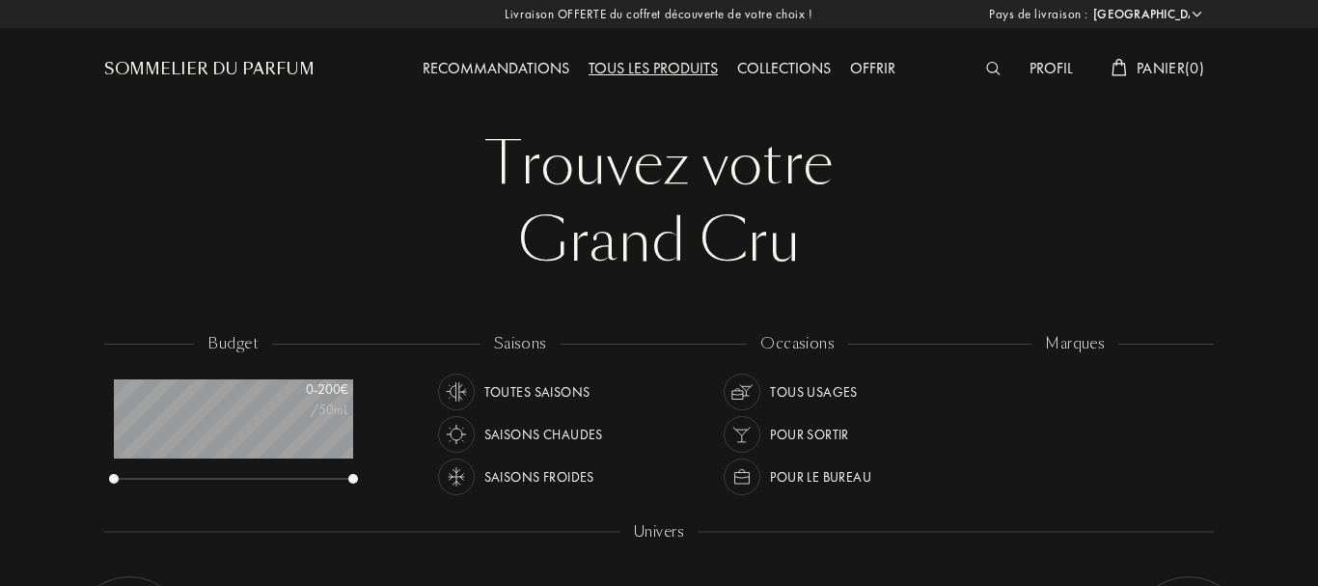
select select "DZ"
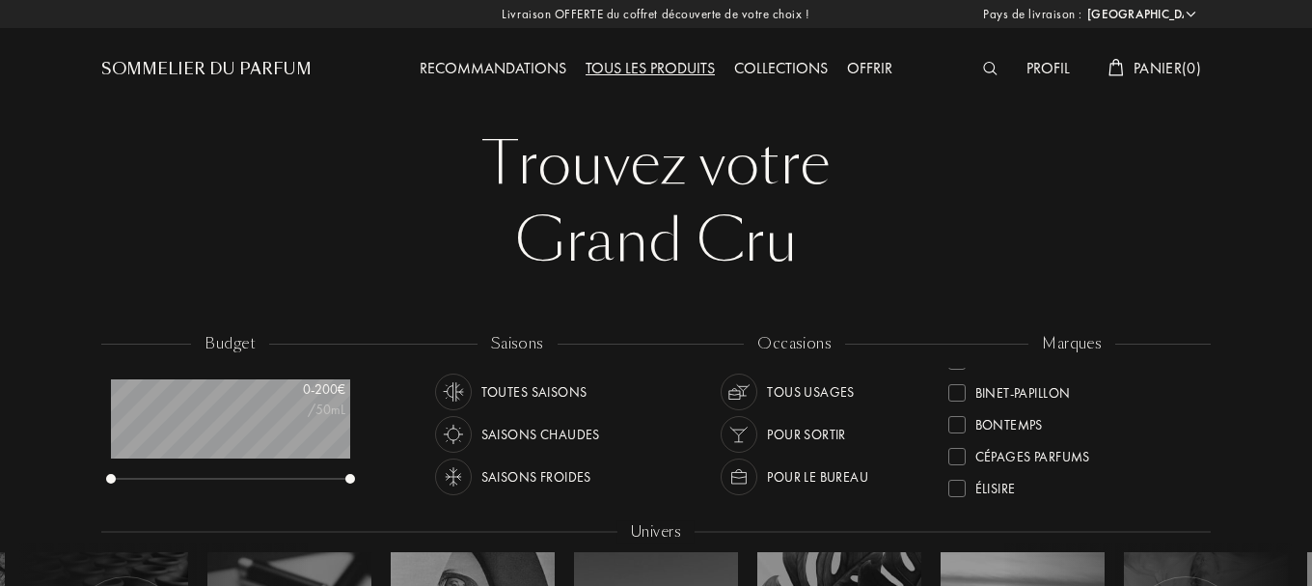
click at [774, 66] on div "Collections" at bounding box center [781, 69] width 113 height 25
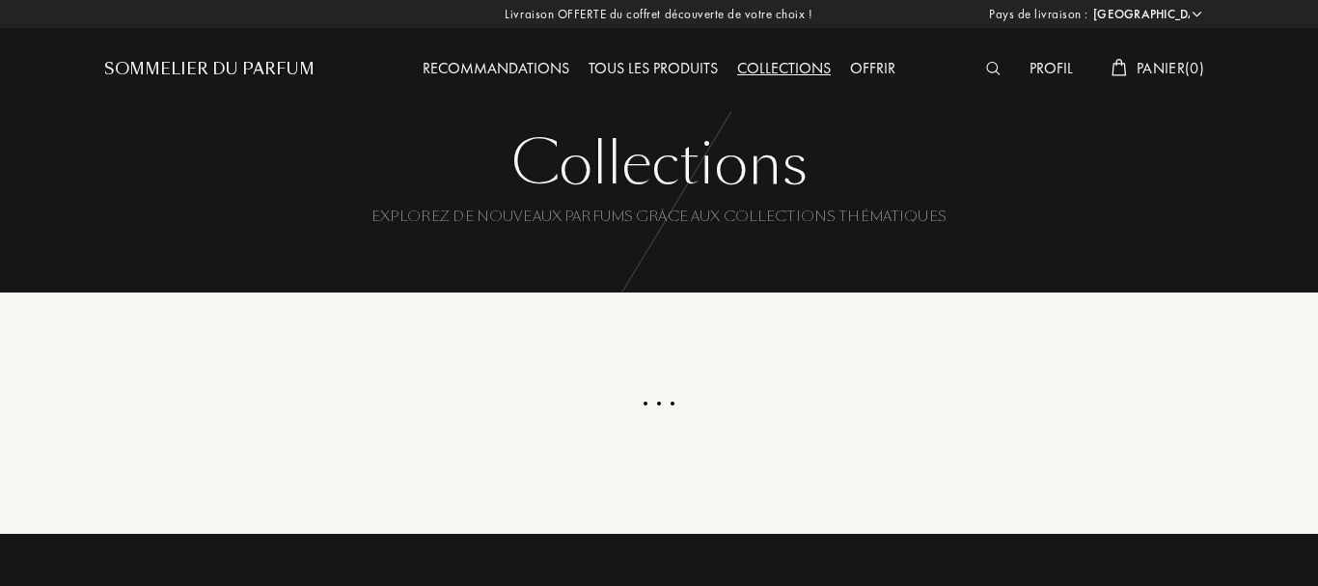
select select "DZ"
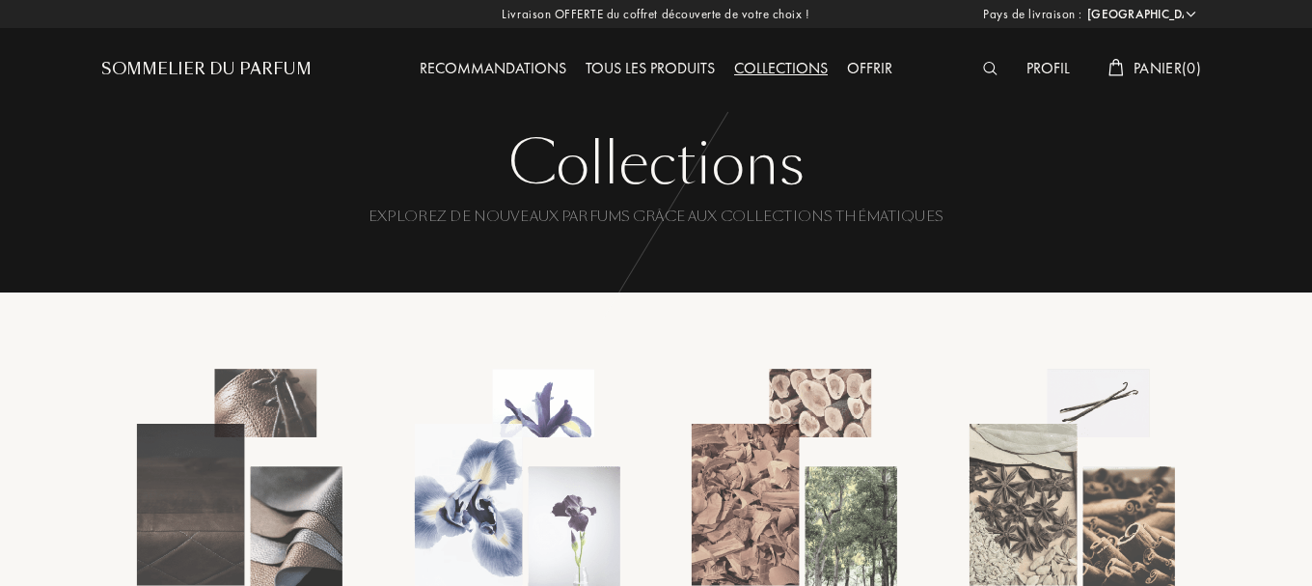
click at [1300, 187] on div at bounding box center [659, 146] width 1318 height 292
click at [632, 69] on div "Tous les produits" at bounding box center [650, 69] width 149 height 25
